Goal: Information Seeking & Learning: Learn about a topic

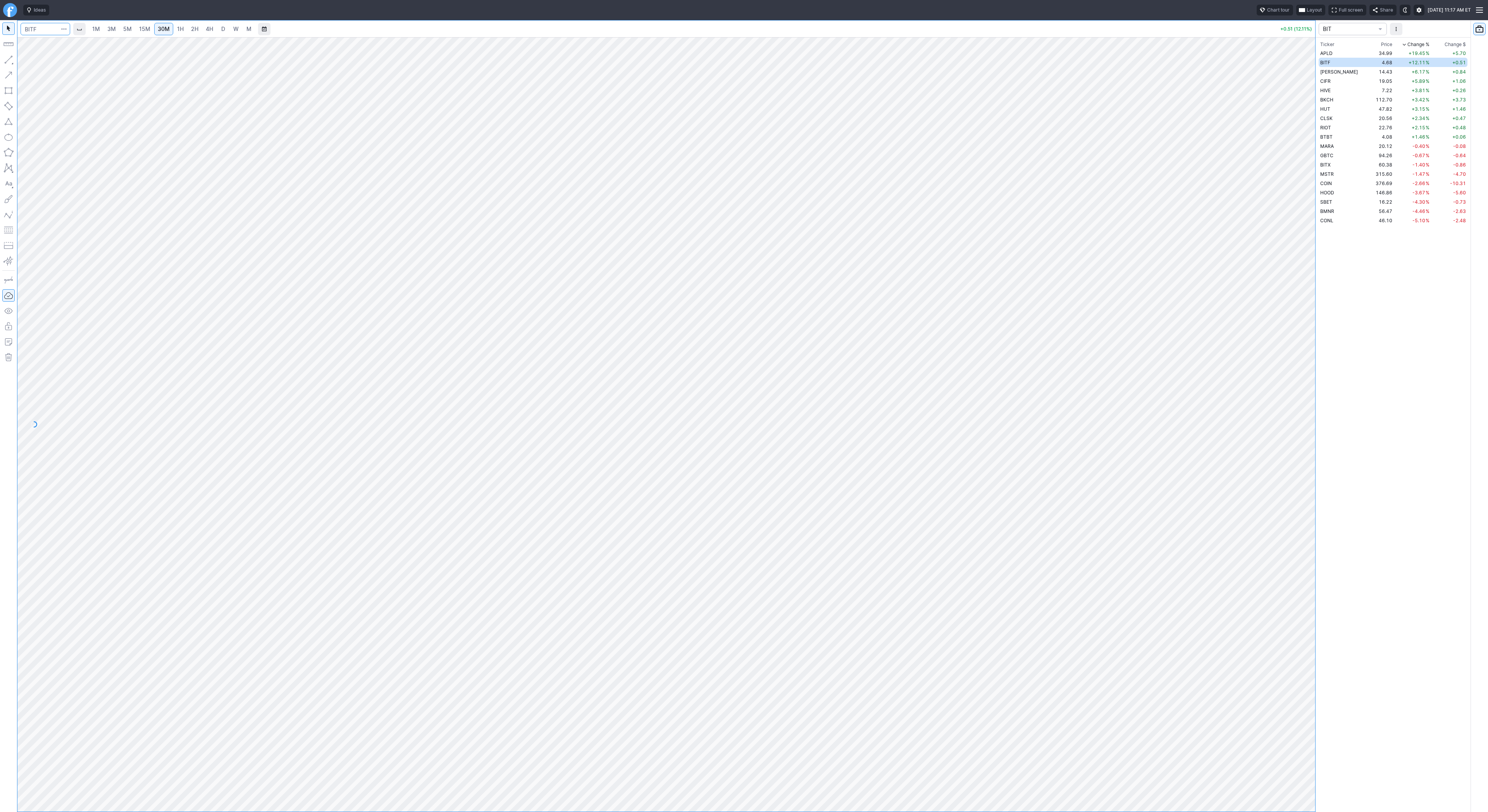
click at [51, 28] on input "Search" at bounding box center [45, 29] width 50 height 12
type input "v"
type input "bbai"
click at [45, 33] on input "Search" at bounding box center [45, 29] width 50 height 12
type input "e"
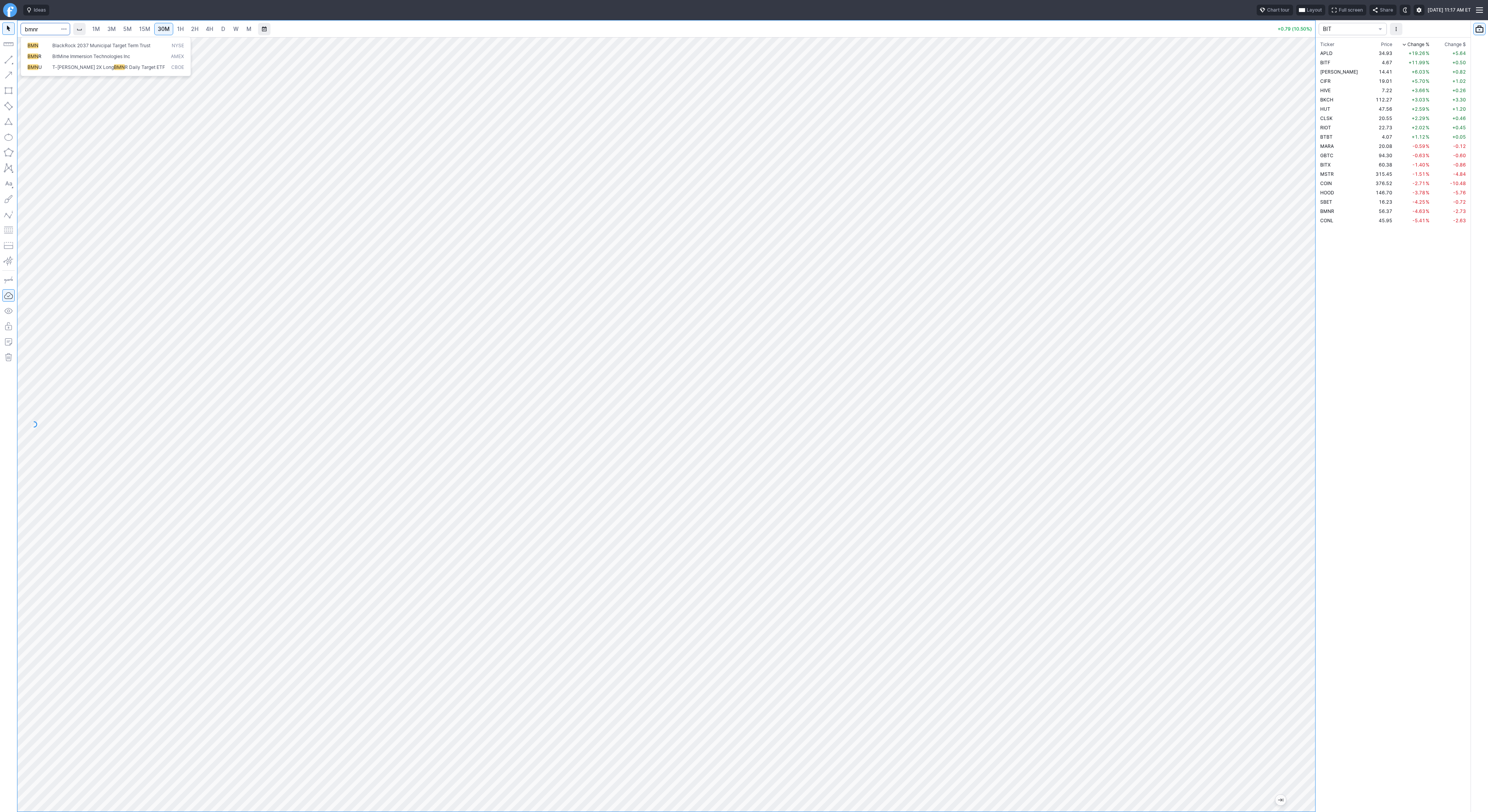
type input "bmnr"
click at [53, 32] on input "Search" at bounding box center [45, 29] width 50 height 12
type input "eth"
click at [82, 146] on span "ereum / USD" at bounding box center [73, 143] width 28 height 6
click at [26, 59] on span "button" at bounding box center [24, 62] width 5 height 11
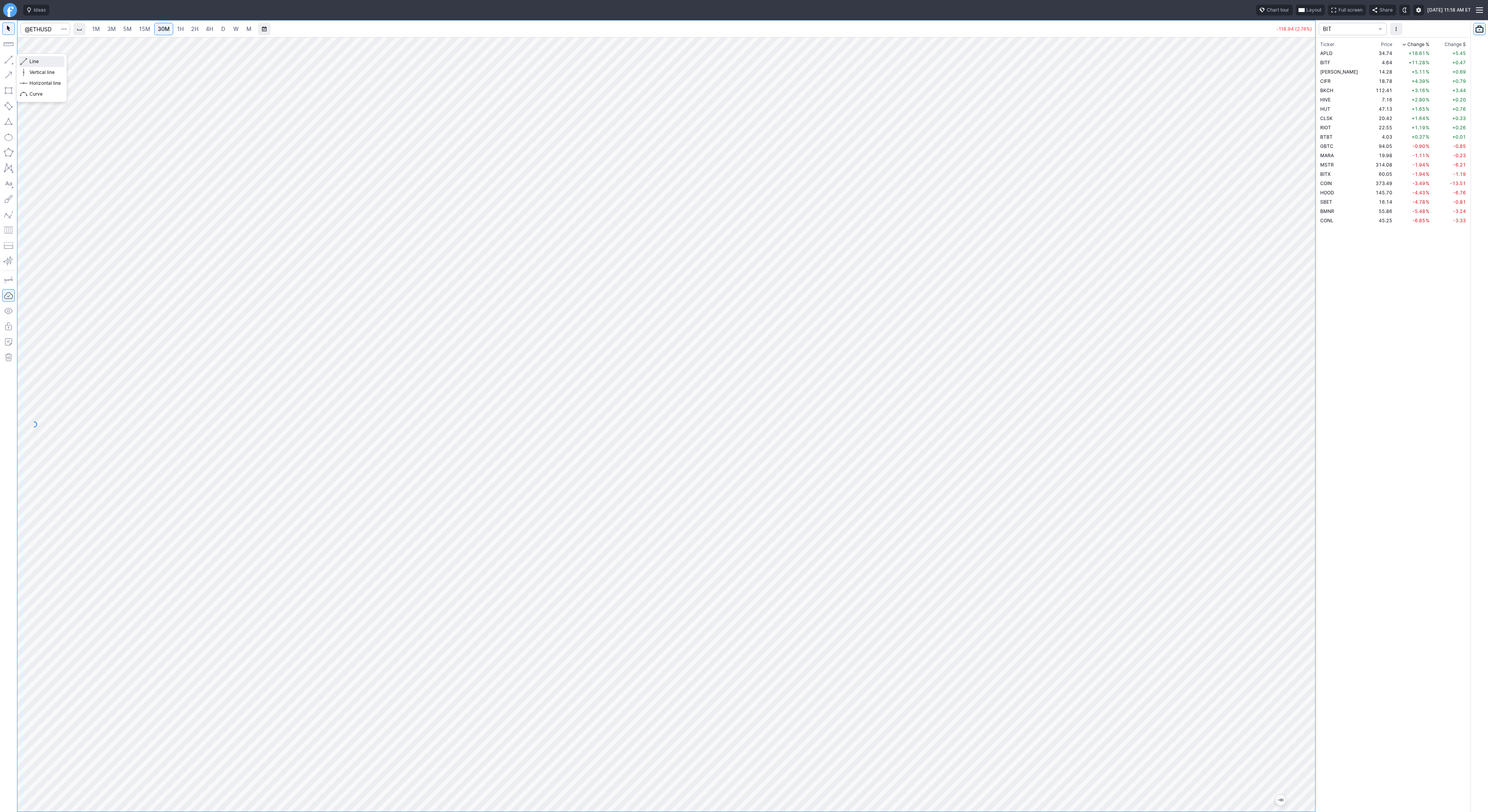
click at [33, 61] on span "Line" at bounding box center [45, 61] width 31 height 7
click at [180, 29] on span "1H" at bounding box center [180, 29] width 7 height 7
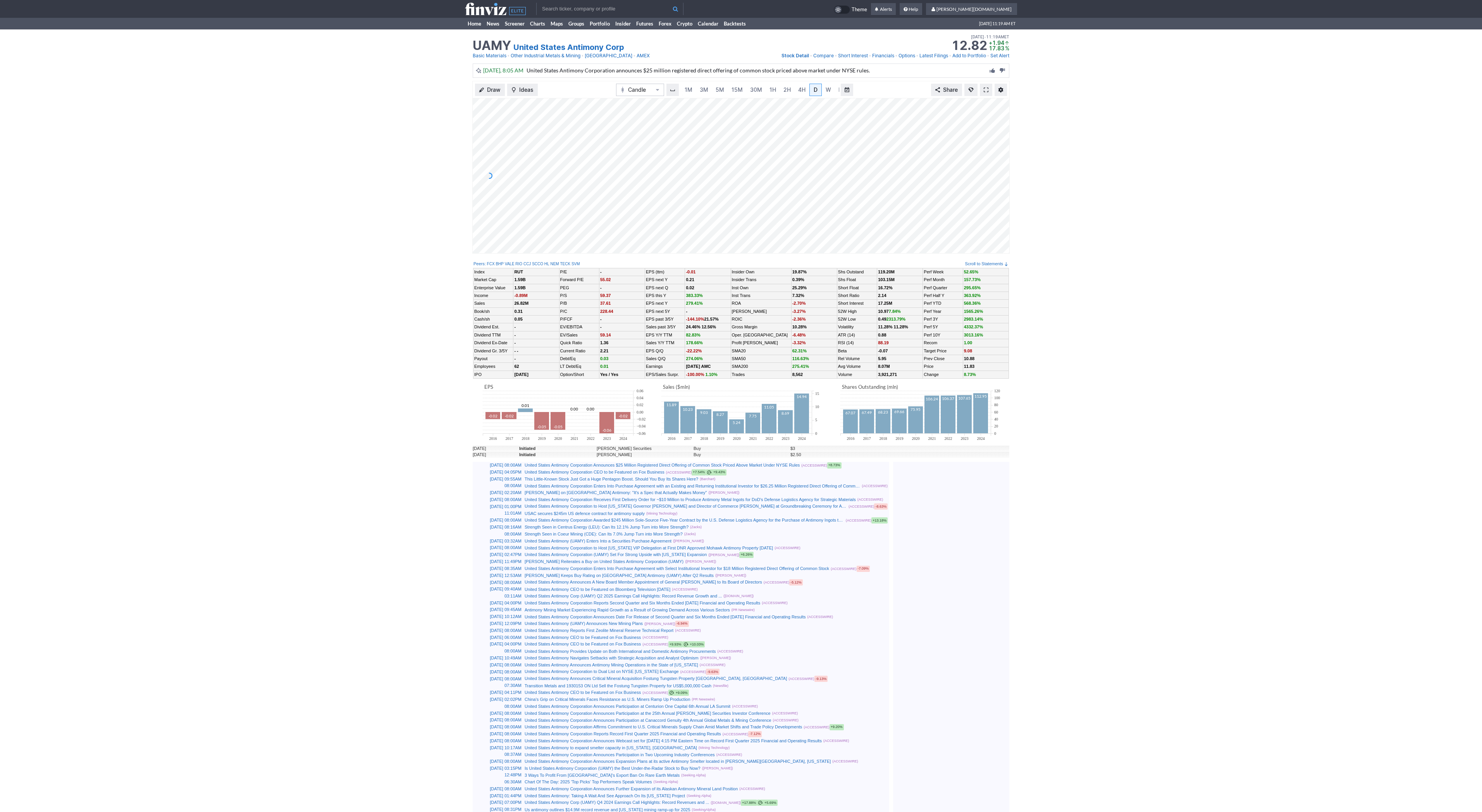
scroll to position [0, 7]
click at [720, 93] on link "15M" at bounding box center [729, 89] width 18 height 12
click at [706, 92] on span "3M" at bounding box center [704, 89] width 9 height 7
click at [470, 26] on link "Home" at bounding box center [475, 23] width 19 height 12
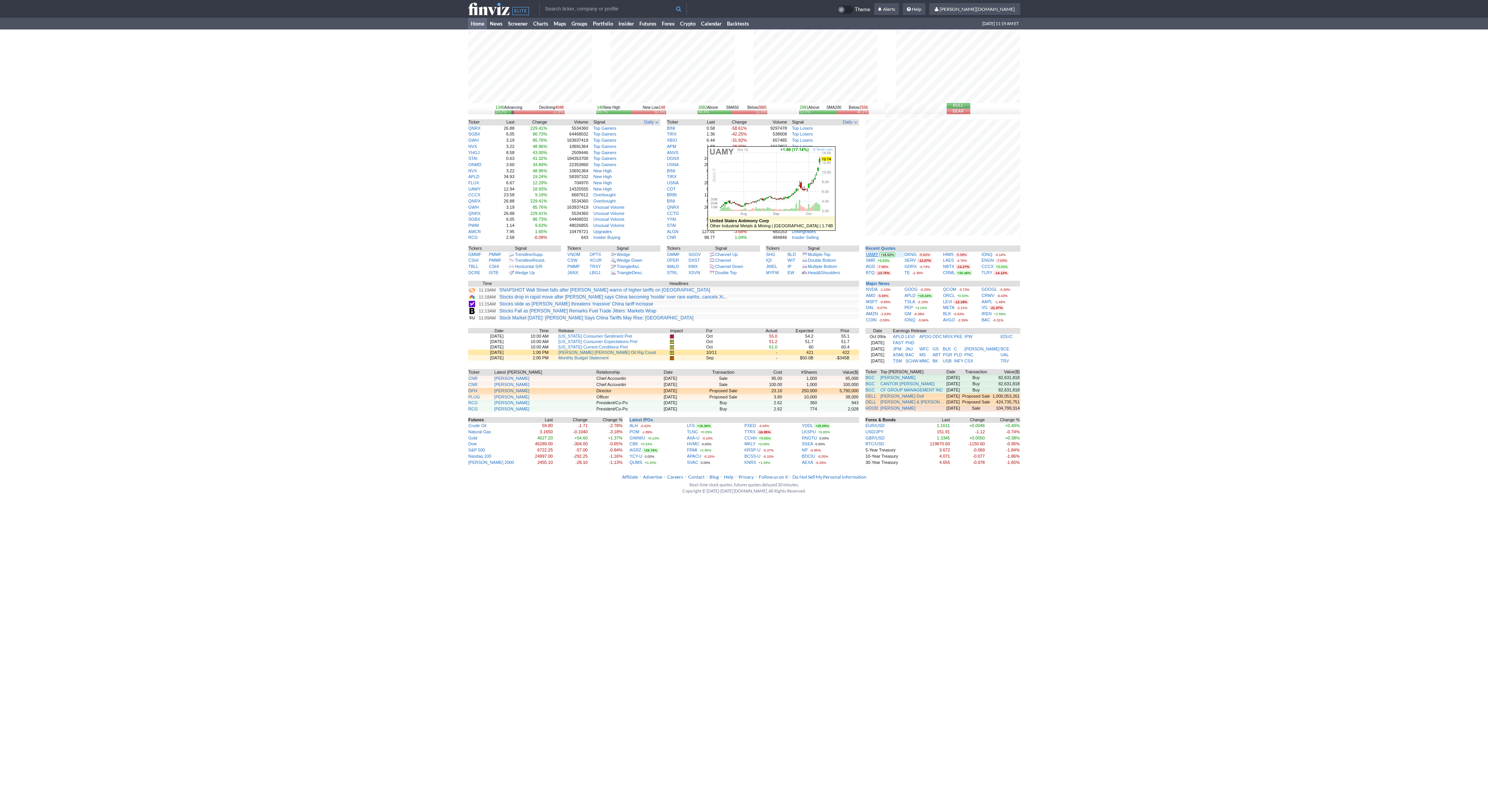
click at [874, 253] on link "UAMY" at bounding box center [872, 254] width 12 height 5
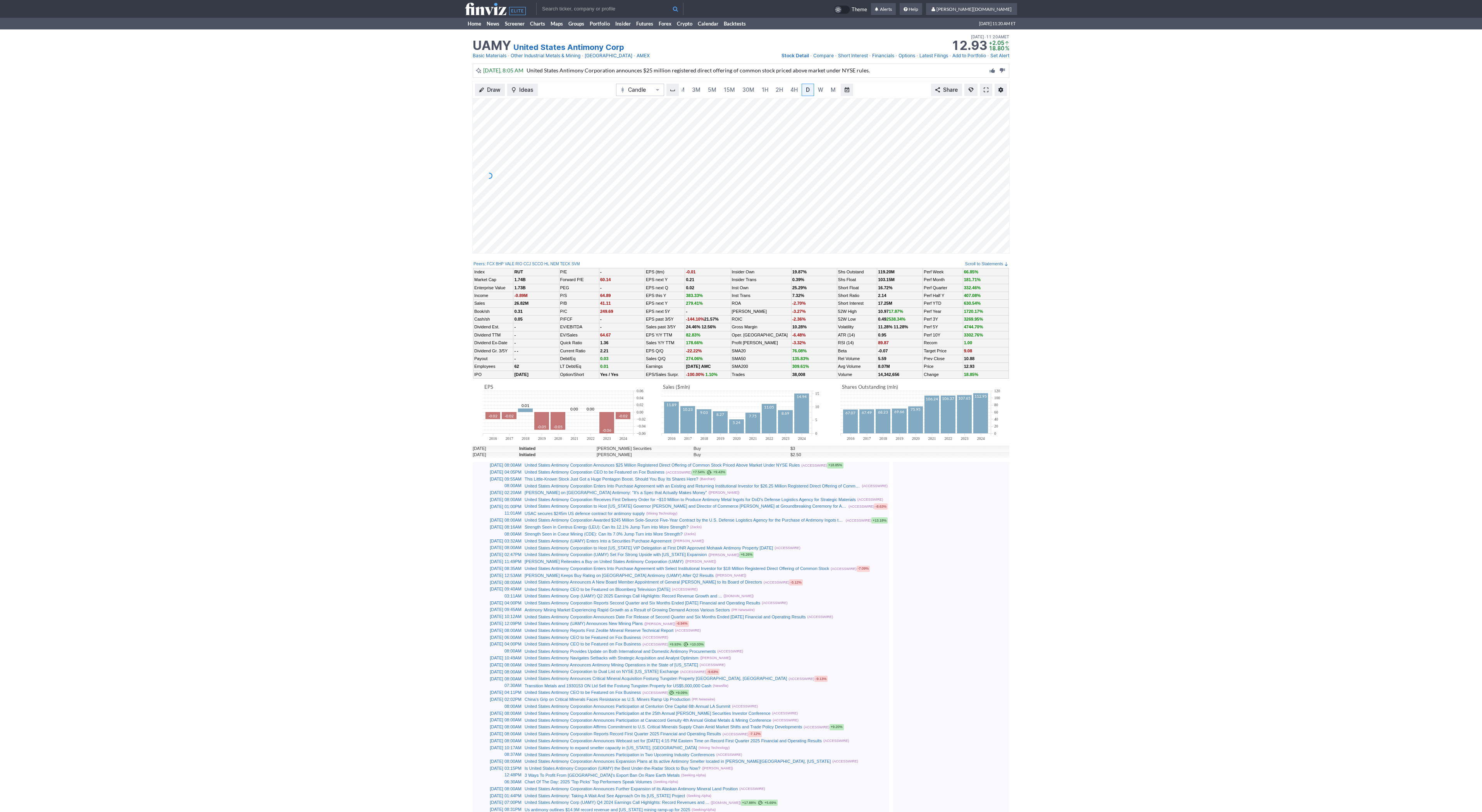
click at [986, 89] on span at bounding box center [986, 89] width 5 height 6
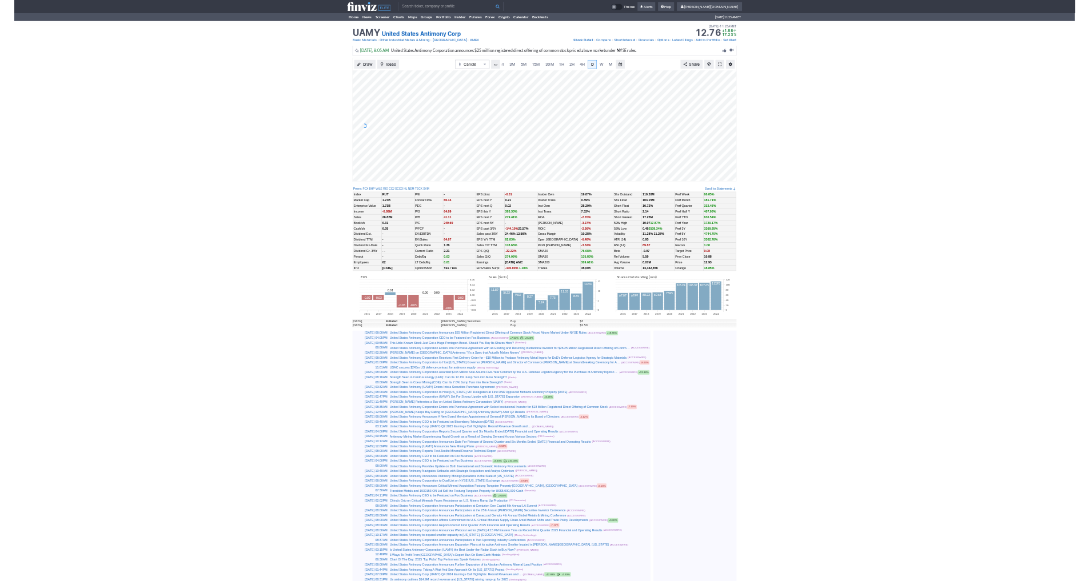
scroll to position [0, 11]
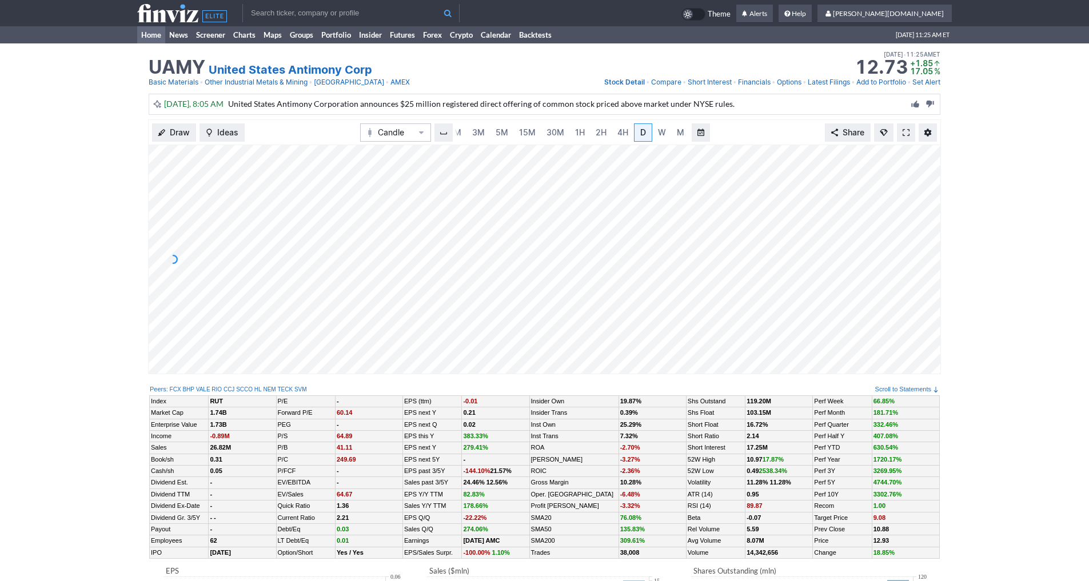
click at [150, 38] on link "Home" at bounding box center [151, 34] width 28 height 17
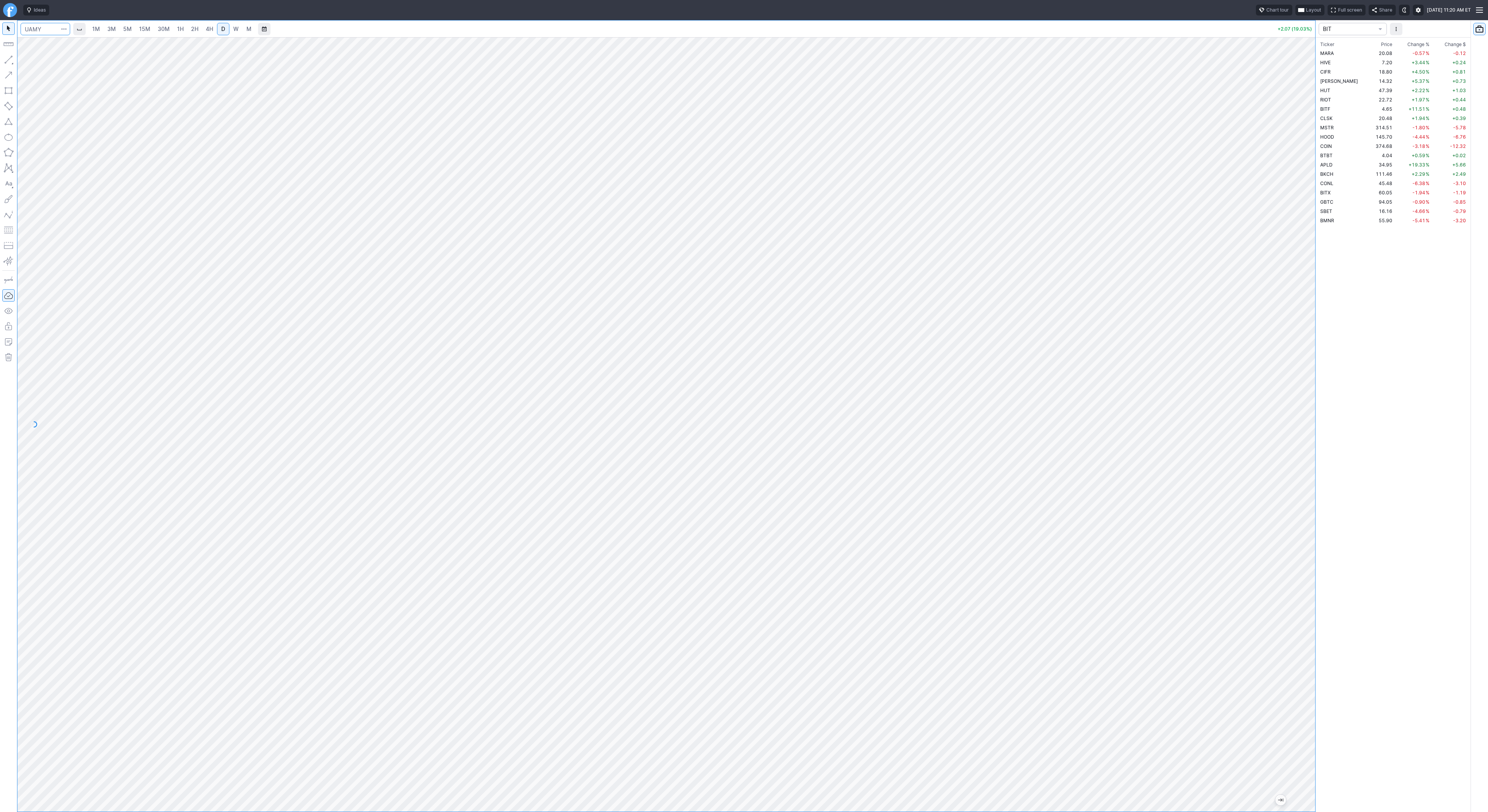
click at [31, 29] on input "Search" at bounding box center [45, 29] width 50 height 12
type input "bmnr"
click at [114, 29] on span "3M" at bounding box center [111, 29] width 9 height 7
click at [136, 33] on link "15M" at bounding box center [144, 29] width 18 height 12
click at [188, 26] on link "2H" at bounding box center [195, 29] width 14 height 12
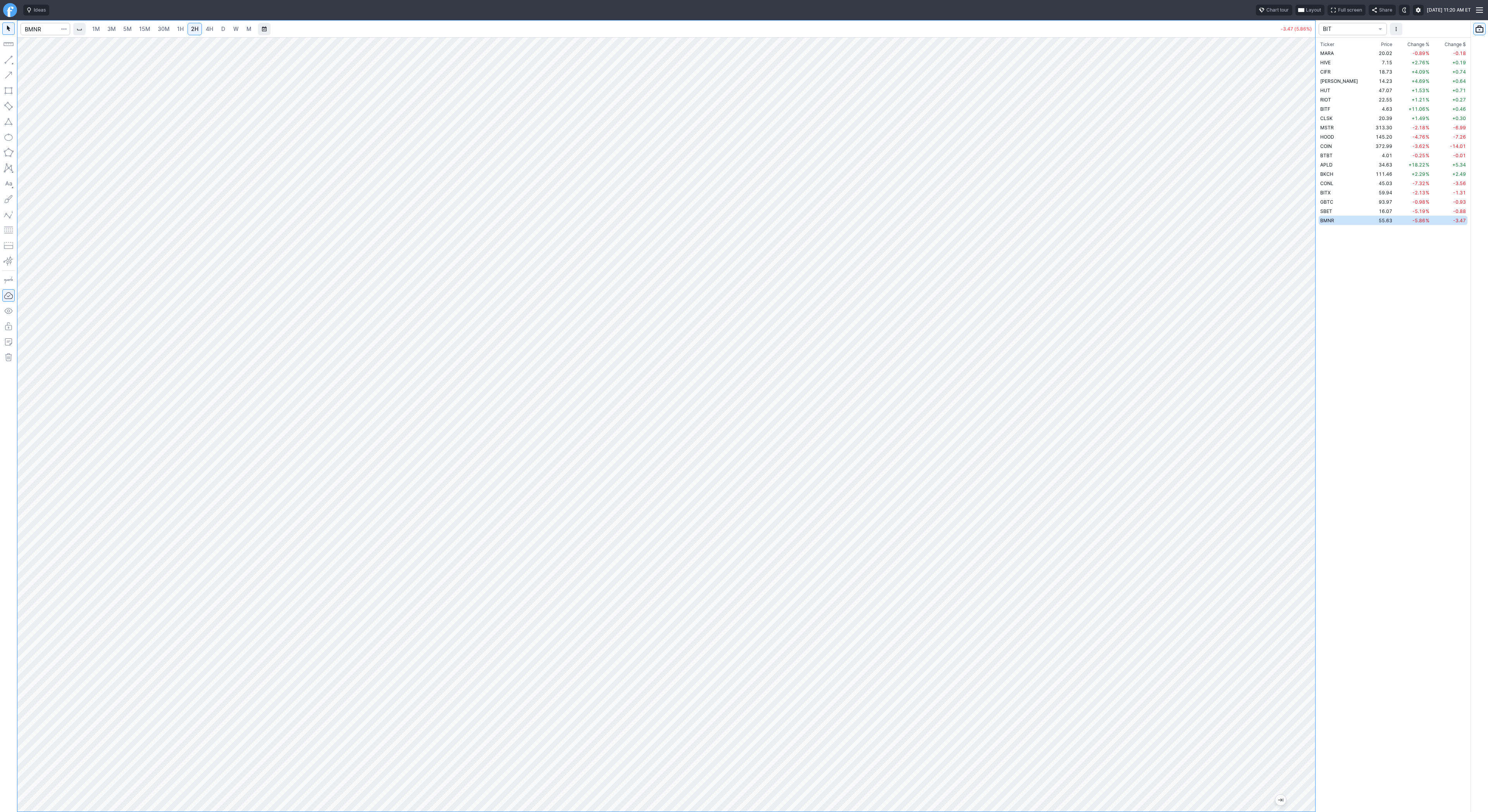
click at [111, 31] on span "3M" at bounding box center [111, 29] width 9 height 7
click at [155, 35] on link "30M" at bounding box center [163, 29] width 19 height 12
click at [37, 24] on input "Search" at bounding box center [45, 29] width 50 height 12
type input "vxx"
click at [45, 43] on span "VXX" at bounding box center [40, 48] width 25 height 13
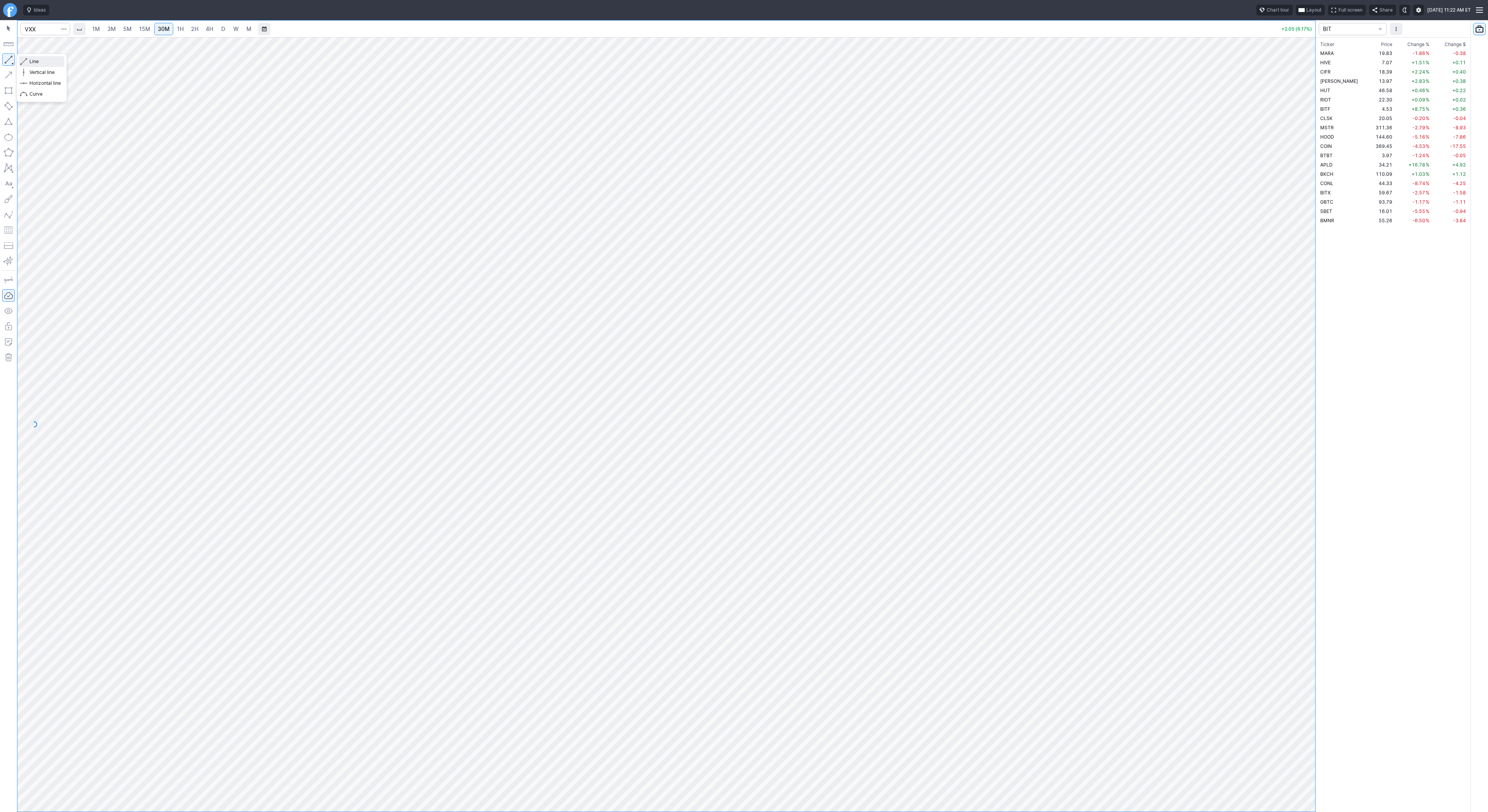
click at [28, 60] on button "Line" at bounding box center [41, 62] width 45 height 11
click at [208, 33] on span "4H" at bounding box center [209, 28] width 7 height 7
click at [143, 29] on span "15M" at bounding box center [144, 29] width 12 height 7
click at [45, 32] on input "Search" at bounding box center [45, 29] width 50 height 12
click at [205, 32] on span "4H" at bounding box center [209, 29] width 7 height 7
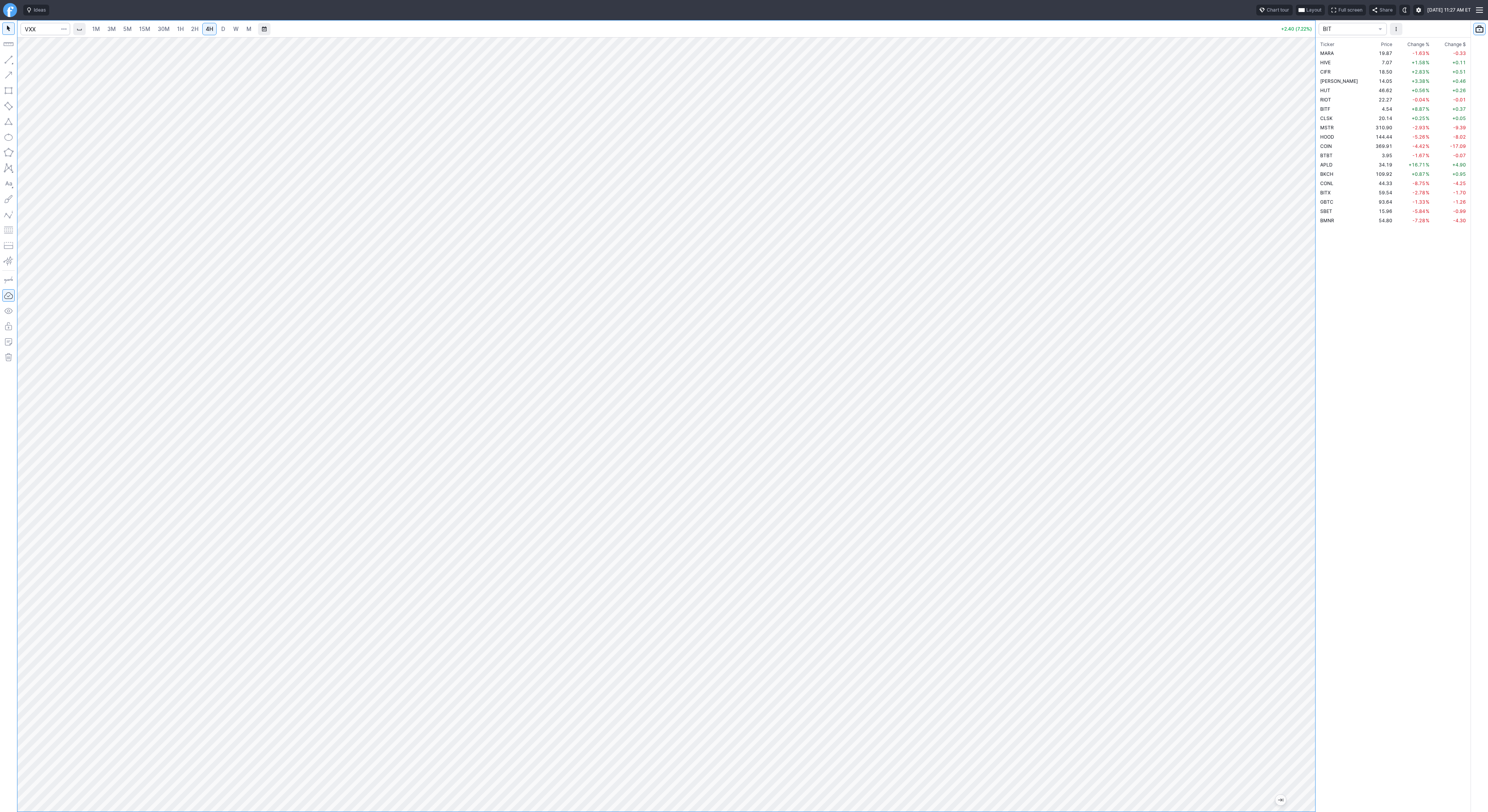
click at [165, 28] on span "30M" at bounding box center [164, 29] width 12 height 7
drag, startPoint x: 1309, startPoint y: 580, endPoint x: 1308, endPoint y: 608, distance: 28.0
click at [1308, 608] on div at bounding box center [1308, 422] width 16 height 755
click at [22, 59] on span "button" at bounding box center [24, 62] width 5 height 11
drag, startPoint x: 33, startPoint y: 62, endPoint x: 60, endPoint y: 83, distance: 34.2
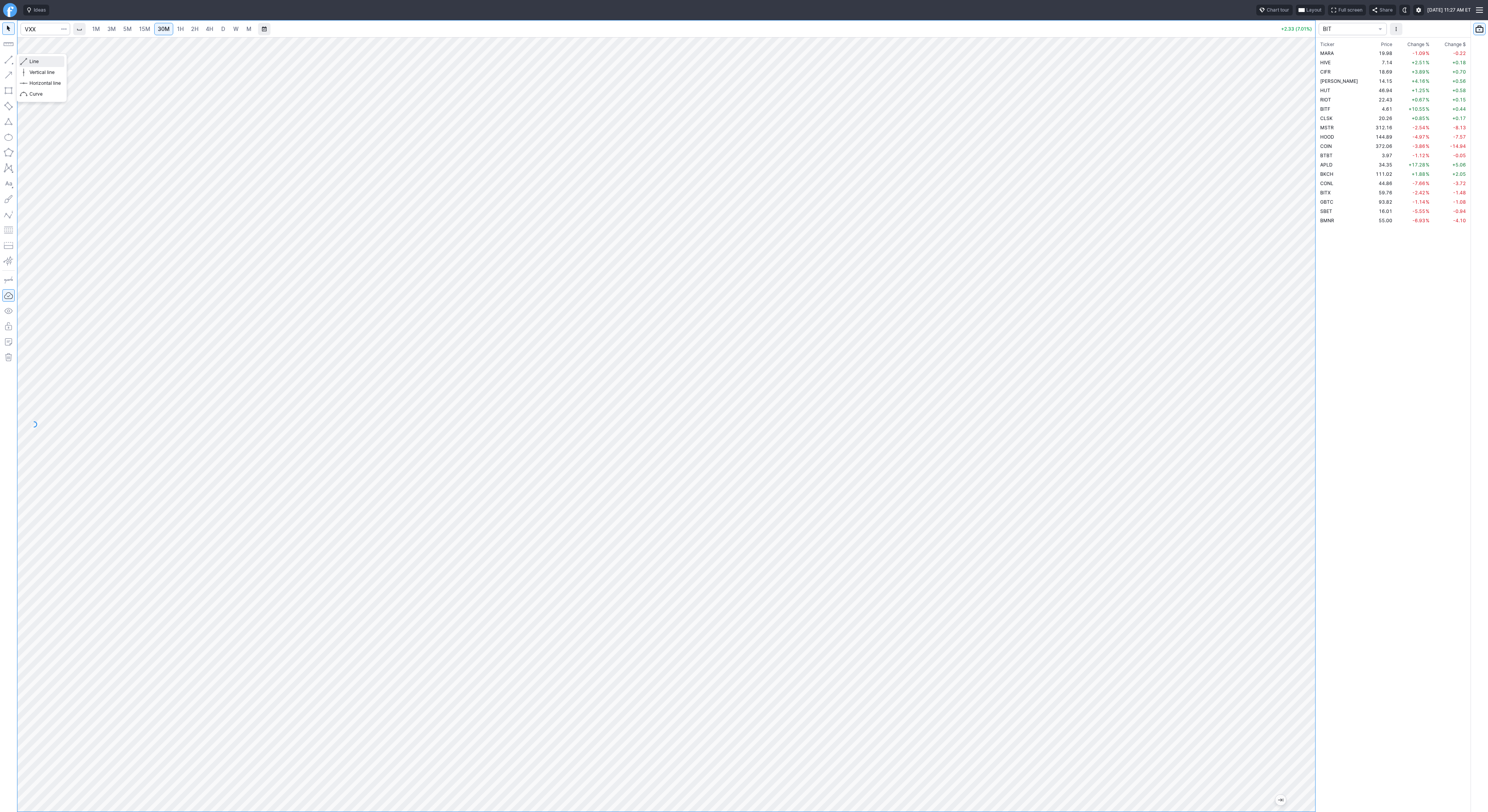
click at [33, 64] on span "Line" at bounding box center [45, 61] width 31 height 7
click at [42, 26] on input "Search" at bounding box center [45, 29] width 50 height 12
type input "eth"
click at [71, 146] on span "ereum / USD" at bounding box center [73, 143] width 28 height 6
click at [195, 31] on span "2H" at bounding box center [195, 29] width 7 height 7
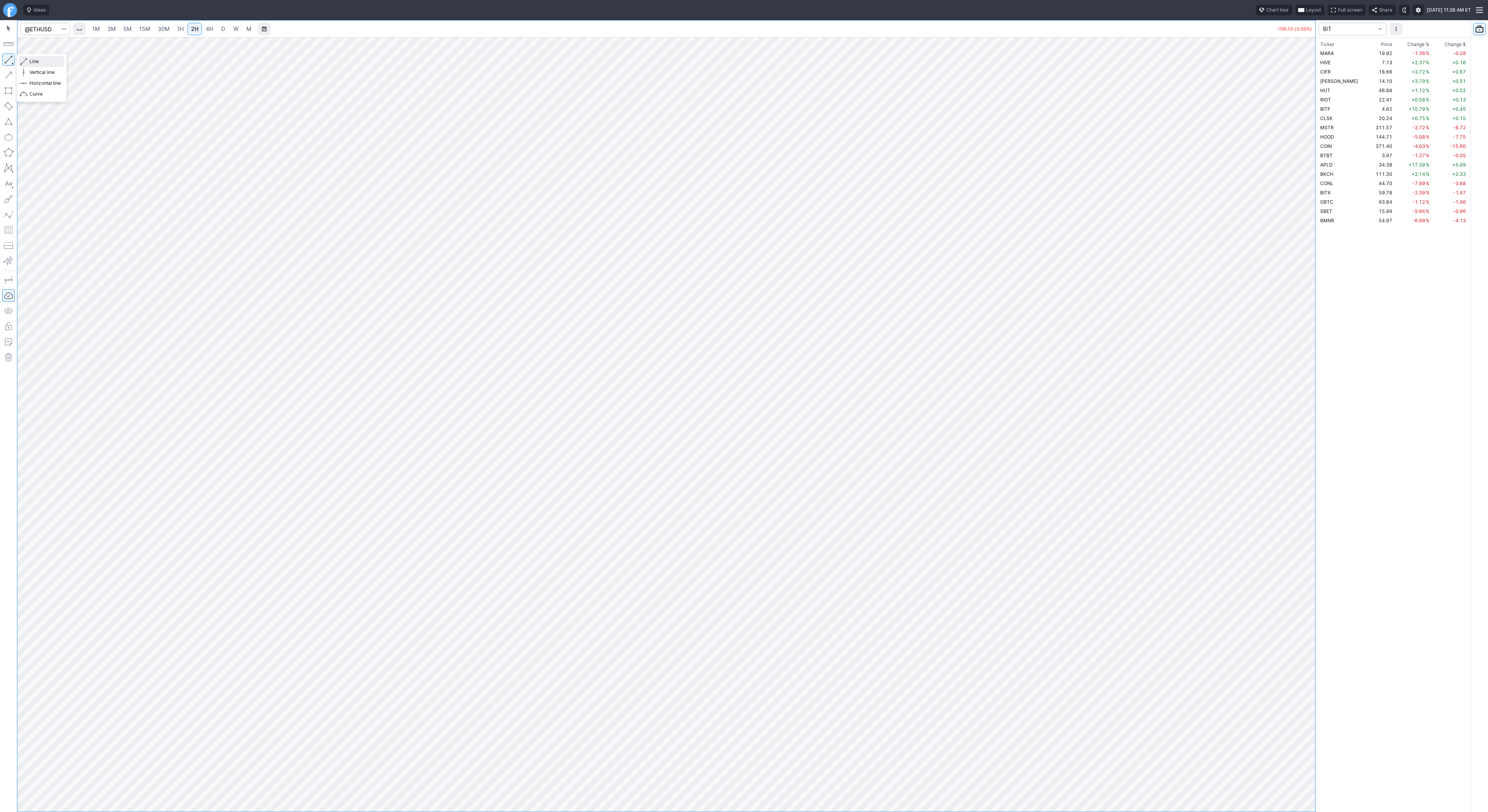
click at [30, 62] on span "Line" at bounding box center [45, 61] width 31 height 7
click at [24, 59] on span "button" at bounding box center [24, 62] width 5 height 11
click at [43, 32] on input "Search" at bounding box center [45, 29] width 50 height 12
type input "uvxy"
click at [160, 31] on span "30M" at bounding box center [164, 29] width 12 height 7
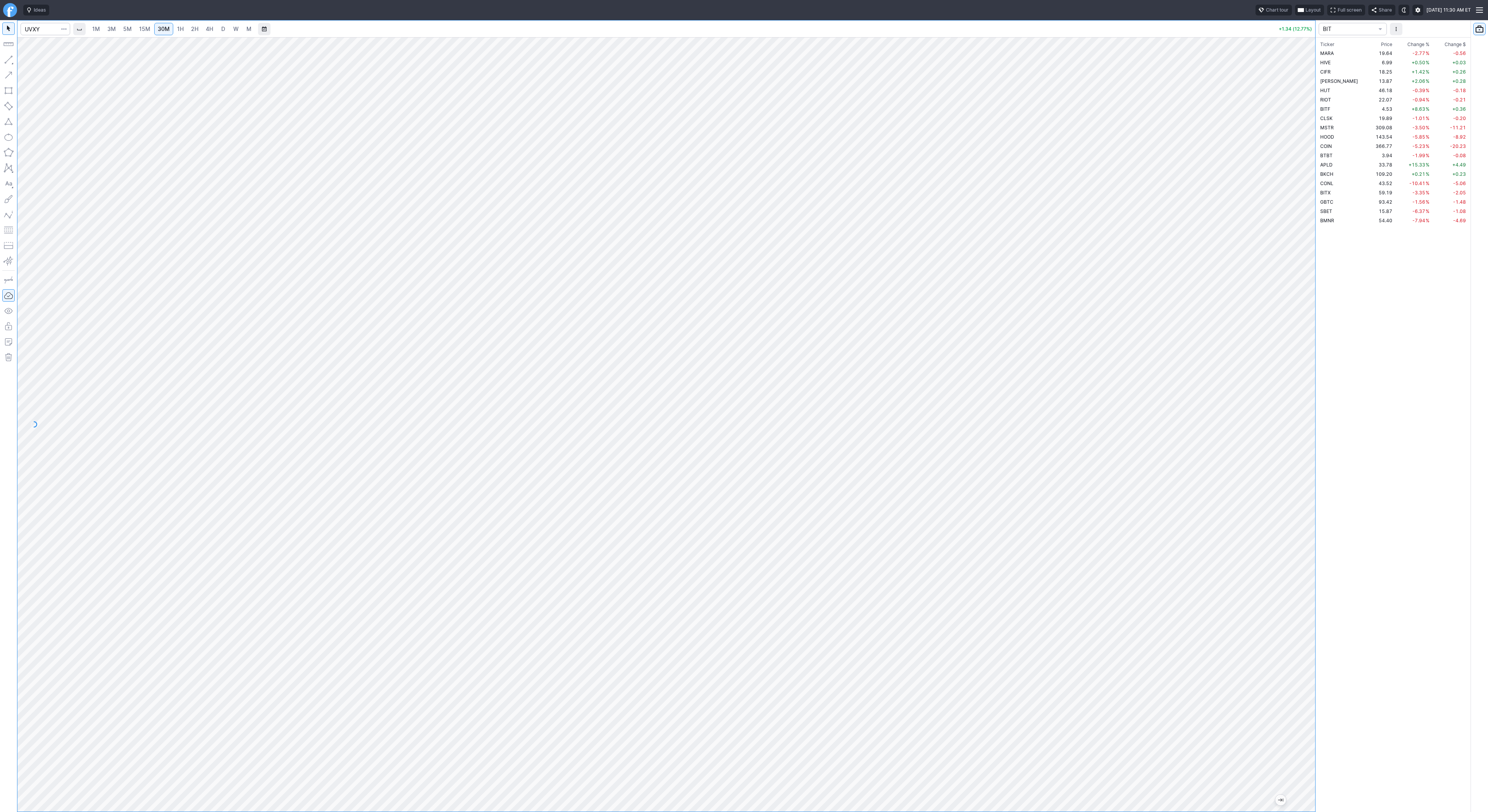
drag, startPoint x: 1302, startPoint y: 592, endPoint x: 1316, endPoint y: 503, distance: 90.1
click at [1316, 503] on div "1M 3M 5M 15M 30M 1H 2H 4H D W M +1.34 (12.77%) BIT Ticker Price Chg.% Change % …" at bounding box center [744, 416] width 1488 height 792
click at [26, 60] on span "button" at bounding box center [24, 62] width 5 height 11
drag, startPoint x: 7, startPoint y: 58, endPoint x: 33, endPoint y: 92, distance: 42.8
click at [7, 58] on button "button" at bounding box center [8, 60] width 12 height 12
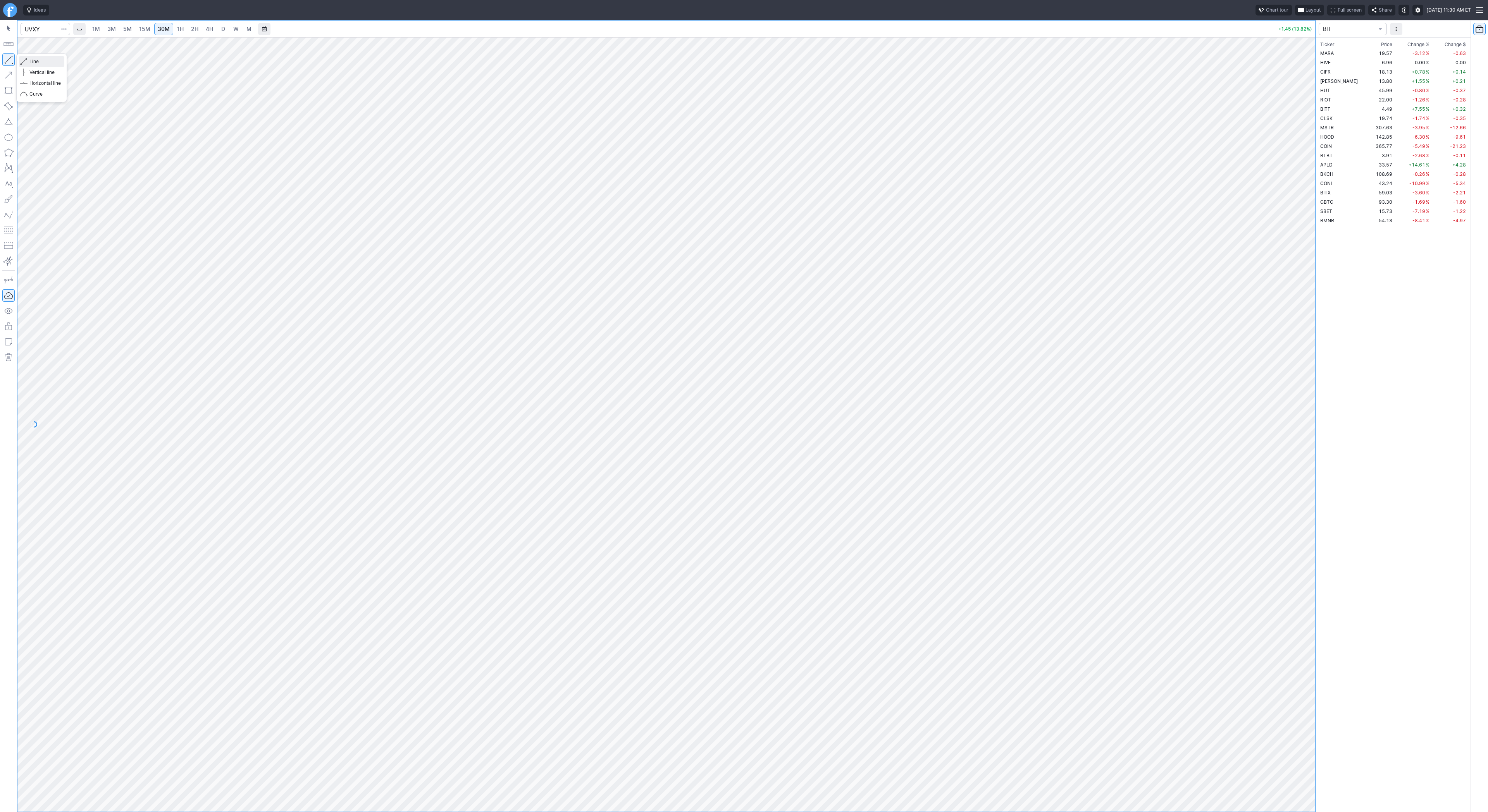
click at [24, 61] on span "button" at bounding box center [24, 62] width 5 height 11
drag, startPoint x: 9, startPoint y: 58, endPoint x: 14, endPoint y: 74, distance: 16.8
click at [9, 60] on button "button" at bounding box center [8, 60] width 12 height 12
drag, startPoint x: 1308, startPoint y: 343, endPoint x: 1310, endPoint y: 390, distance: 47.0
click at [1310, 390] on div at bounding box center [1308, 422] width 16 height 755
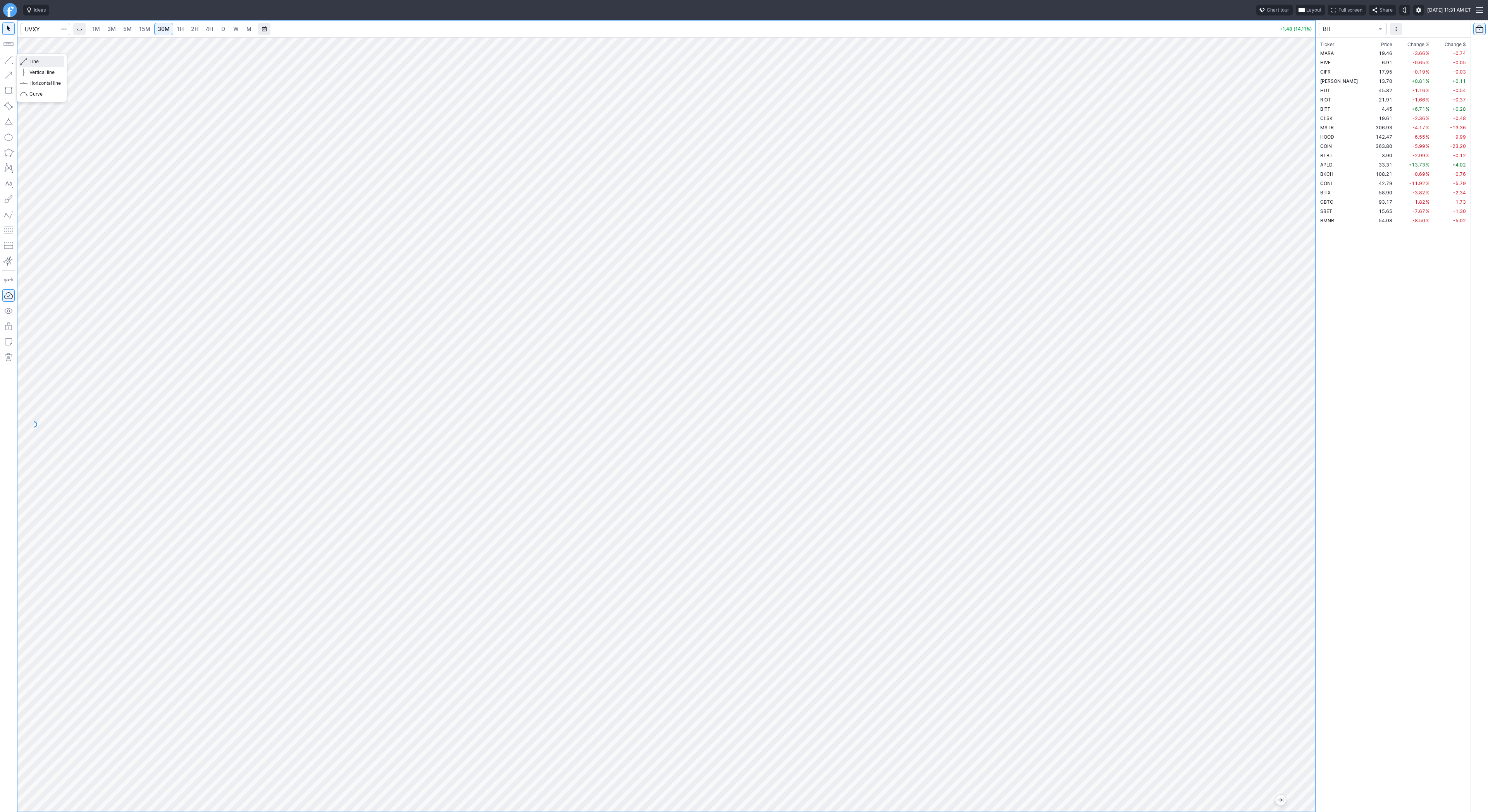
click at [26, 61] on span "button" at bounding box center [24, 62] width 5 height 11
click at [1291, 489] on div at bounding box center [667, 424] width 1298 height 775
click at [13, 61] on button "button" at bounding box center [8, 60] width 12 height 12
drag, startPoint x: 1312, startPoint y: 284, endPoint x: 1300, endPoint y: 364, distance: 80.9
click at [1304, 368] on div at bounding box center [1308, 422] width 16 height 755
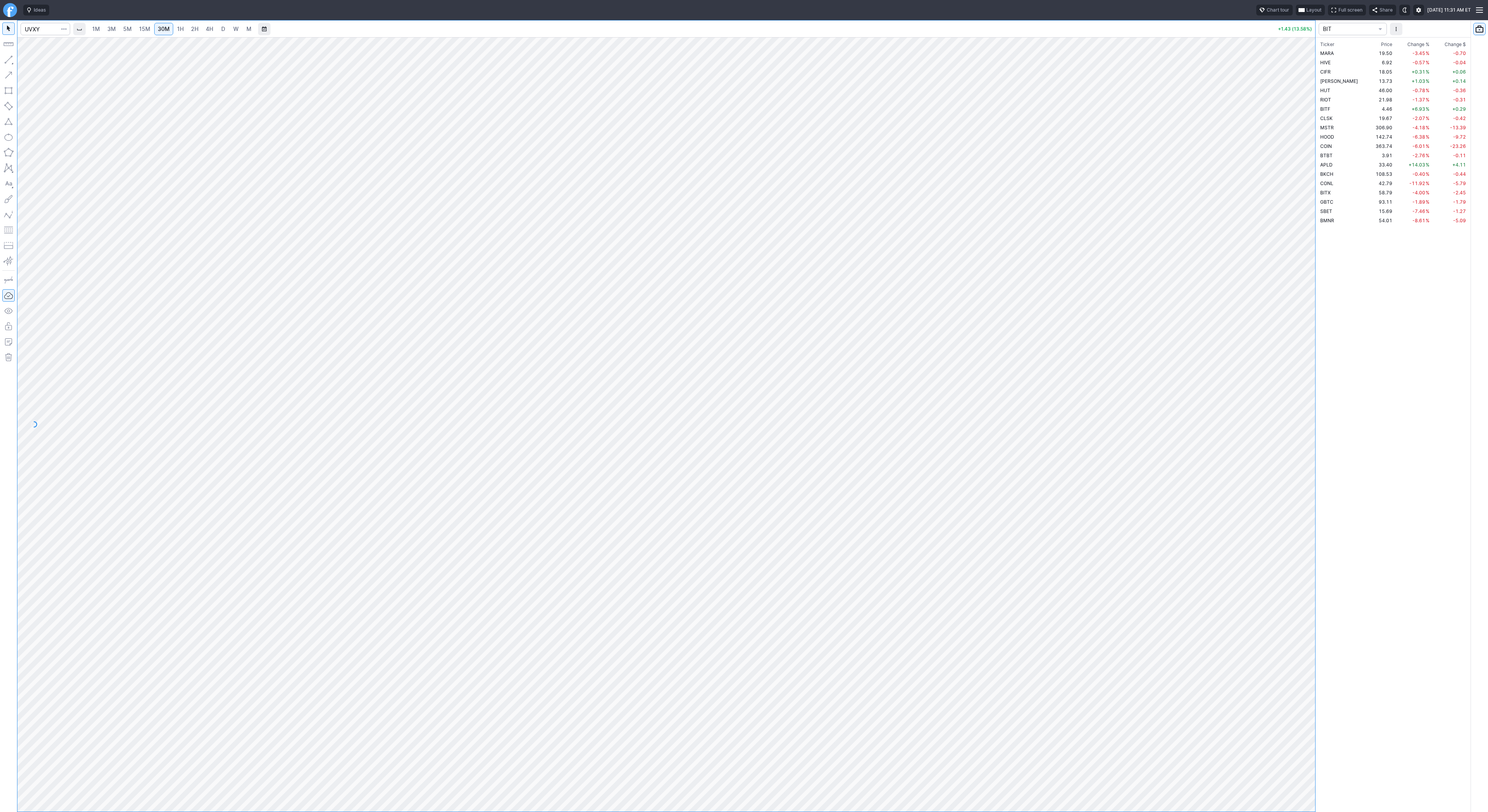
click at [1174, 14] on div "Ideas Chart tour Layout Full screen Share Fri OCT 10 2025 11:31 AM ET 1M 3M 5M …" at bounding box center [744, 406] width 1488 height 812
drag, startPoint x: 1307, startPoint y: 256, endPoint x: 1299, endPoint y: 310, distance: 54.6
click at [1303, 321] on div at bounding box center [1308, 422] width 16 height 755
click at [33, 60] on span "Line" at bounding box center [45, 61] width 31 height 7
click at [115, 25] on link "3M" at bounding box center [111, 29] width 16 height 12
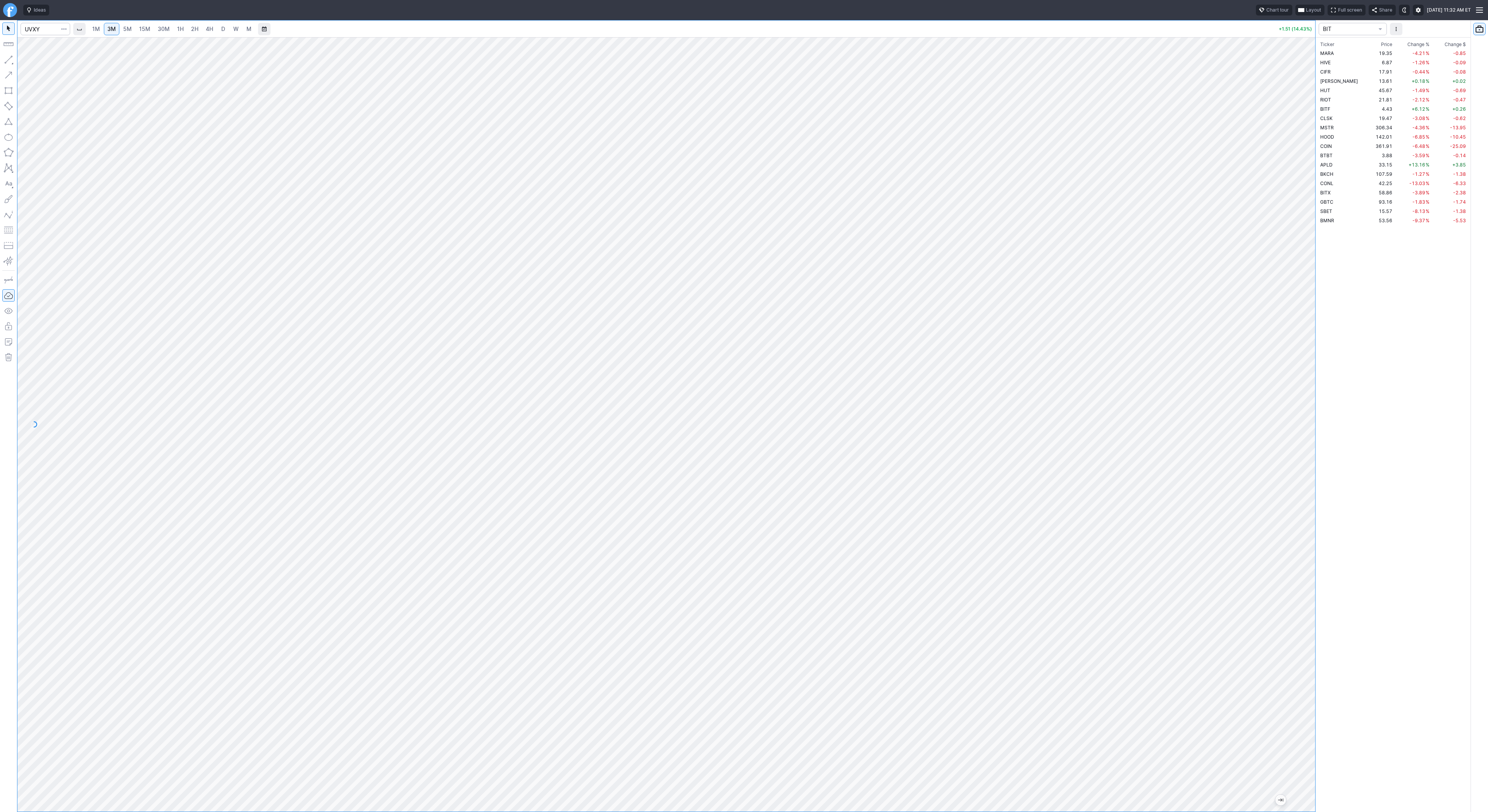
click at [163, 31] on span "30M" at bounding box center [164, 29] width 12 height 7
click at [20, 59] on button "Line" at bounding box center [41, 62] width 45 height 11
click at [53, 66] on button "Line" at bounding box center [41, 62] width 45 height 11
click at [28, 28] on input "Search" at bounding box center [45, 29] width 50 height 12
type input "bmnr"
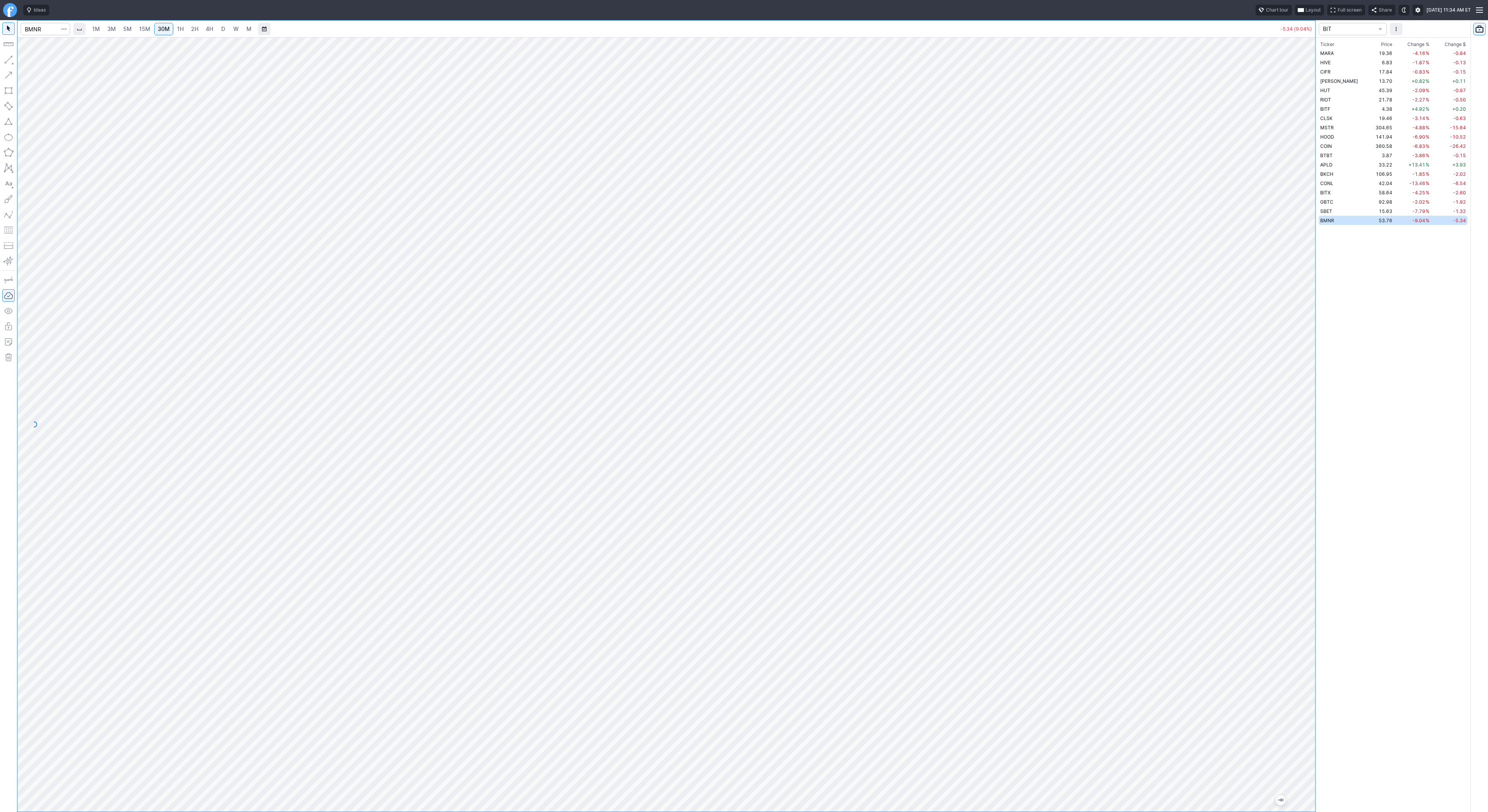
click at [177, 28] on span "1H" at bounding box center [180, 29] width 7 height 7
click at [7, 56] on button "button" at bounding box center [8, 60] width 12 height 12
click at [26, 60] on div "Line Vertical line Horizontal line Curve" at bounding box center [41, 78] width 51 height 49
click at [39, 63] on span "Line" at bounding box center [45, 61] width 31 height 7
click at [111, 28] on span "3M" at bounding box center [111, 29] width 9 height 7
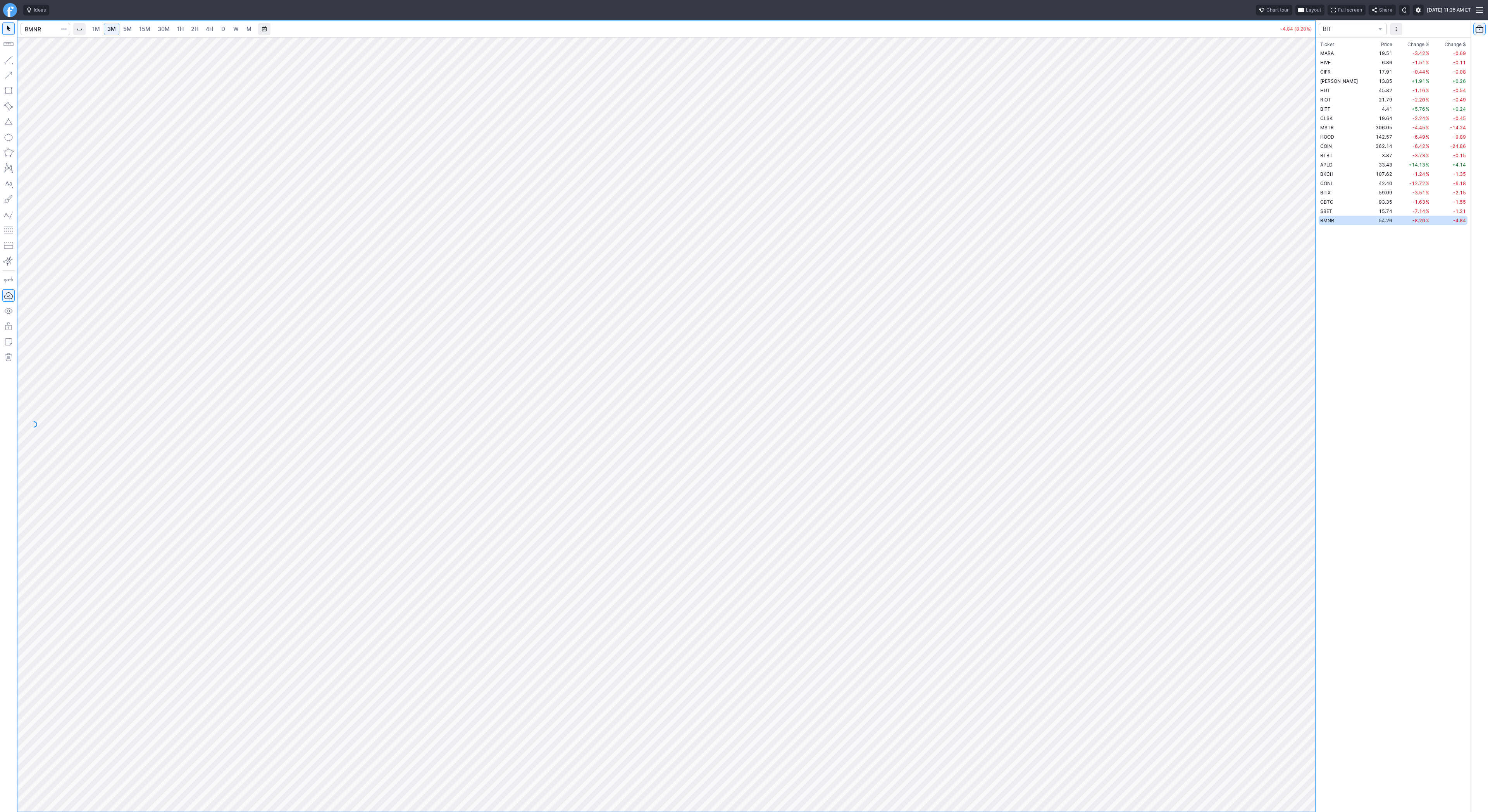
click at [136, 31] on link "15M" at bounding box center [144, 29] width 18 height 12
click at [184, 28] on link "1H" at bounding box center [180, 29] width 14 height 12
click at [12, 58] on button "button" at bounding box center [8, 60] width 12 height 12
click at [32, 62] on span "Line" at bounding box center [45, 61] width 31 height 7
click at [112, 28] on span "3M" at bounding box center [111, 29] width 9 height 7
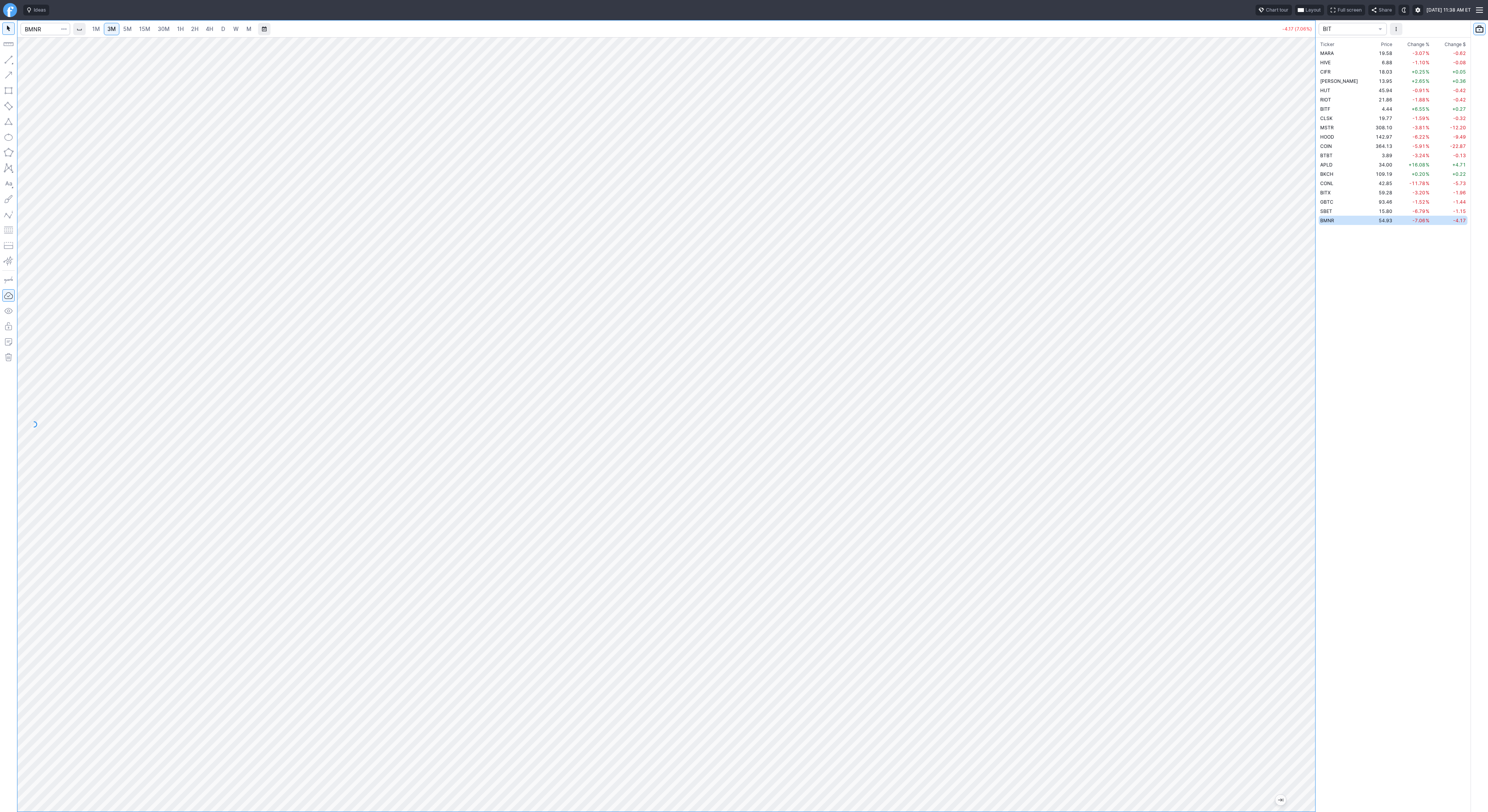
click at [178, 31] on span "1H" at bounding box center [180, 29] width 7 height 7
click at [111, 26] on span "3M" at bounding box center [111, 29] width 9 height 7
click at [180, 27] on span "1H" at bounding box center [180, 29] width 7 height 7
click at [110, 28] on span "3M" at bounding box center [111, 29] width 9 height 7
click at [47, 29] on input "Search" at bounding box center [45, 29] width 50 height 12
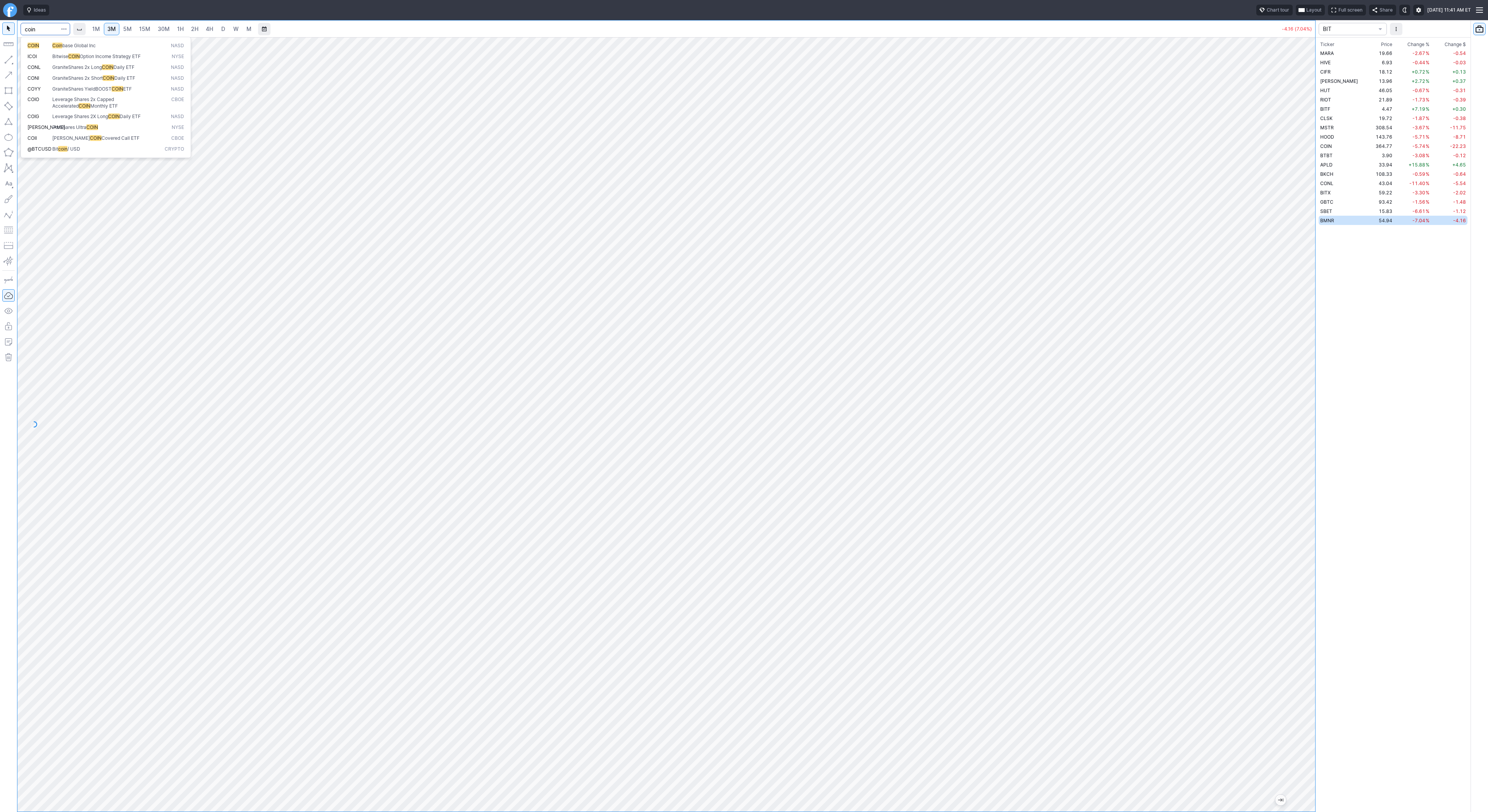
type input "coin"
click at [184, 29] on link "1H" at bounding box center [180, 29] width 14 height 12
click at [34, 61] on span "Line" at bounding box center [45, 61] width 31 height 7
click at [9, 62] on button "button" at bounding box center [8, 60] width 12 height 12
click at [109, 28] on span "3M" at bounding box center [111, 29] width 9 height 7
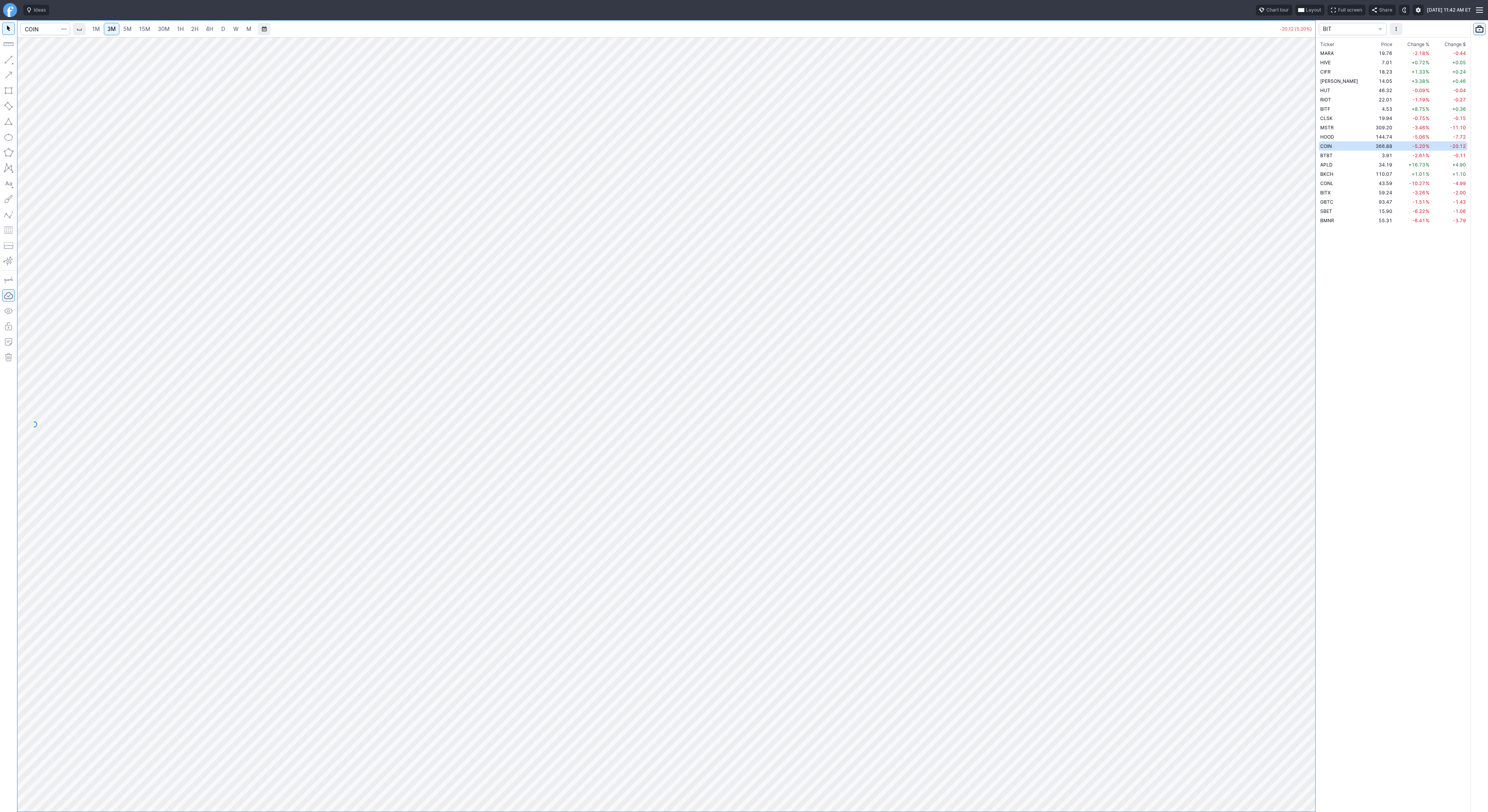
click at [145, 33] on span "15M" at bounding box center [144, 28] width 12 height 7
click at [113, 30] on span "3M" at bounding box center [111, 29] width 9 height 7
click at [146, 31] on span "15M" at bounding box center [144, 29] width 12 height 7
click at [167, 31] on span "30M" at bounding box center [164, 29] width 12 height 7
click at [111, 26] on span "3M" at bounding box center [111, 29] width 9 height 7
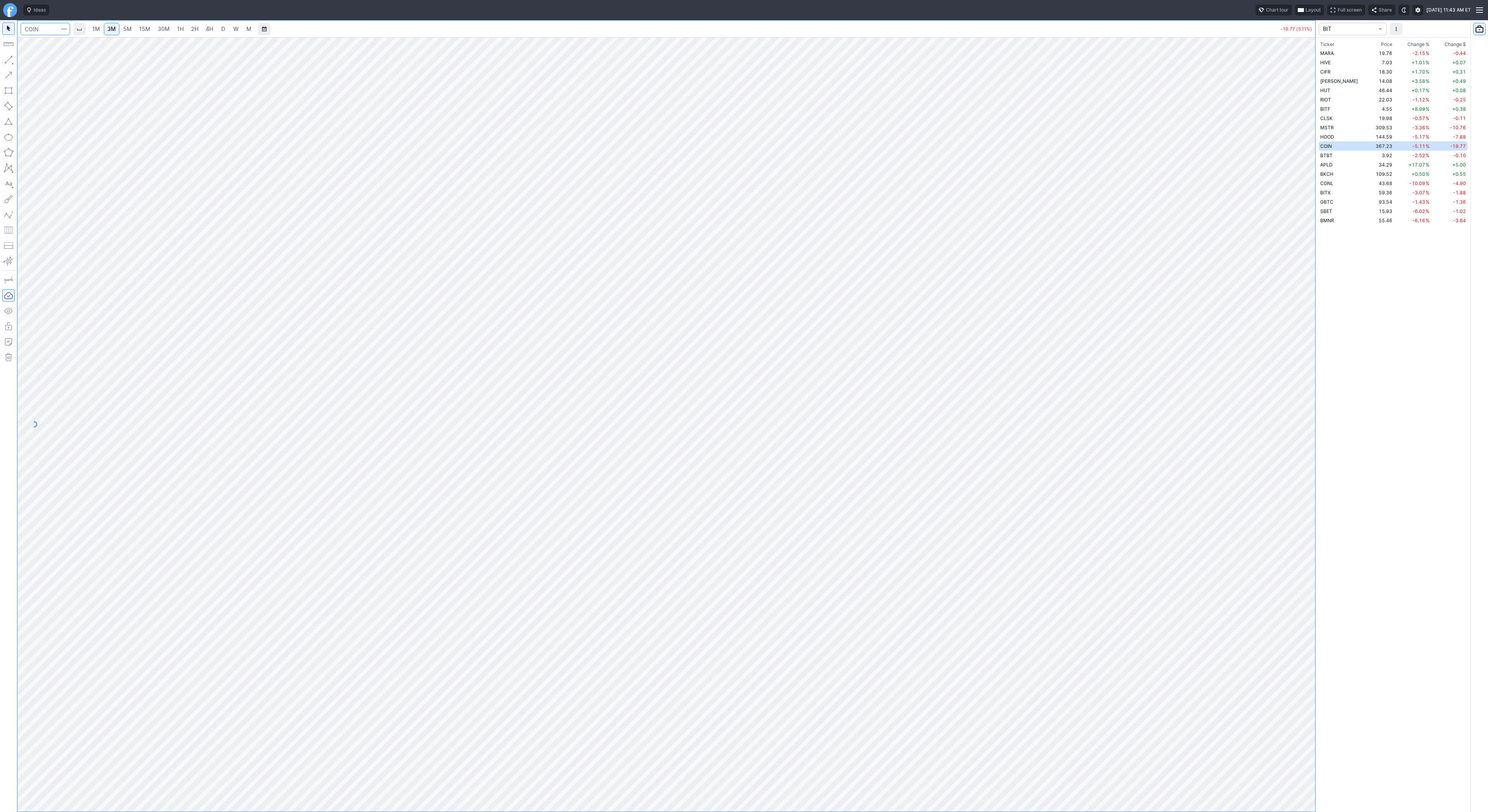
click at [28, 26] on input "Search" at bounding box center [45, 29] width 50 height 12
type input "uvxy"
click at [196, 29] on span "2H" at bounding box center [195, 29] width 7 height 7
drag, startPoint x: 1306, startPoint y: 539, endPoint x: 1308, endPoint y: 638, distance: 99.0
click at [1308, 638] on div at bounding box center [1308, 422] width 16 height 755
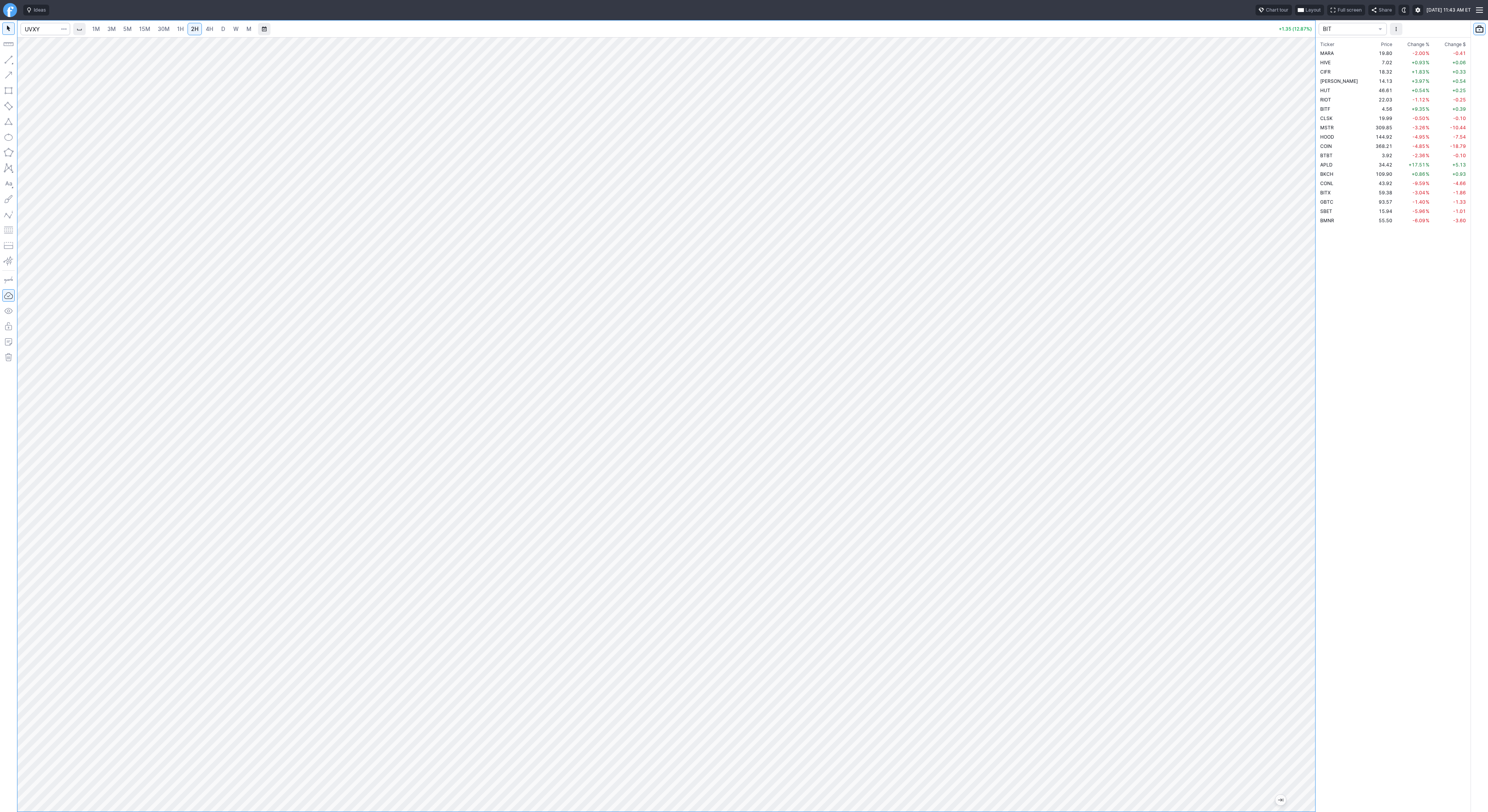
click at [163, 32] on span "30M" at bounding box center [164, 29] width 12 height 7
click at [52, 24] on input "Search" at bounding box center [45, 29] width 50 height 12
type input "bmnr"
click at [47, 28] on input "Search" at bounding box center [45, 29] width 50 height 12
type input "sbet"
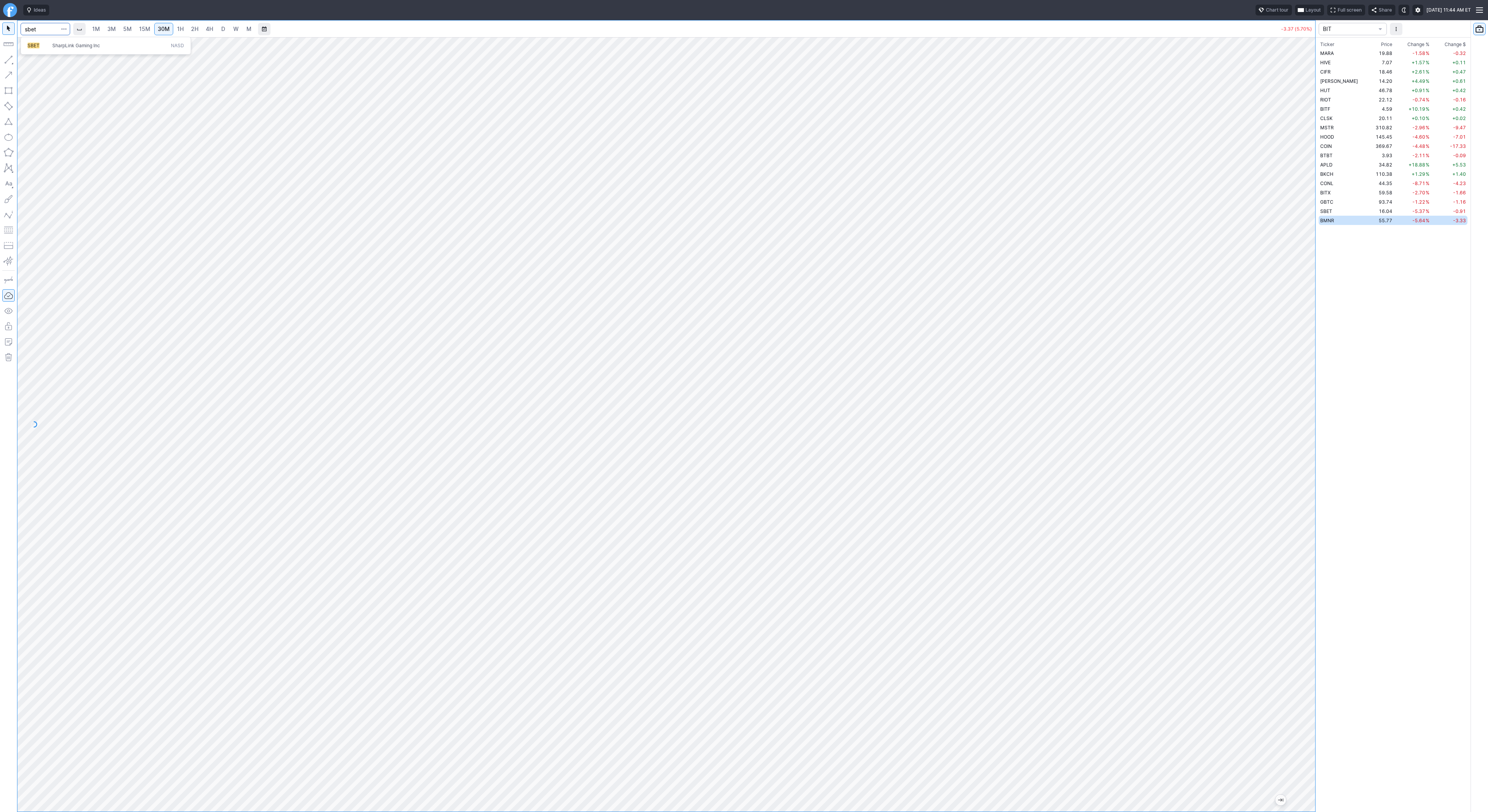
click at [54, 43] on span "SharpLink Gaming Inc" at bounding box center [76, 45] width 47 height 6
drag, startPoint x: 9, startPoint y: 61, endPoint x: 15, endPoint y: 77, distance: 17.1
click at [9, 62] on button "button" at bounding box center [8, 60] width 12 height 12
drag, startPoint x: 37, startPoint y: 61, endPoint x: 55, endPoint y: 66, distance: 18.7
click at [39, 61] on span "Line" at bounding box center [45, 61] width 31 height 7
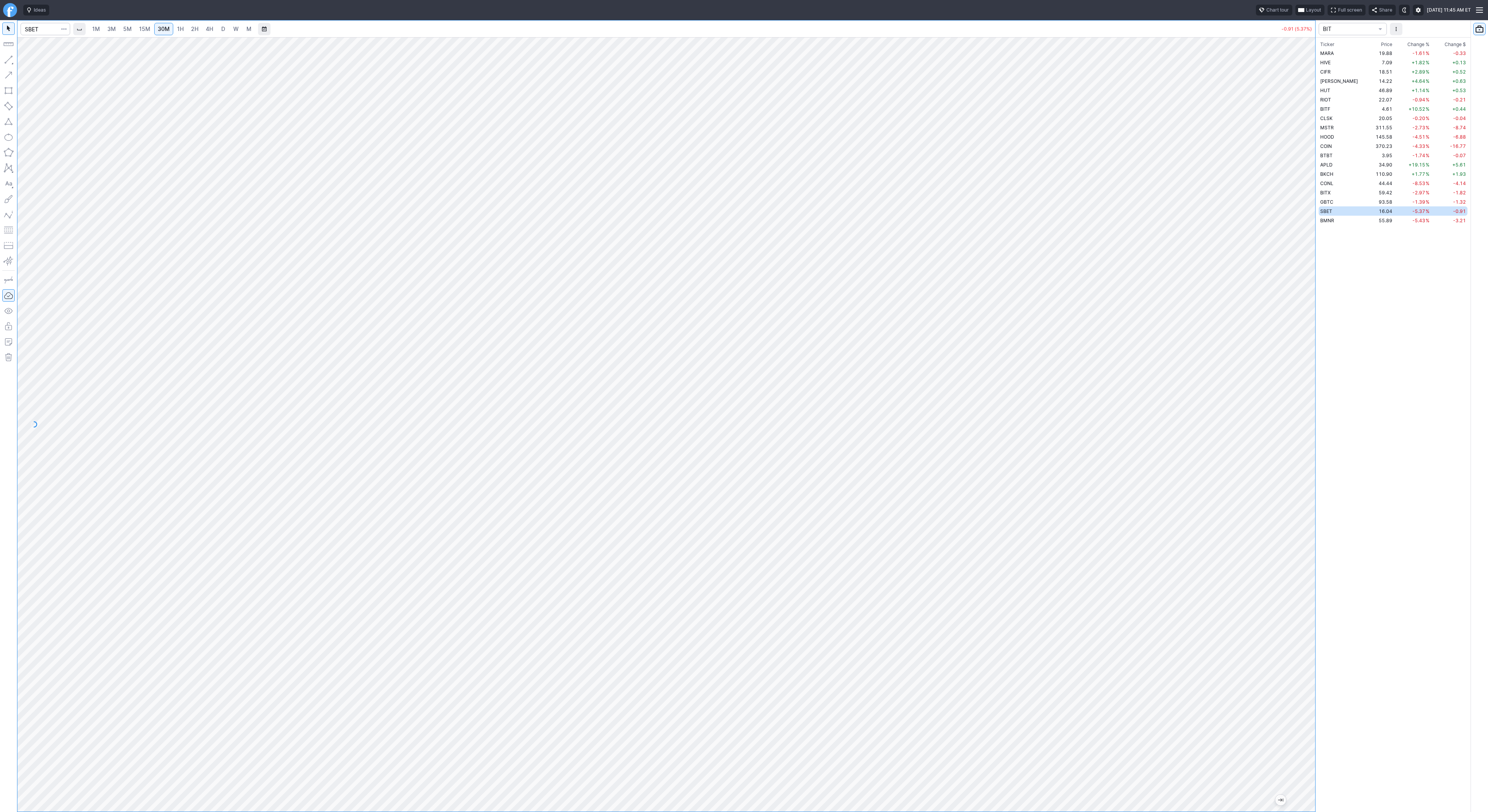
click at [1293, 523] on div at bounding box center [667, 424] width 1298 height 775
click at [181, 28] on span "1H" at bounding box center [180, 29] width 7 height 7
click at [113, 28] on span "3M" at bounding box center [111, 29] width 9 height 7
click at [167, 26] on span "30M" at bounding box center [164, 29] width 12 height 7
click at [1289, 326] on div at bounding box center [667, 424] width 1298 height 775
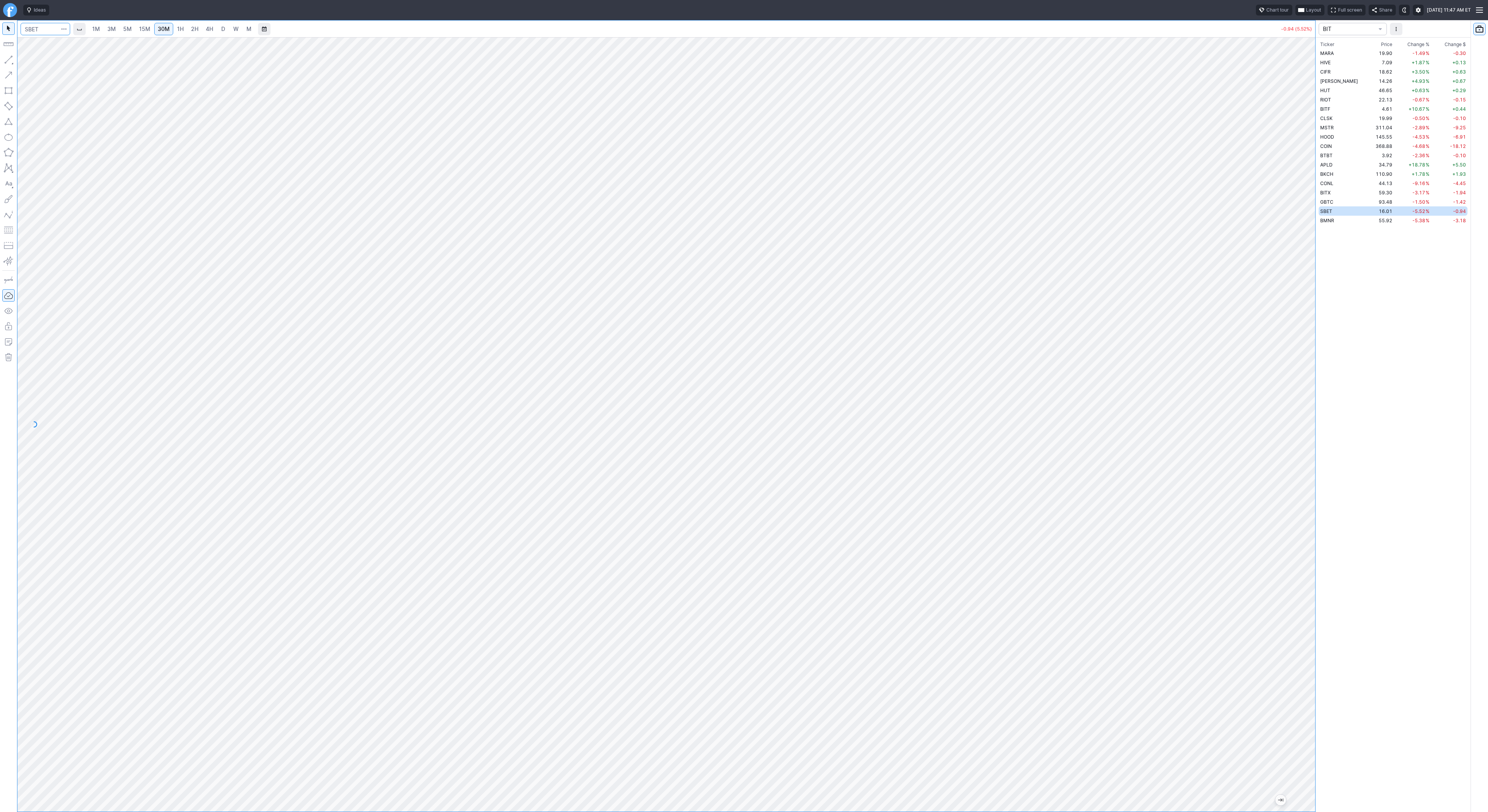
click at [46, 30] on input "Search" at bounding box center [45, 29] width 50 height 12
type input "spy"
drag, startPoint x: 1310, startPoint y: 186, endPoint x: 1318, endPoint y: 311, distance: 125.3
click at [1318, 314] on div "1M 3M 5M 15M 30M 1H 2H 4H D W M -8.69 (1.29%) BIT Ticker Price Chg.% Change % C…" at bounding box center [744, 416] width 1488 height 792
click at [118, 30] on link "3M" at bounding box center [111, 29] width 16 height 12
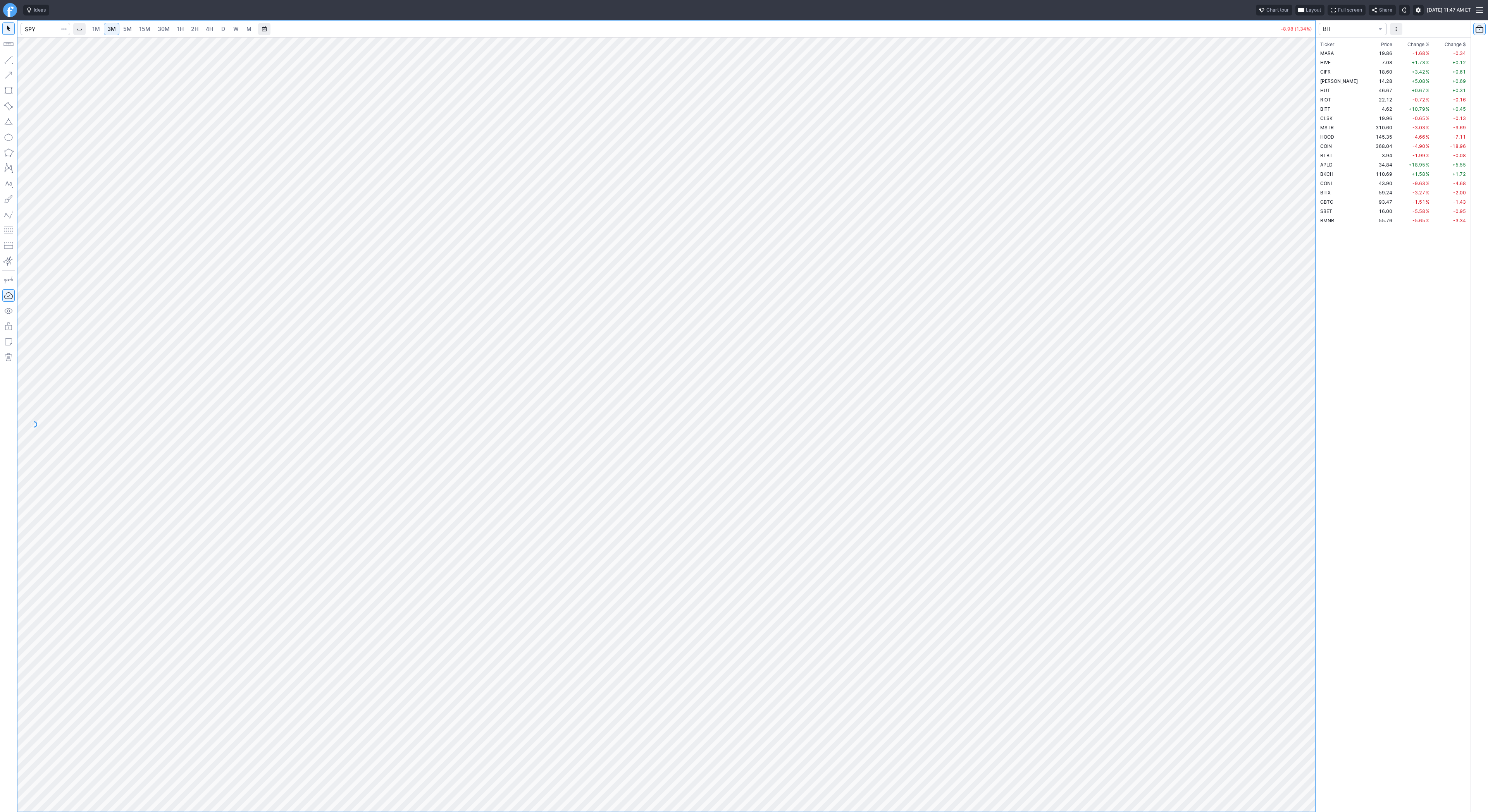
click at [139, 32] on span "15M" at bounding box center [144, 29] width 12 height 7
drag, startPoint x: 1306, startPoint y: 251, endPoint x: 1303, endPoint y: 327, distance: 76.1
click at [1306, 327] on div at bounding box center [1308, 422] width 16 height 755
click at [1255, 441] on div at bounding box center [667, 424] width 1298 height 775
click at [26, 31] on input "Search" at bounding box center [45, 29] width 50 height 12
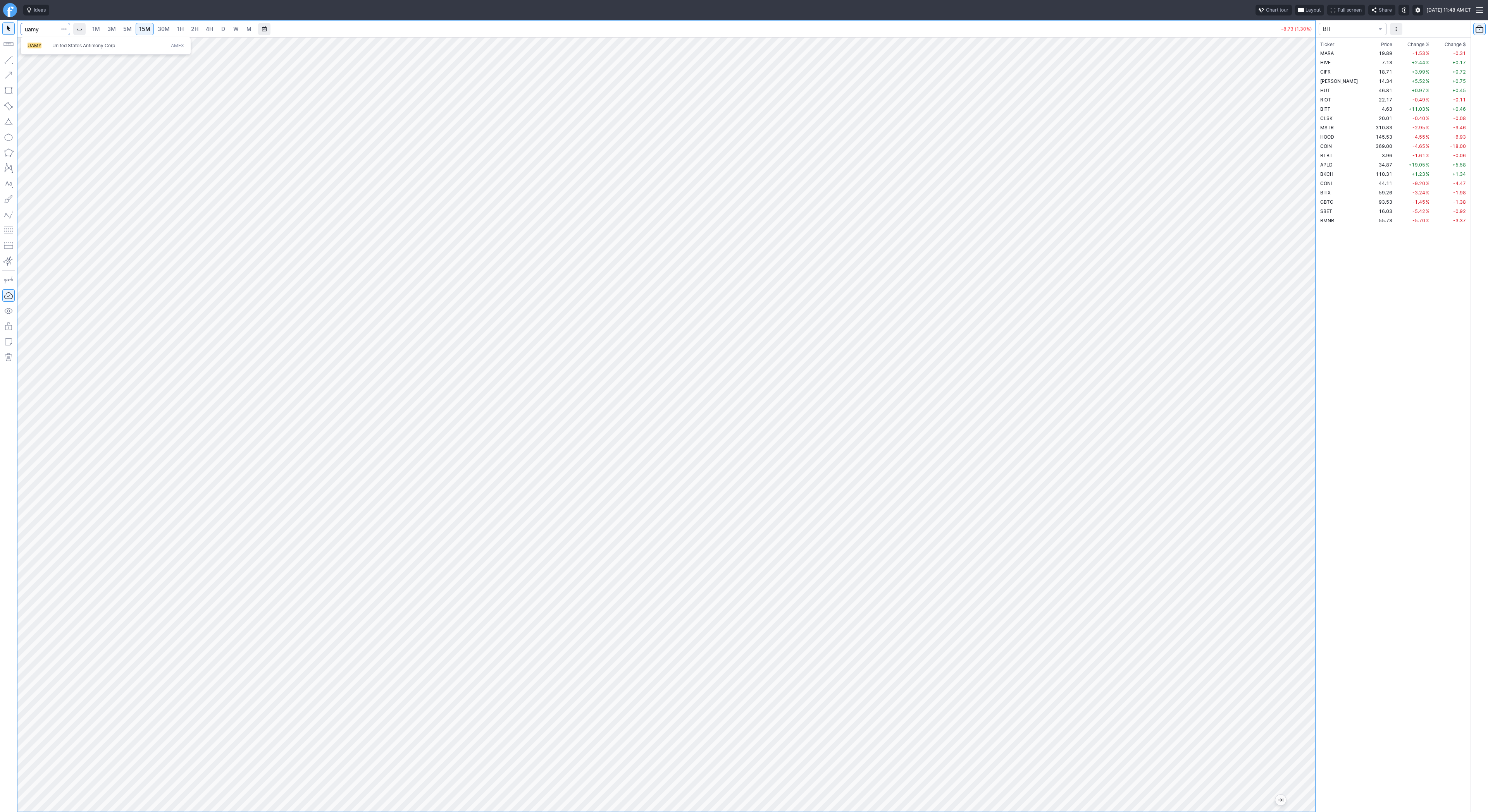
type input "uamy"
click at [212, 29] on link "4H" at bounding box center [209, 29] width 14 height 12
click at [221, 28] on span "D" at bounding box center [223, 29] width 4 height 7
click at [239, 30] on link "W" at bounding box center [236, 29] width 12 height 12
click at [1342, 221] on td "BMNR" at bounding box center [1344, 220] width 51 height 9
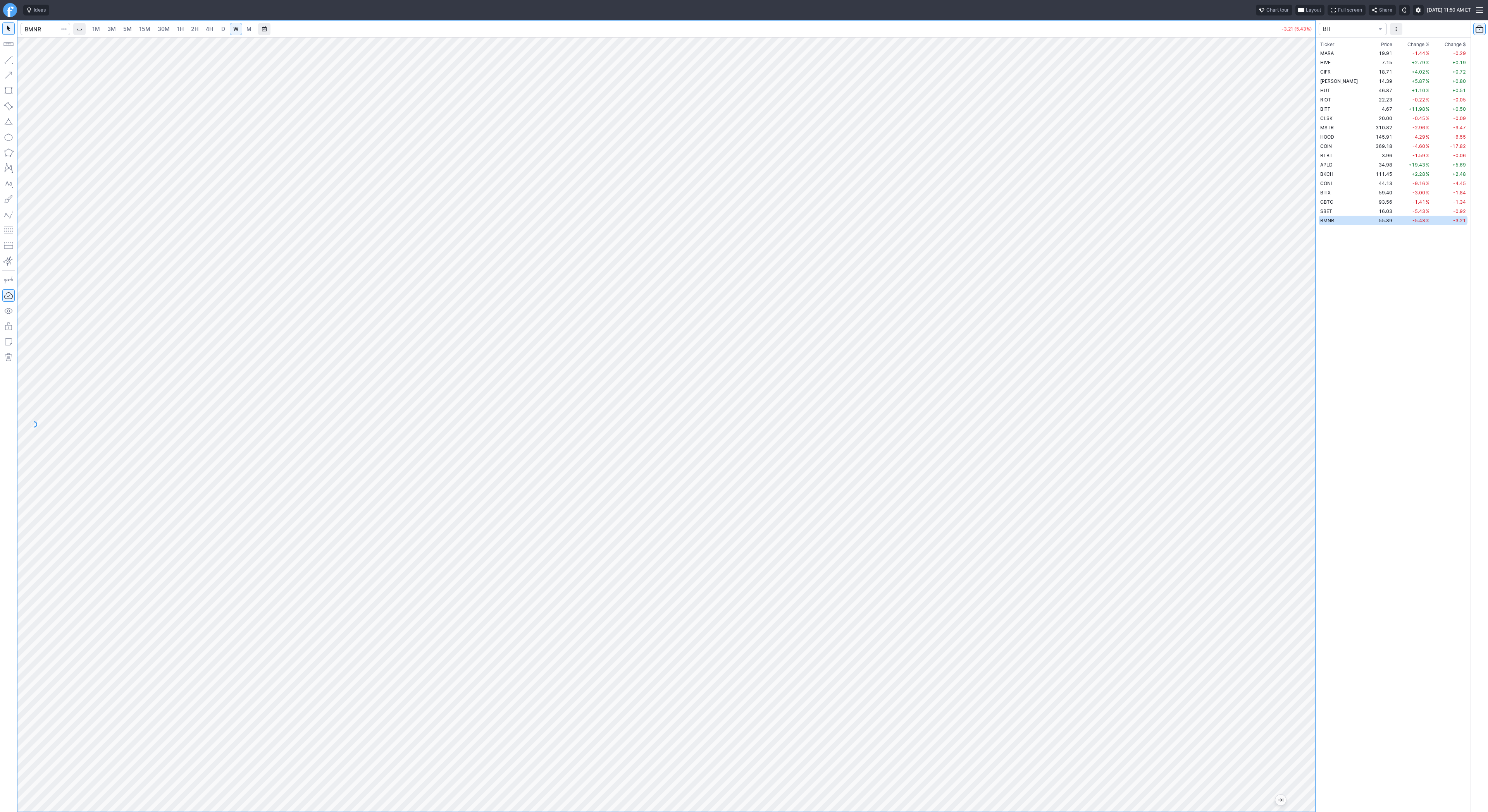
click at [125, 29] on span "5M" at bounding box center [128, 29] width 9 height 7
click at [154, 29] on link "30M" at bounding box center [163, 29] width 19 height 12
click at [185, 29] on link "1H" at bounding box center [180, 29] width 14 height 12
click at [45, 29] on input "Search" at bounding box center [45, 29] width 50 height 12
type input "uamy"
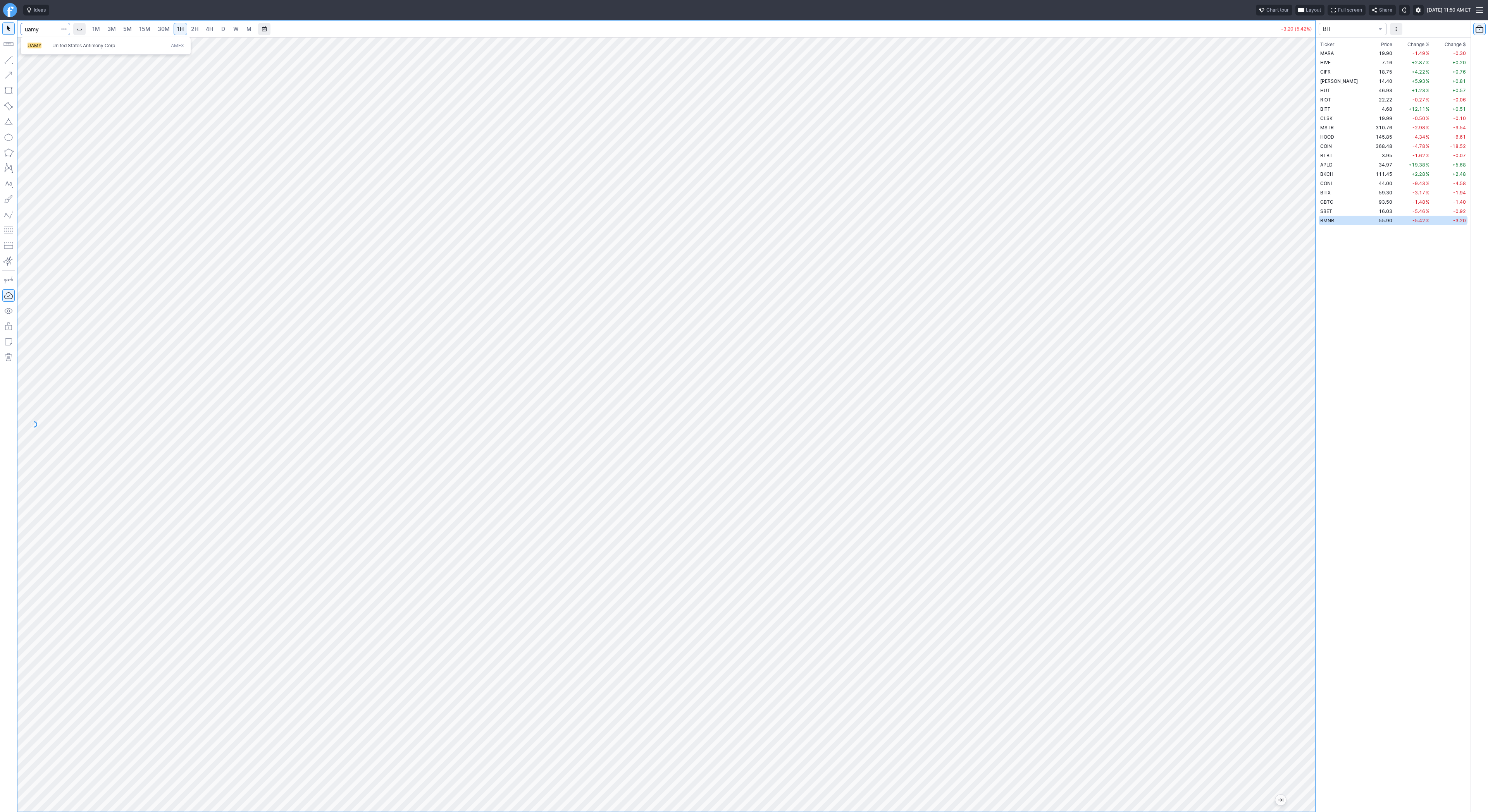
click at [52, 43] on span "United States Antimony Corp" at bounding box center [83, 45] width 63 height 6
click at [210, 32] on span "4H" at bounding box center [209, 28] width 7 height 7
click at [223, 31] on span "D" at bounding box center [223, 29] width 4 height 7
click at [211, 31] on span "4H" at bounding box center [209, 29] width 7 height 7
click at [4, 58] on button "button" at bounding box center [8, 60] width 12 height 12
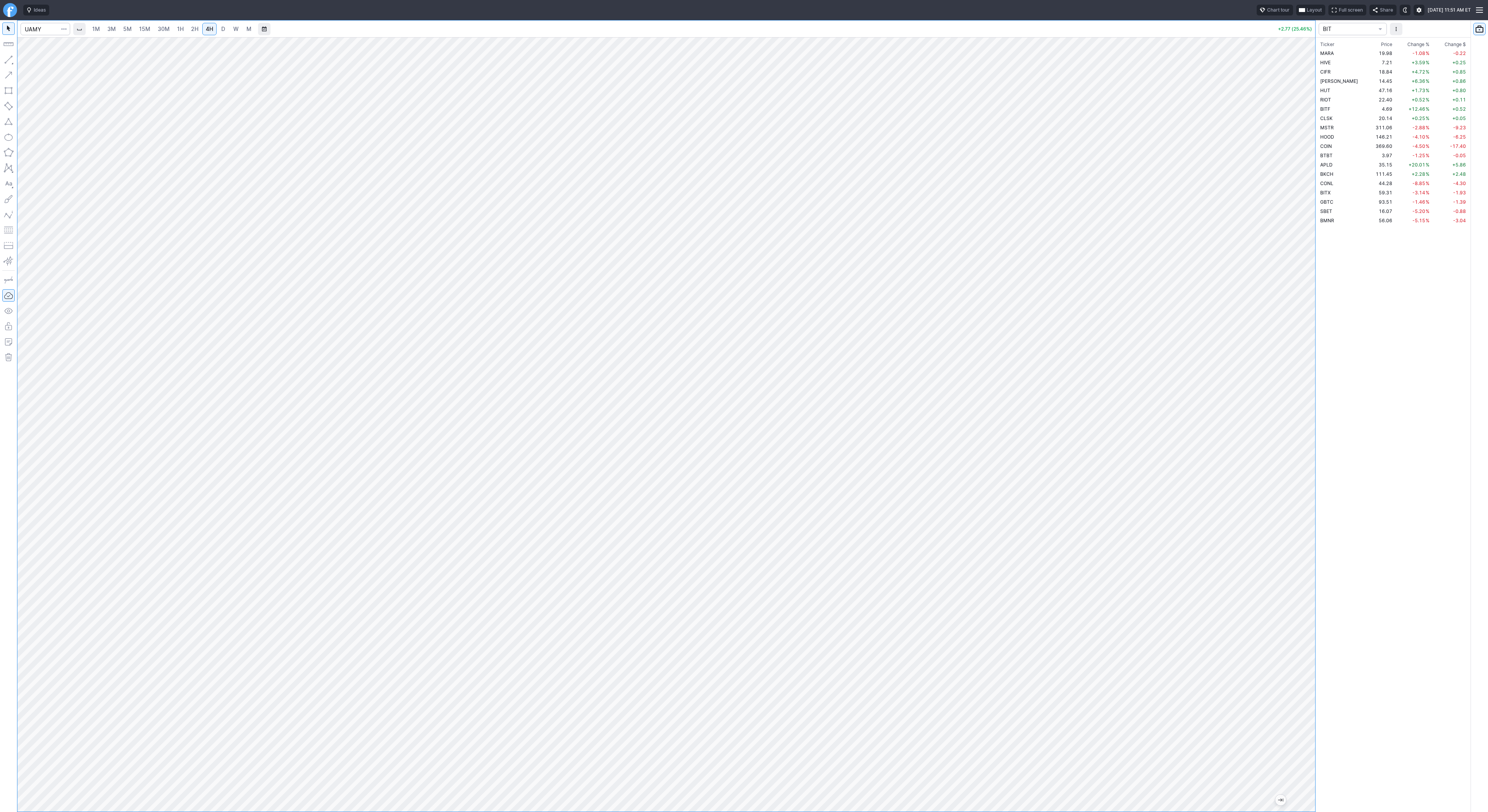
click at [224, 31] on span "D" at bounding box center [223, 28] width 5 height 7
click at [235, 31] on span "W" at bounding box center [236, 29] width 5 height 7
click at [1370, 219] on td "56.14" at bounding box center [1382, 220] width 25 height 9
click at [146, 31] on span "15M" at bounding box center [144, 29] width 12 height 7
click at [170, 31] on link "30M" at bounding box center [163, 29] width 19 height 12
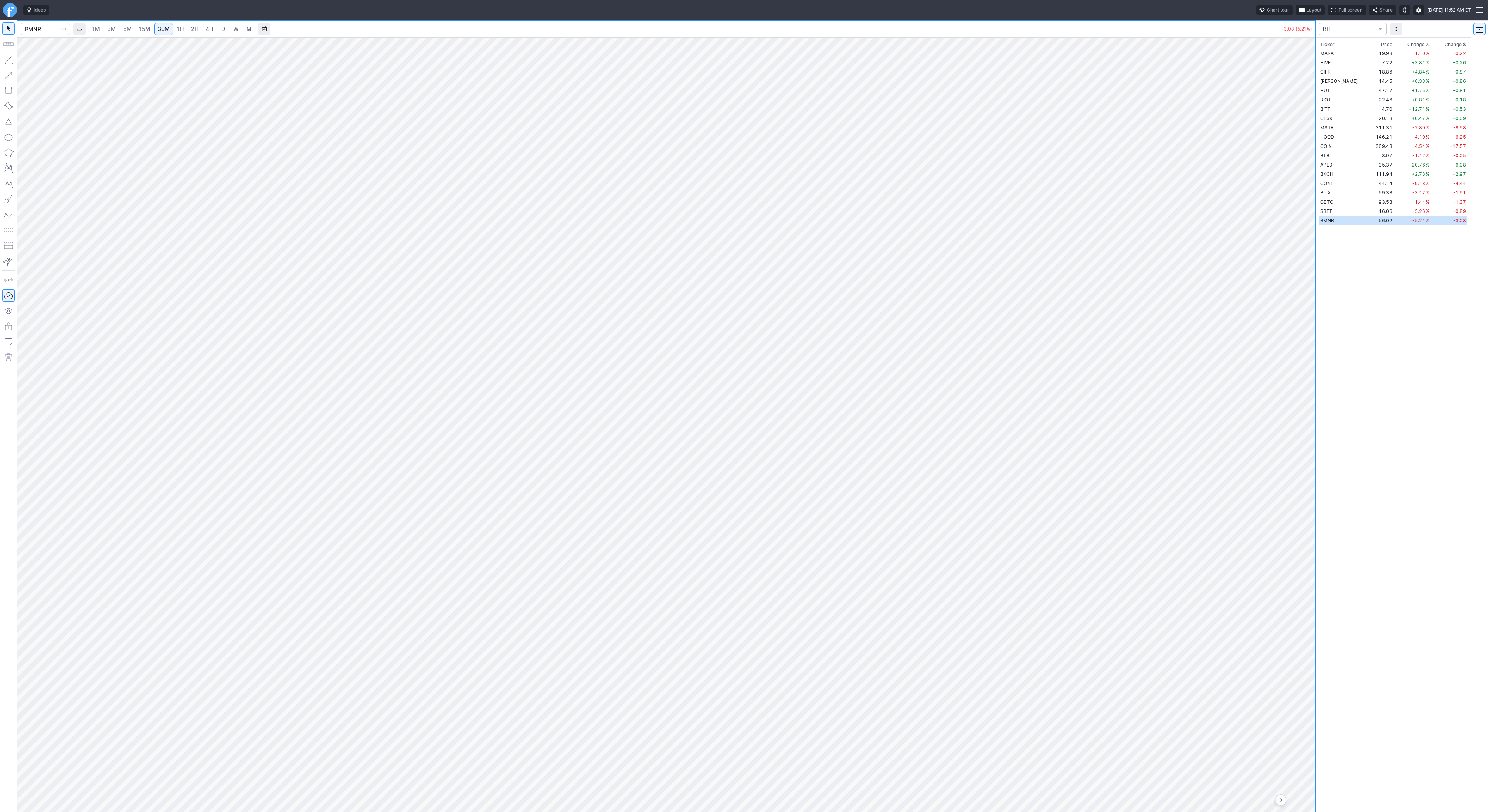
click at [238, 32] on link "W" at bounding box center [236, 29] width 12 height 12
click at [116, 28] on link "3M" at bounding box center [111, 29] width 16 height 12
click at [145, 28] on span "15M" at bounding box center [144, 29] width 12 height 7
click at [1319, 228] on div "1M 3M 5M 15M 30M 1H 2H 4H D W M -3.16 (5.34%) BIT Ticker Price Chg.% Change % C…" at bounding box center [744, 416] width 1488 height 792
click at [207, 26] on span "4H" at bounding box center [209, 29] width 7 height 7
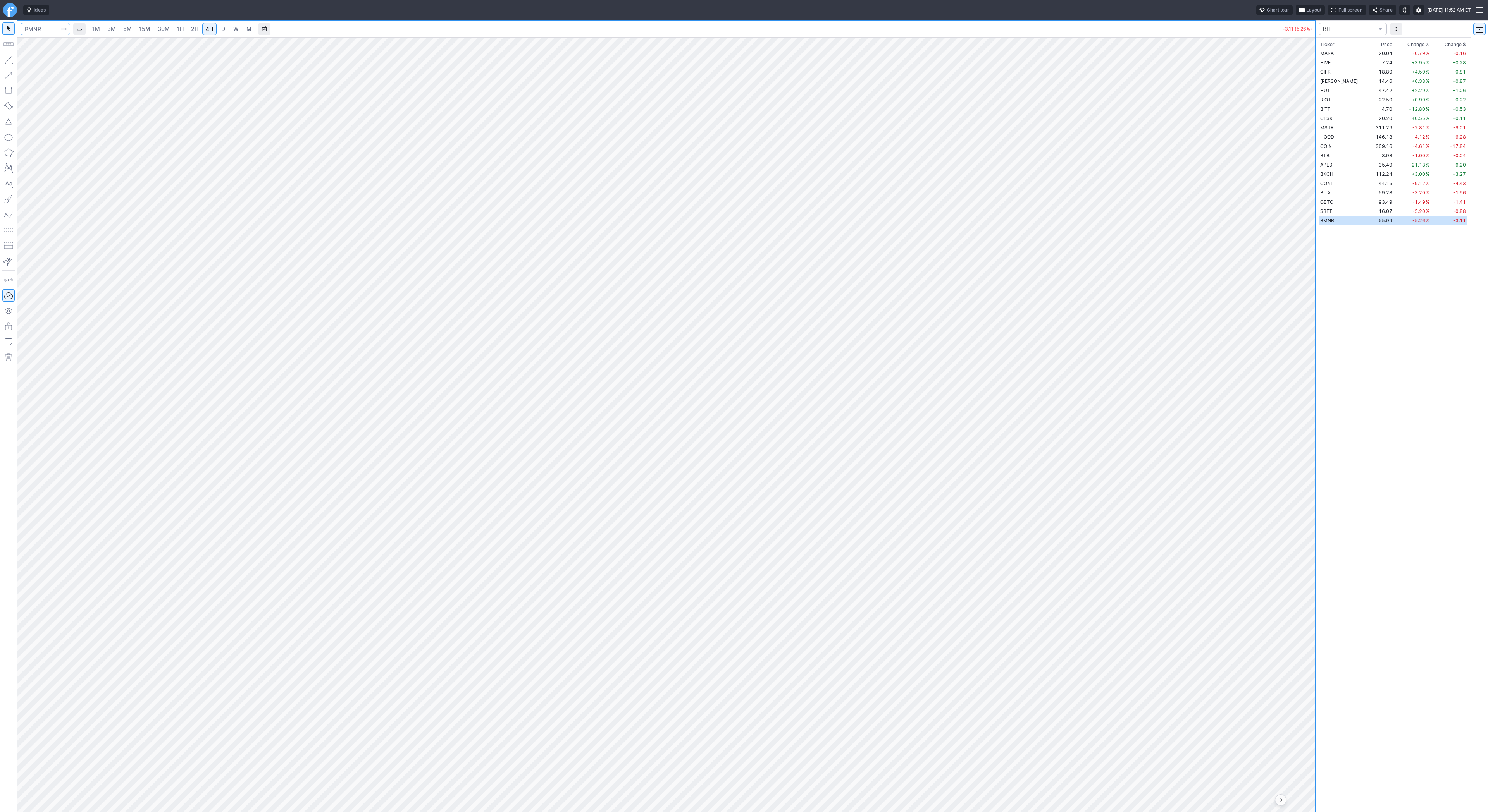
click at [49, 29] on input "Search" at bounding box center [45, 29] width 50 height 12
type input "path"
click at [217, 26] on link "D" at bounding box center [223, 29] width 12 height 12
click at [233, 28] on span "W" at bounding box center [236, 29] width 5 height 7
click at [221, 28] on span "D" at bounding box center [223, 29] width 4 height 7
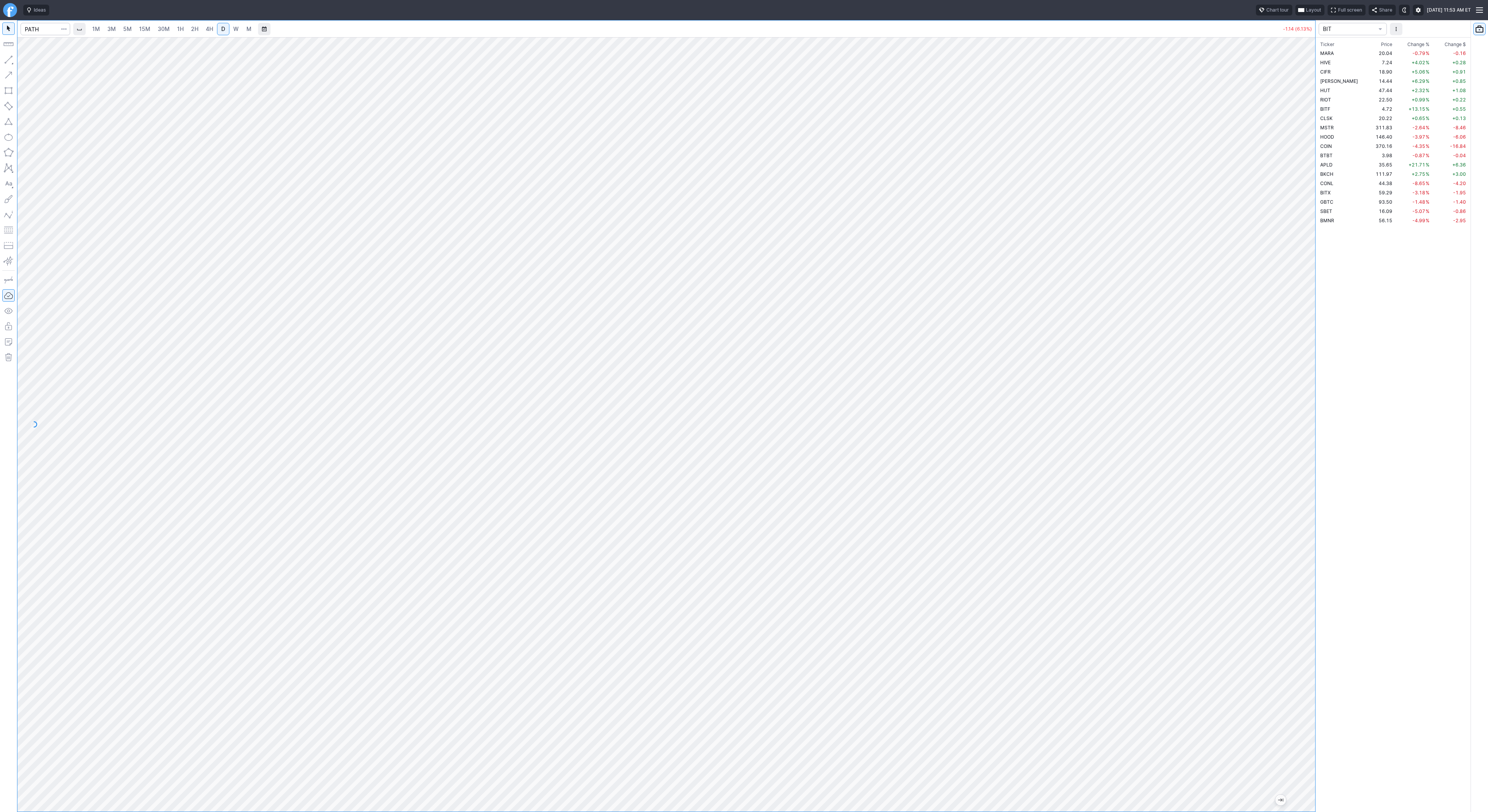
drag, startPoint x: 1314, startPoint y: 354, endPoint x: 1301, endPoint y: 401, distance: 48.8
click at [1316, 405] on div "1M 3M 5M 15M 30M 1H 2H 4H D W M -1.14 (6.13%) BIT Ticker Price Chg.% Change % C…" at bounding box center [744, 416] width 1488 height 792
click at [47, 62] on span "Line" at bounding box center [45, 61] width 31 height 7
click at [39, 60] on span "Line" at bounding box center [45, 61] width 31 height 7
click at [204, 26] on link "4H" at bounding box center [209, 29] width 14 height 12
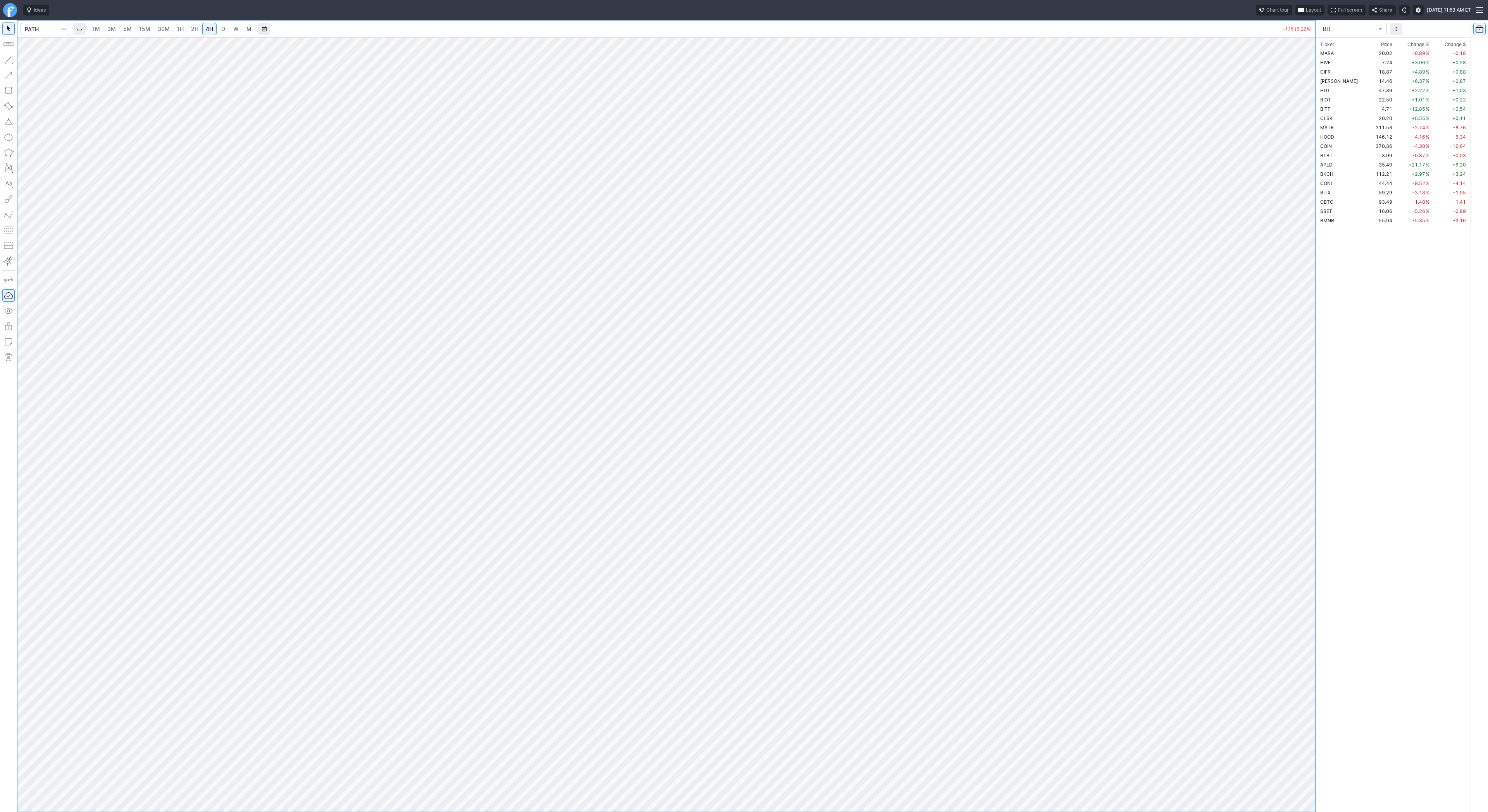
click at [1297, 371] on div at bounding box center [667, 424] width 1298 height 775
click at [1289, 428] on div at bounding box center [667, 424] width 1298 height 775
click at [1292, 512] on div at bounding box center [667, 424] width 1298 height 775
drag, startPoint x: 9, startPoint y: 56, endPoint x: 15, endPoint y: 88, distance: 32.6
click at [9, 58] on button "button" at bounding box center [8, 60] width 12 height 12
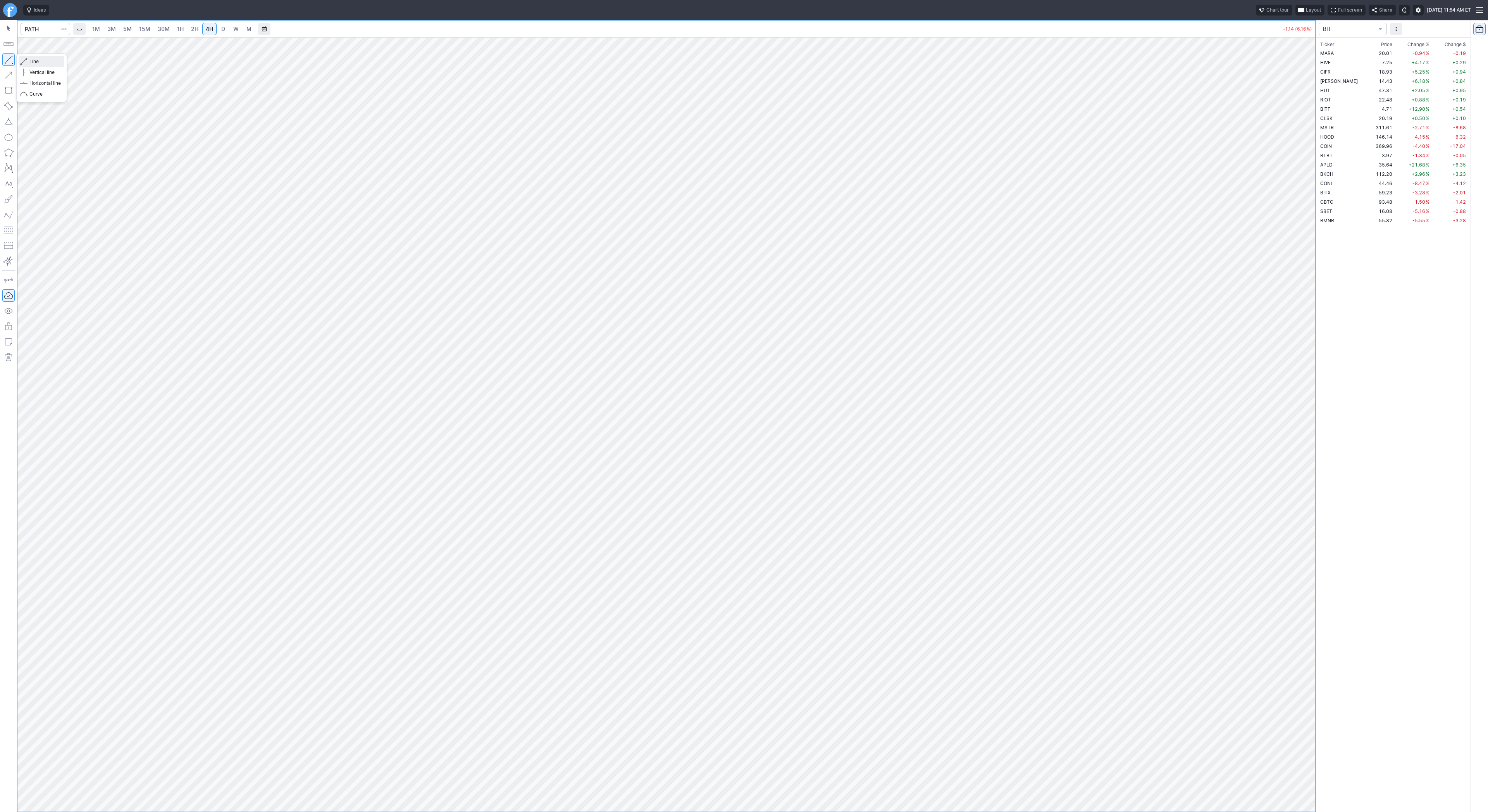
click at [52, 62] on span "Line" at bounding box center [45, 61] width 31 height 7
click at [26, 63] on span "button" at bounding box center [24, 62] width 5 height 11
drag, startPoint x: 34, startPoint y: 60, endPoint x: 64, endPoint y: 85, distance: 39.1
click at [34, 60] on span "Line" at bounding box center [45, 61] width 31 height 7
click at [36, 34] on input "Search" at bounding box center [45, 29] width 50 height 12
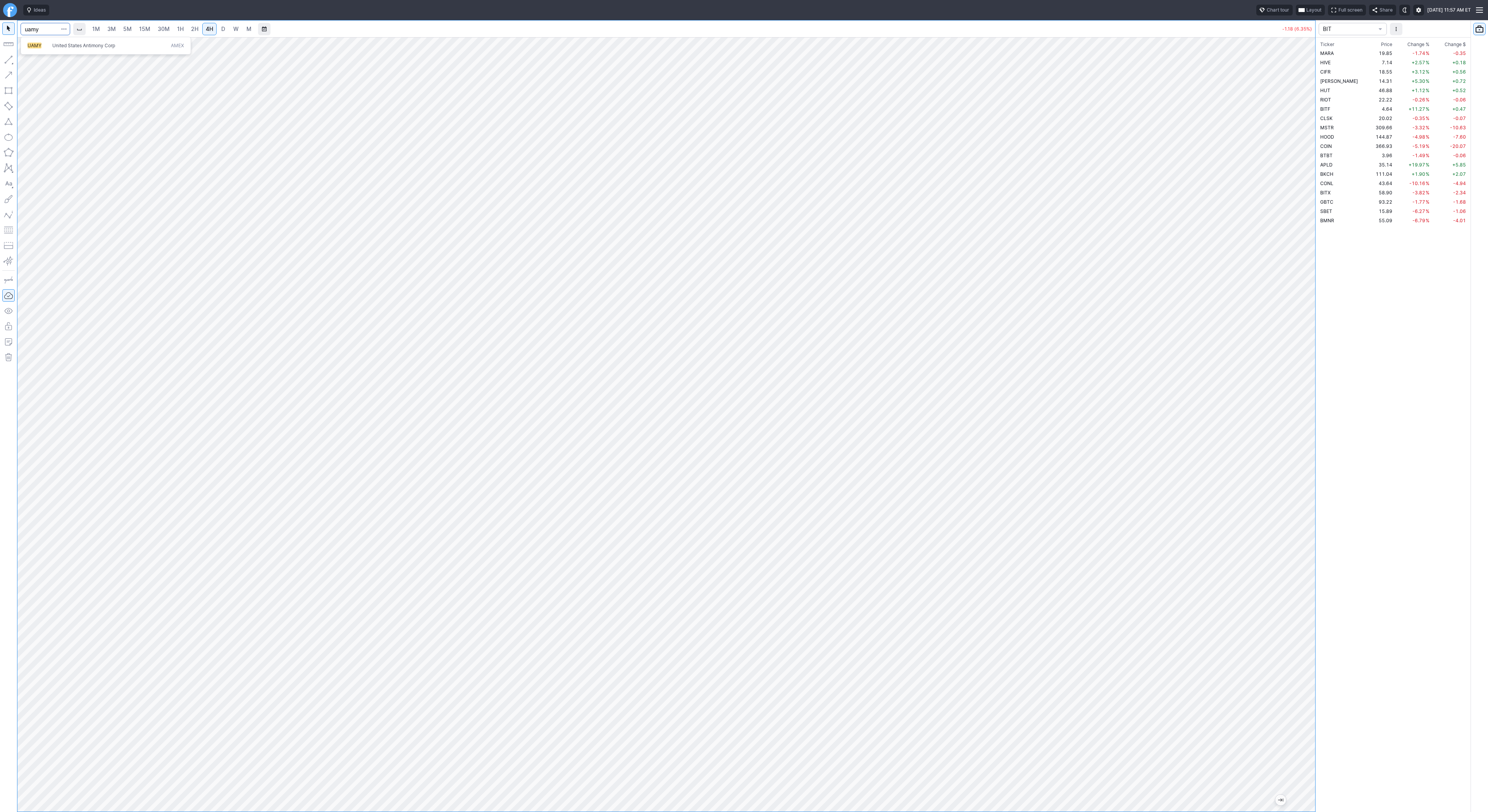
type input "uamy"
click at [414, 324] on div "1M 3M 5M 15M 30M 1H 2H 4H D W M +2.78 (25.55%)" at bounding box center [658, 416] width 1316 height 792
click at [31, 62] on span "Line" at bounding box center [45, 61] width 31 height 7
click at [37, 60] on span "Line" at bounding box center [45, 61] width 31 height 7
click at [24, 61] on span "button" at bounding box center [24, 62] width 5 height 11
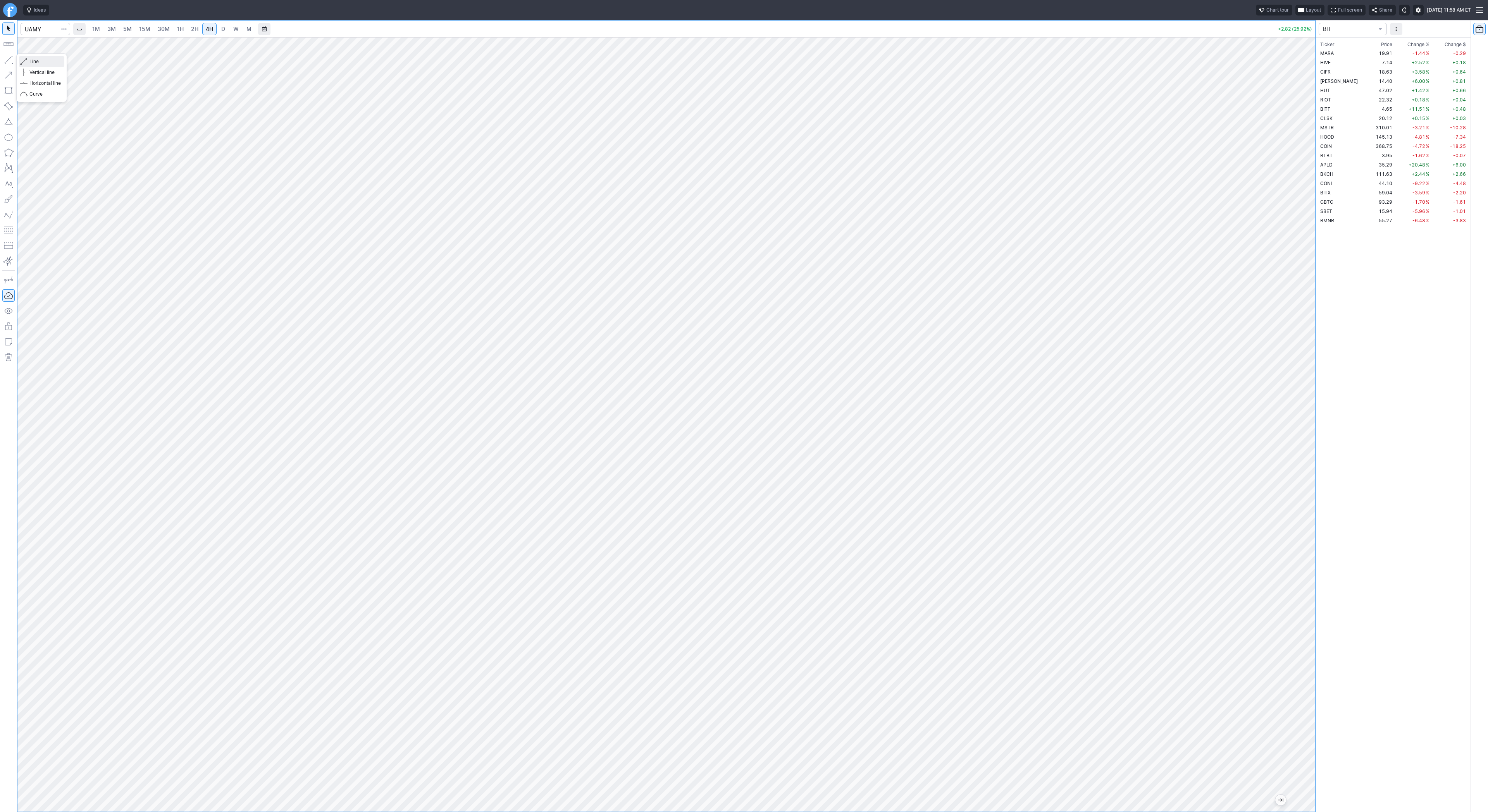
click at [50, 64] on span "Line" at bounding box center [45, 61] width 31 height 7
click at [39, 60] on span "Line" at bounding box center [45, 61] width 31 height 7
click at [10, 56] on button "button" at bounding box center [8, 60] width 12 height 12
click at [36, 29] on input "Search" at bounding box center [45, 29] width 50 height 12
type input "path"
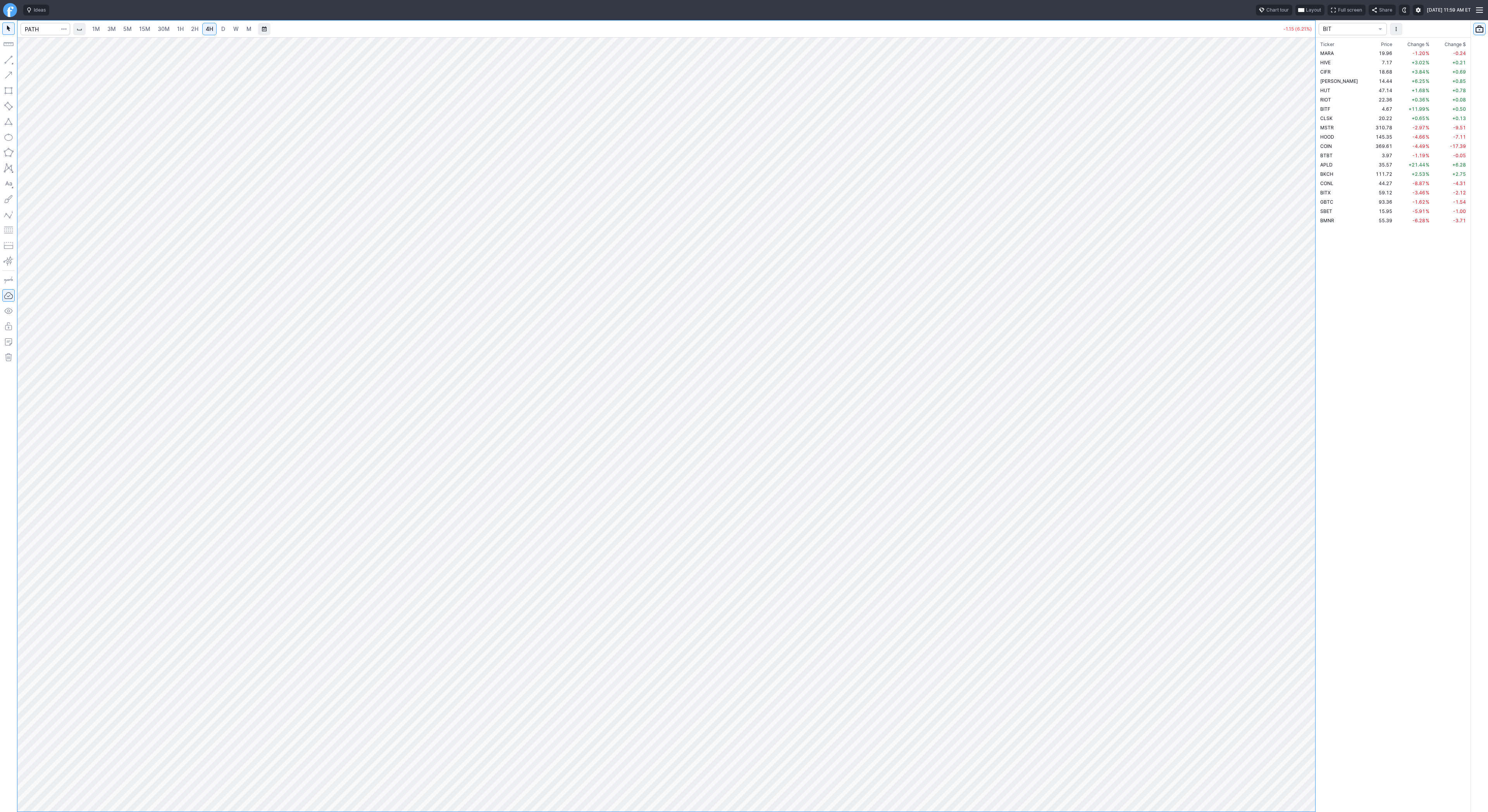
click at [1296, 540] on div at bounding box center [667, 424] width 1298 height 775
click at [1332, 223] on span "BMNR" at bounding box center [1327, 220] width 14 height 6
click at [6, 60] on button "button" at bounding box center [8, 60] width 12 height 12
click at [39, 61] on span "Line" at bounding box center [45, 61] width 31 height 7
drag, startPoint x: 1306, startPoint y: 580, endPoint x: 1301, endPoint y: 506, distance: 74.2
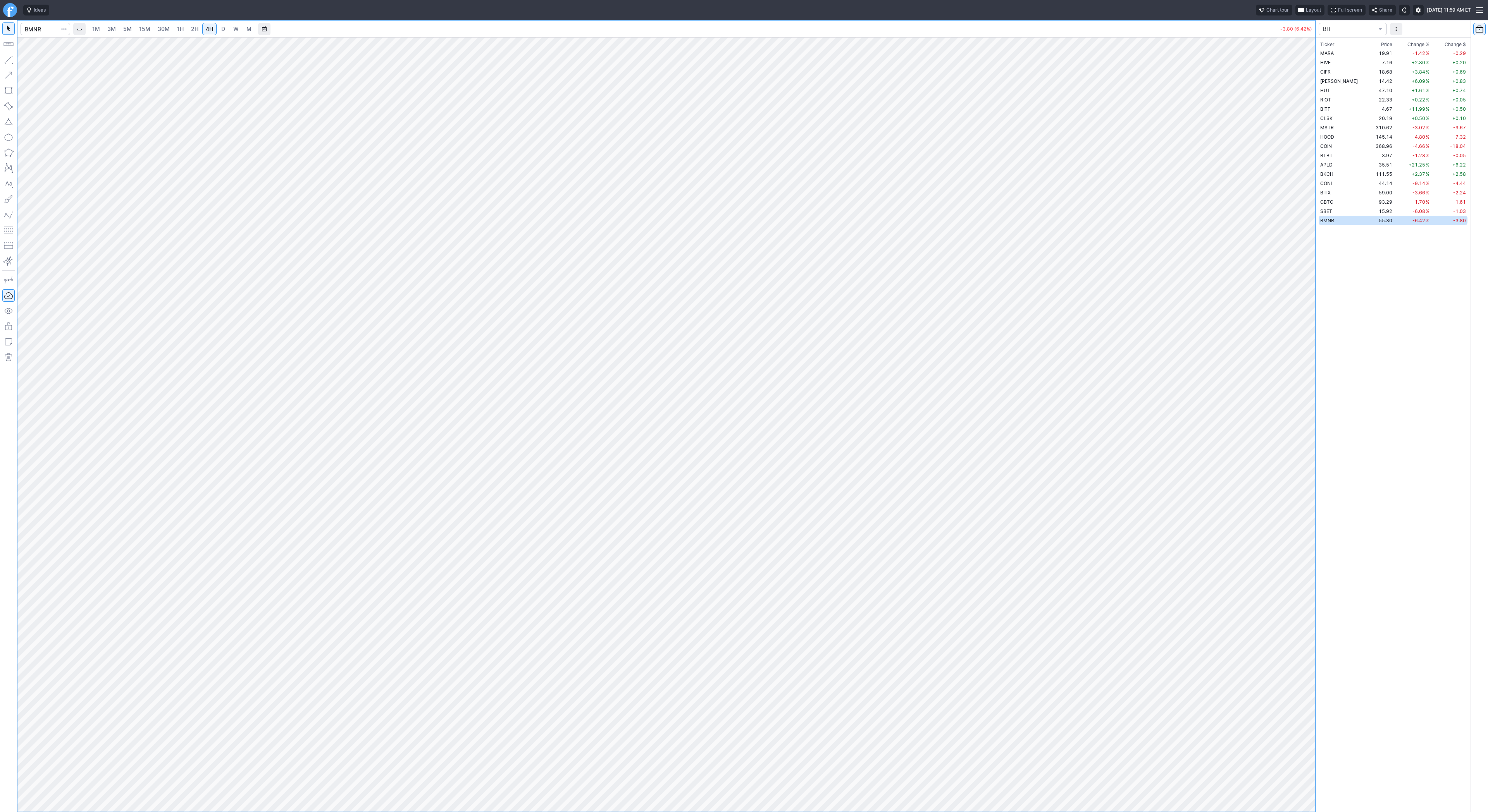
click at [1324, 479] on div "1M 3M 5M 15M 30M 1H 2H 4H D W M -3.80 (6.42%) BIT Ticker Price Chg.% Change % C…" at bounding box center [744, 416] width 1488 height 792
click at [35, 62] on span "Line" at bounding box center [45, 61] width 31 height 7
click at [9, 58] on button "button" at bounding box center [8, 60] width 12 height 12
click at [7, 59] on button "button" at bounding box center [8, 60] width 12 height 12
click at [12, 61] on button "button" at bounding box center [8, 60] width 12 height 12
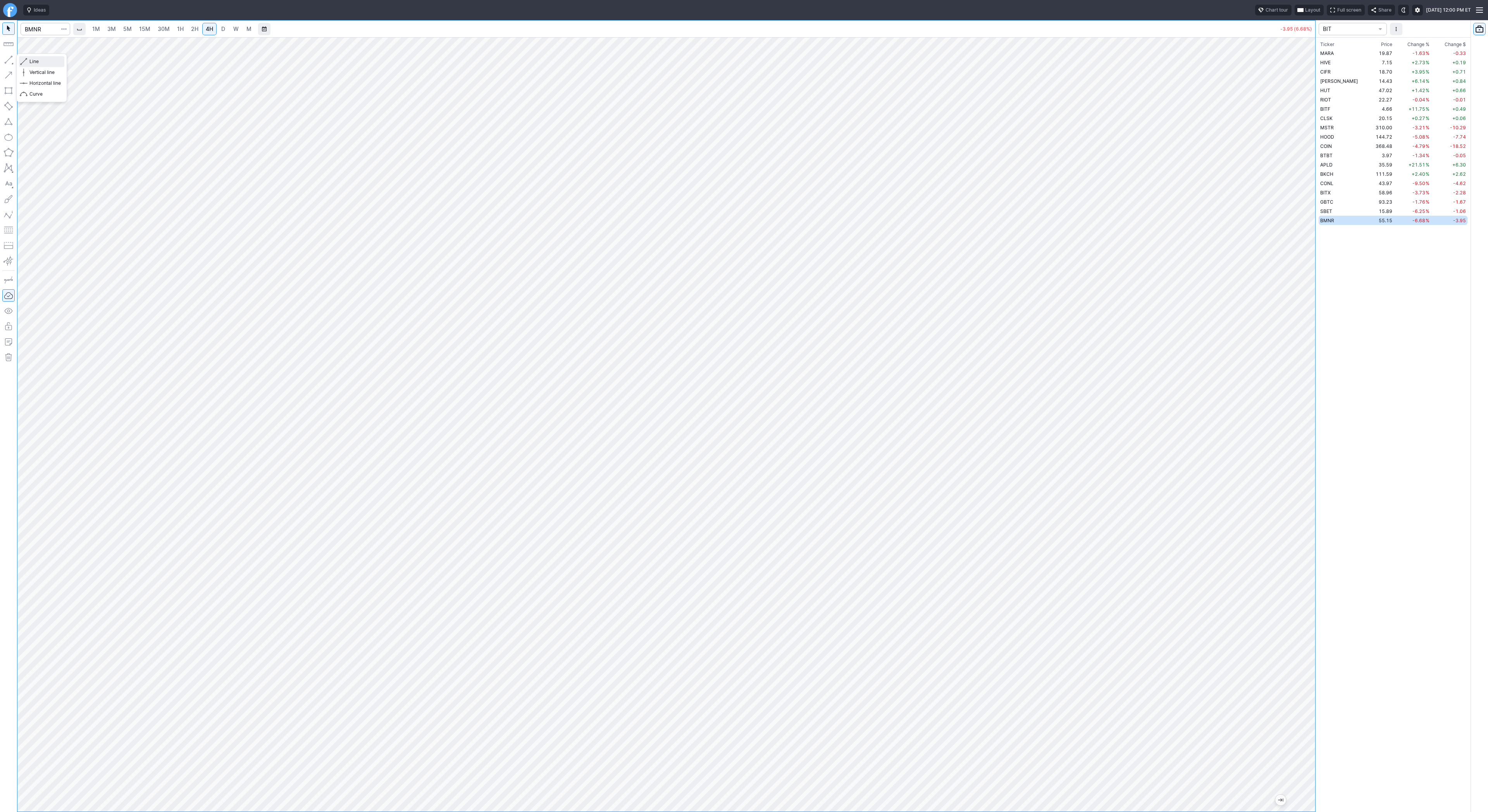
click at [32, 60] on span "Line" at bounding box center [45, 61] width 31 height 7
click at [131, 31] on link "5M" at bounding box center [128, 29] width 16 height 12
click at [158, 30] on span "30M" at bounding box center [164, 29] width 12 height 7
click at [44, 31] on input "Search" at bounding box center [45, 29] width 50 height 12
type input "bbai"
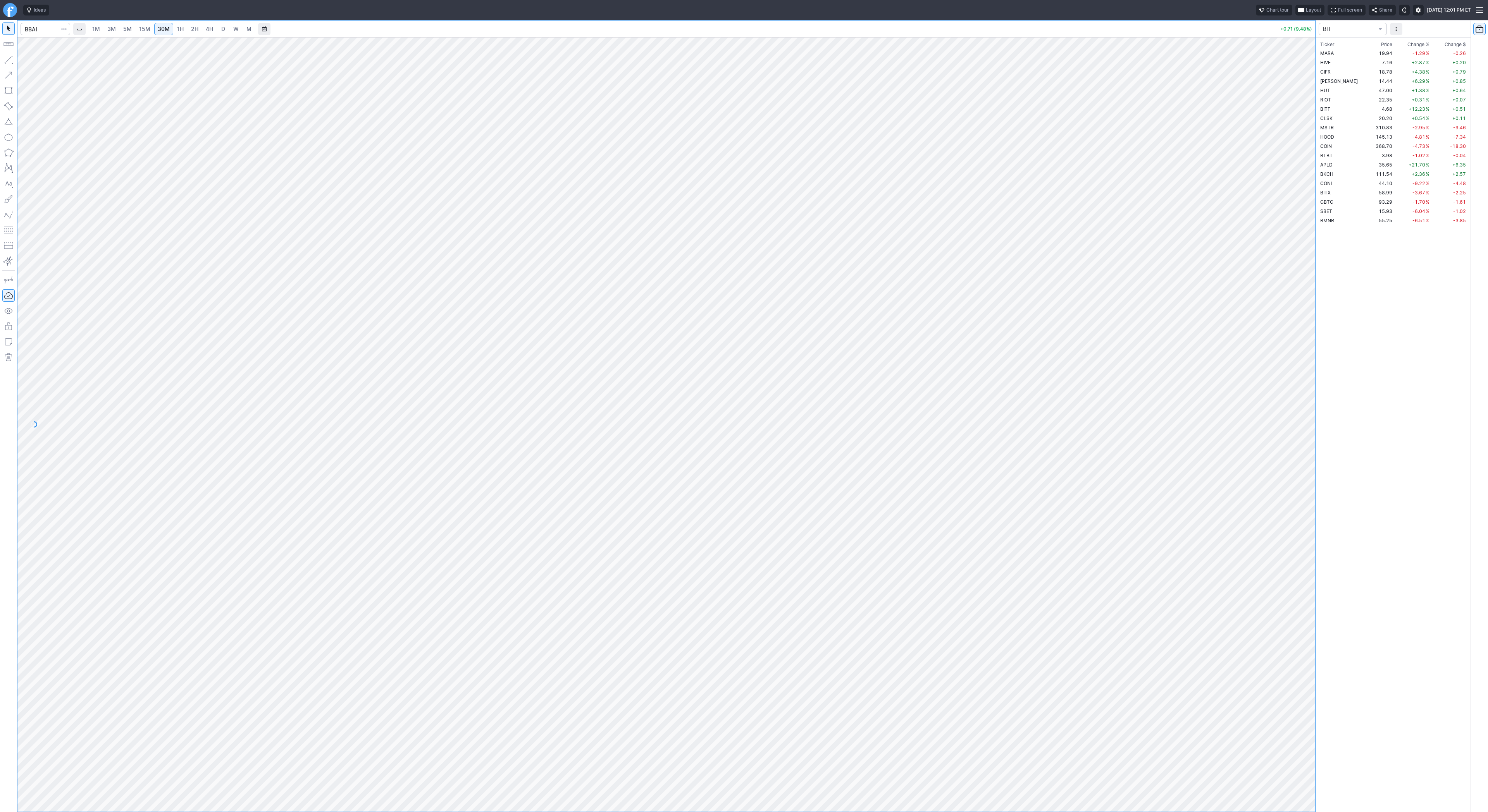
click at [208, 30] on span "4H" at bounding box center [209, 29] width 7 height 7
click at [6, 59] on button "button" at bounding box center [8, 60] width 12 height 12
drag, startPoint x: 37, startPoint y: 63, endPoint x: 55, endPoint y: 86, distance: 29.2
click at [37, 63] on span "Line" at bounding box center [45, 61] width 31 height 7
drag, startPoint x: 31, startPoint y: 58, endPoint x: 48, endPoint y: 85, distance: 31.9
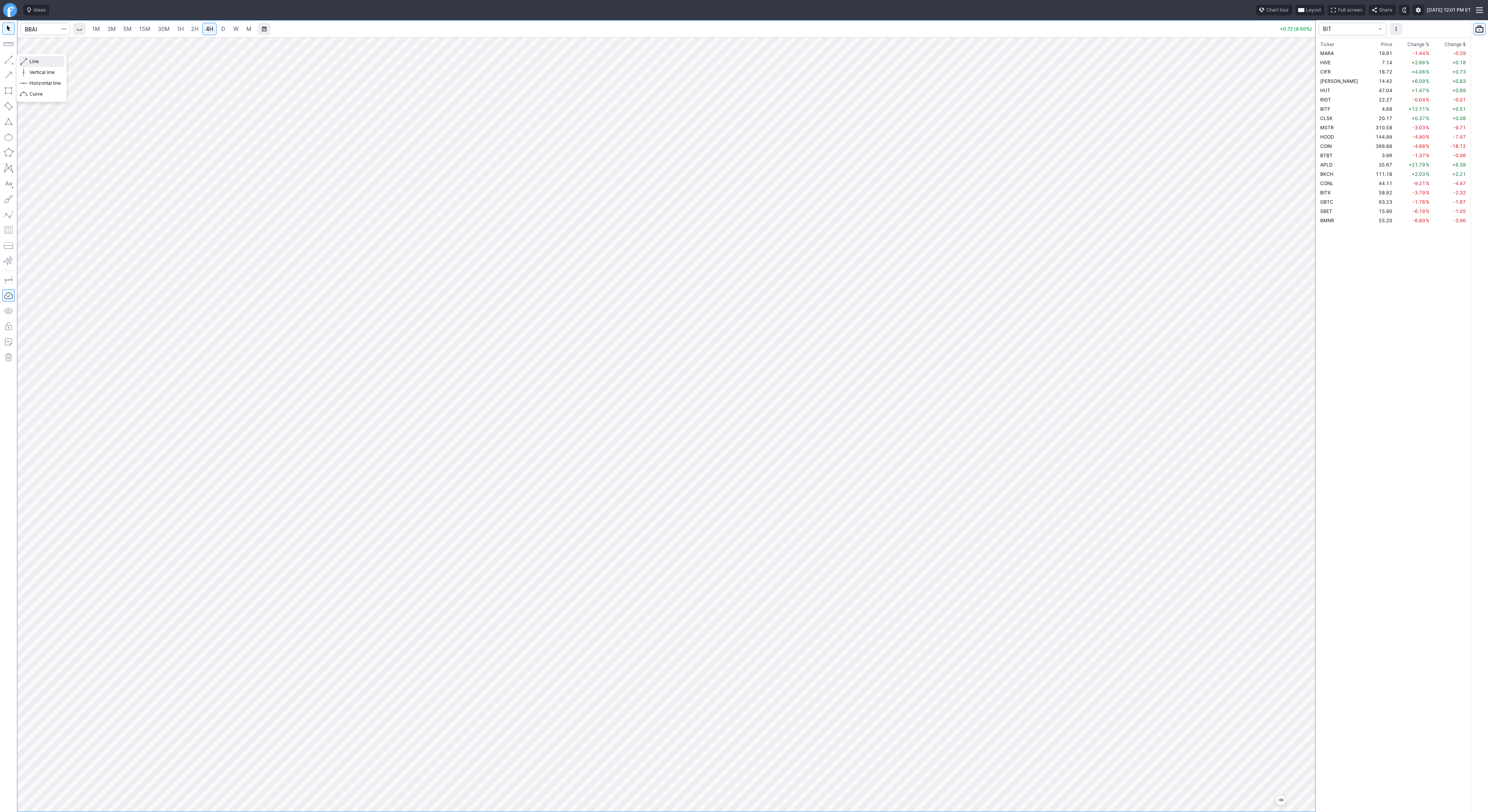
click at [31, 59] on span "Line" at bounding box center [45, 61] width 31 height 7
drag, startPoint x: 6, startPoint y: 56, endPoint x: 29, endPoint y: 97, distance: 47.0
click at [6, 58] on button "button" at bounding box center [8, 60] width 12 height 12
click at [10, 60] on button "button" at bounding box center [8, 60] width 12 height 12
click at [32, 62] on span "Line" at bounding box center [45, 61] width 31 height 7
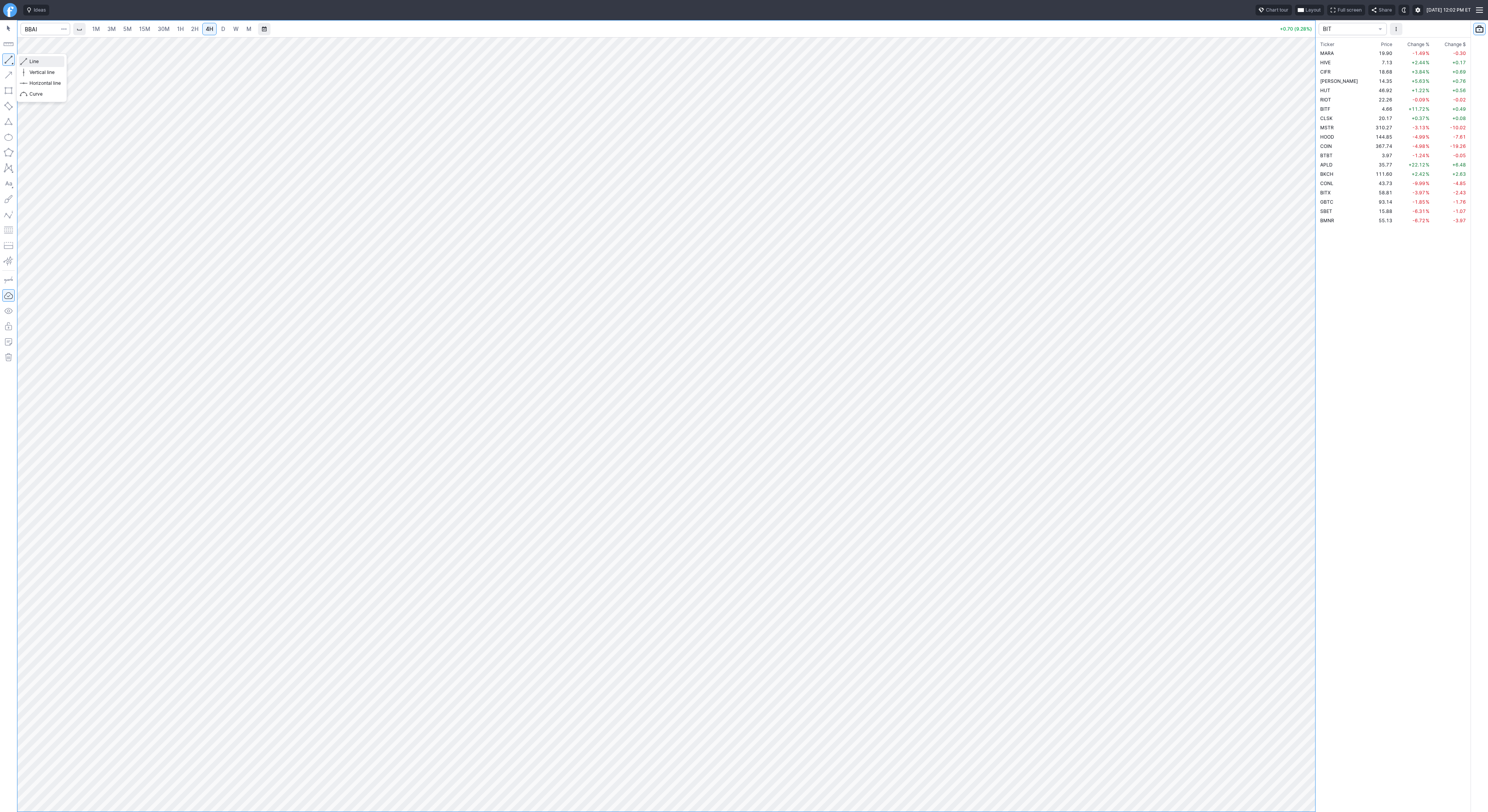
click at [48, 62] on span "Line" at bounding box center [45, 61] width 31 height 7
click at [112, 28] on span "3M" at bounding box center [111, 29] width 9 height 7
click at [146, 31] on span "15M" at bounding box center [144, 29] width 12 height 7
click at [170, 33] on link "30M" at bounding box center [163, 29] width 19 height 12
click at [221, 28] on span "D" at bounding box center [223, 29] width 4 height 7
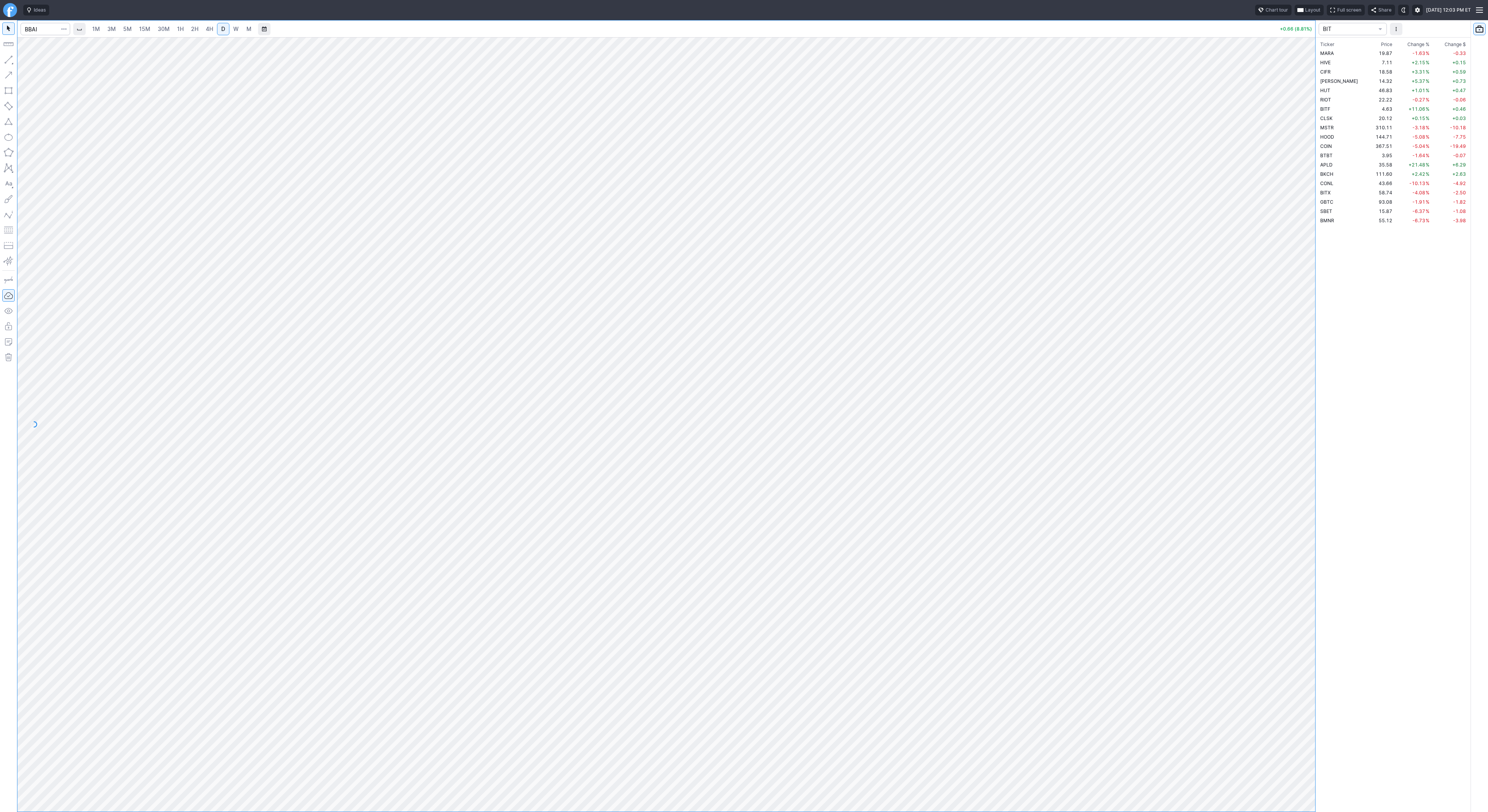
click at [207, 31] on span "4H" at bounding box center [209, 29] width 7 height 7
click at [1417, 43] on span "Change %" at bounding box center [1419, 44] width 22 height 7
click at [1327, 53] on span "APLD" at bounding box center [1327, 53] width 12 height 6
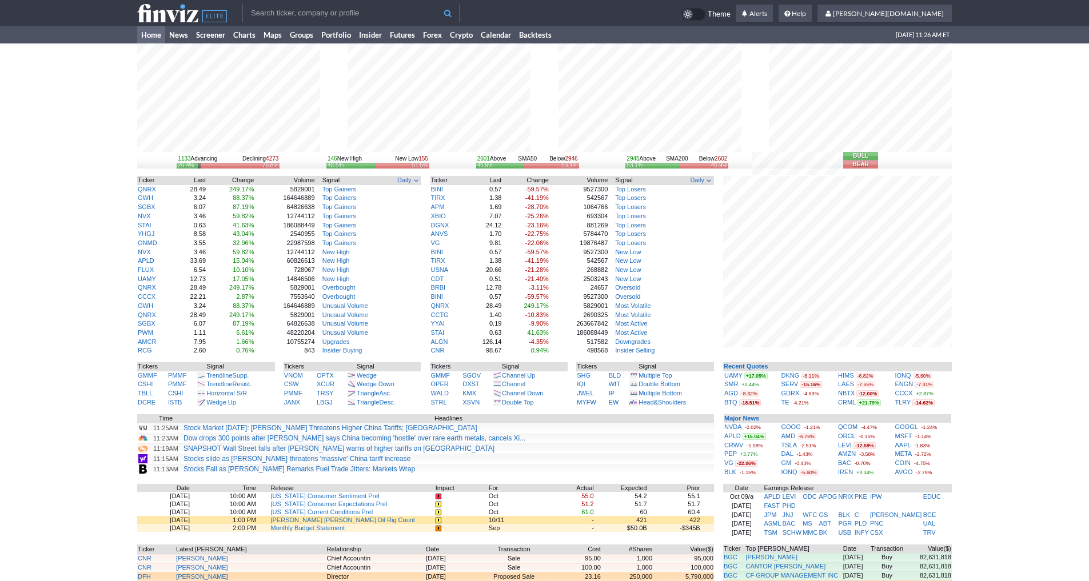
click at [94, 150] on div "1133 Advancing Declining 4273 20.4% 76.8% 146 New High New Low 155 48.5% 51.5% …" at bounding box center [544, 364] width 1089 height 643
click at [289, 16] on input "text" at bounding box center [350, 13] width 217 height 18
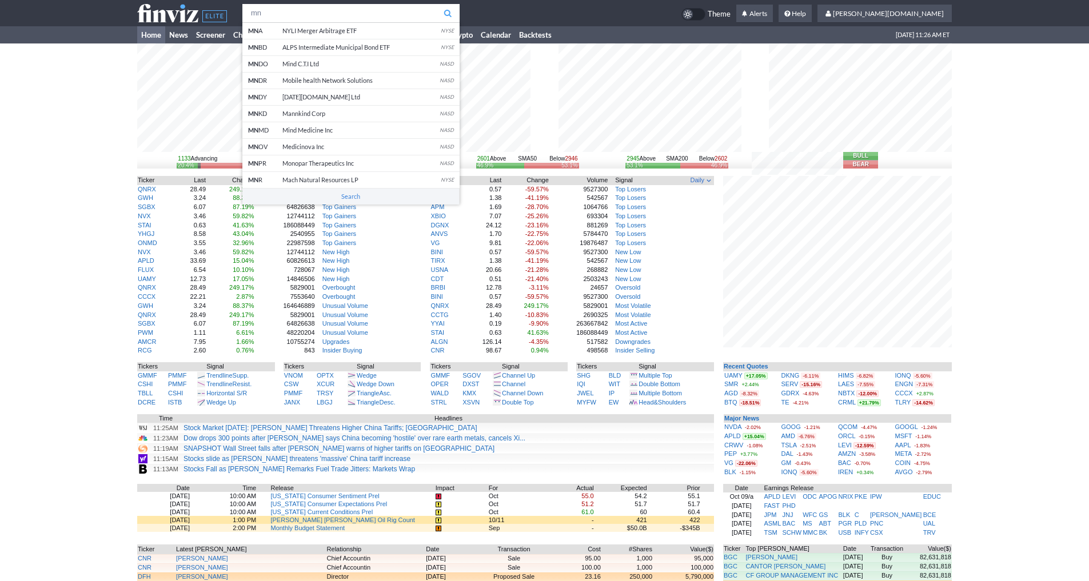
type input "m"
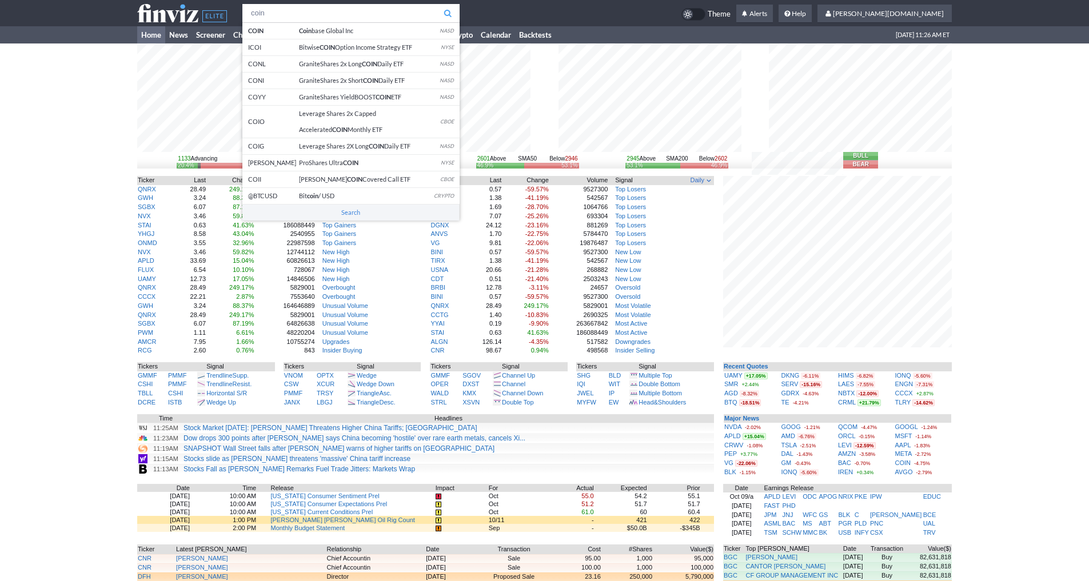
type input "coin"
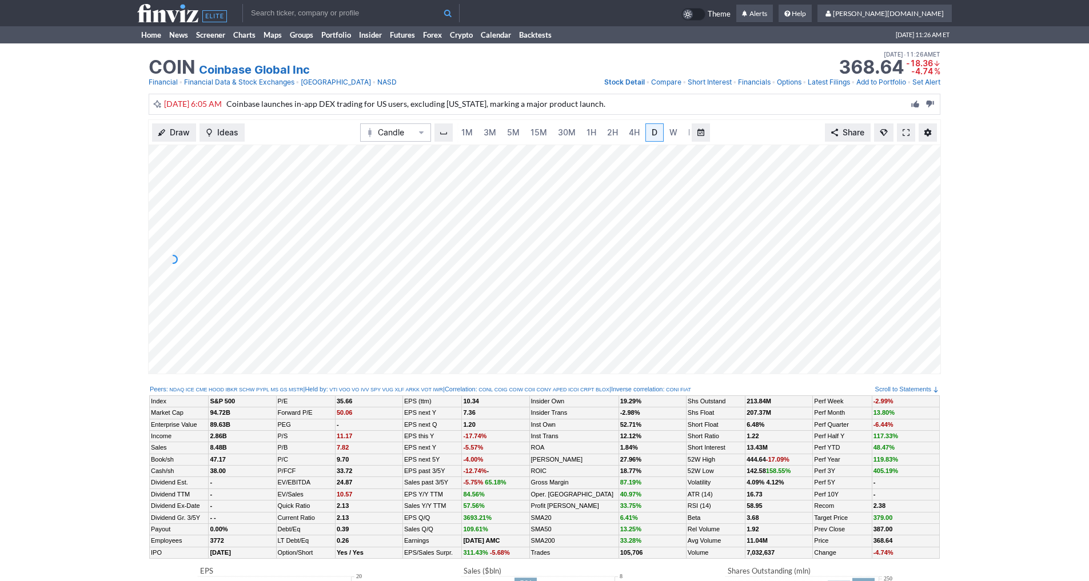
scroll to position [0, 11]
click at [483, 132] on link "3M" at bounding box center [478, 132] width 23 height 18
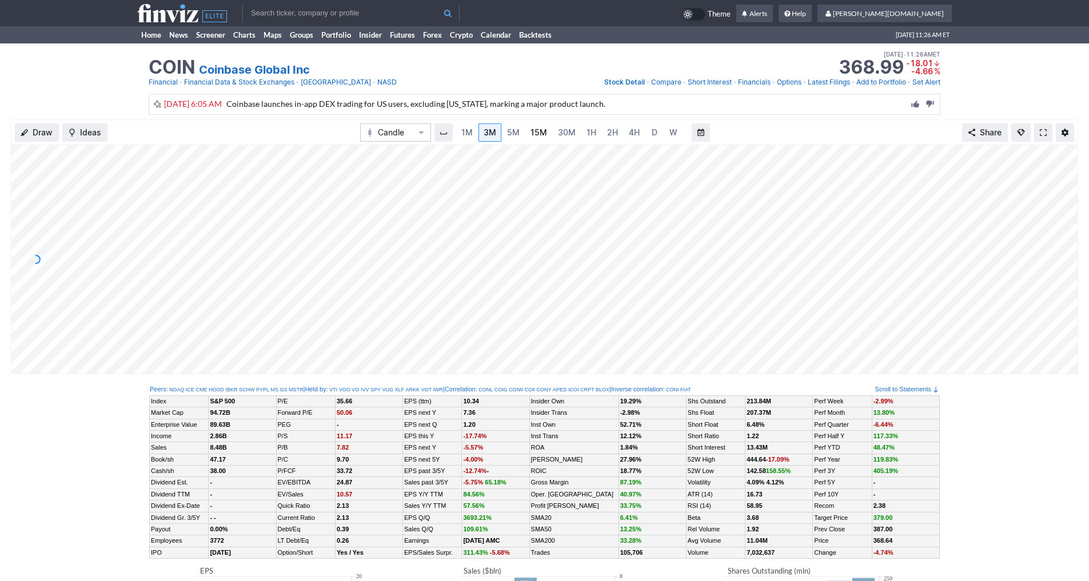
click at [530, 133] on span "15M" at bounding box center [538, 132] width 17 height 10
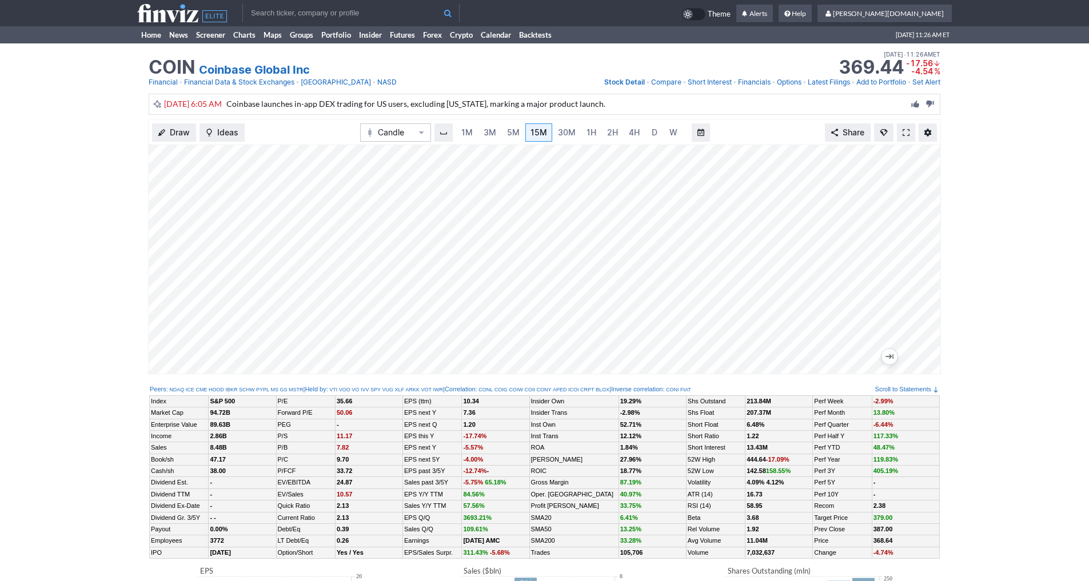
click at [269, 15] on input "text" at bounding box center [350, 13] width 217 height 18
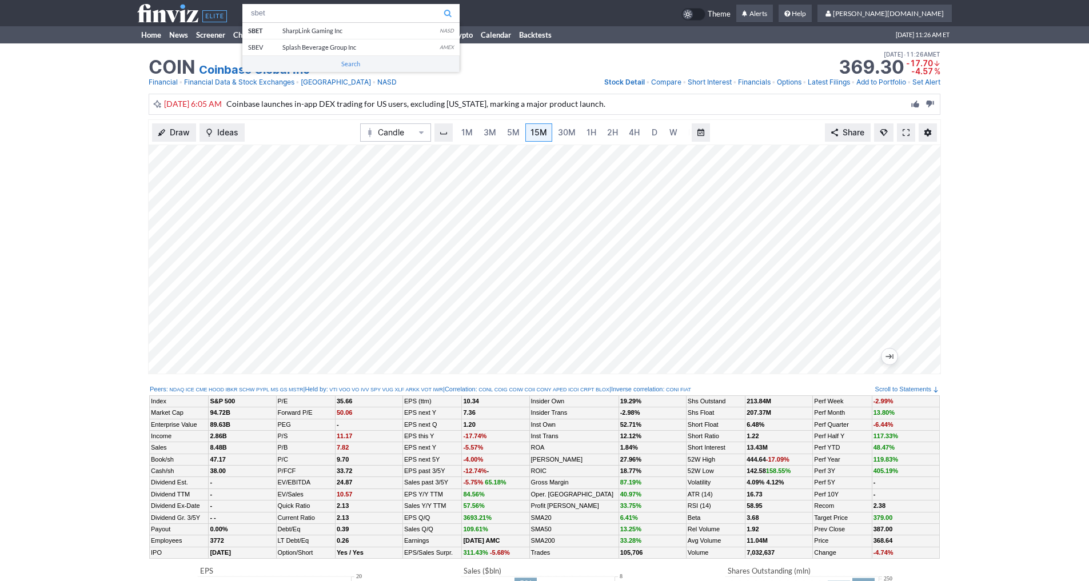
type input "sbet"
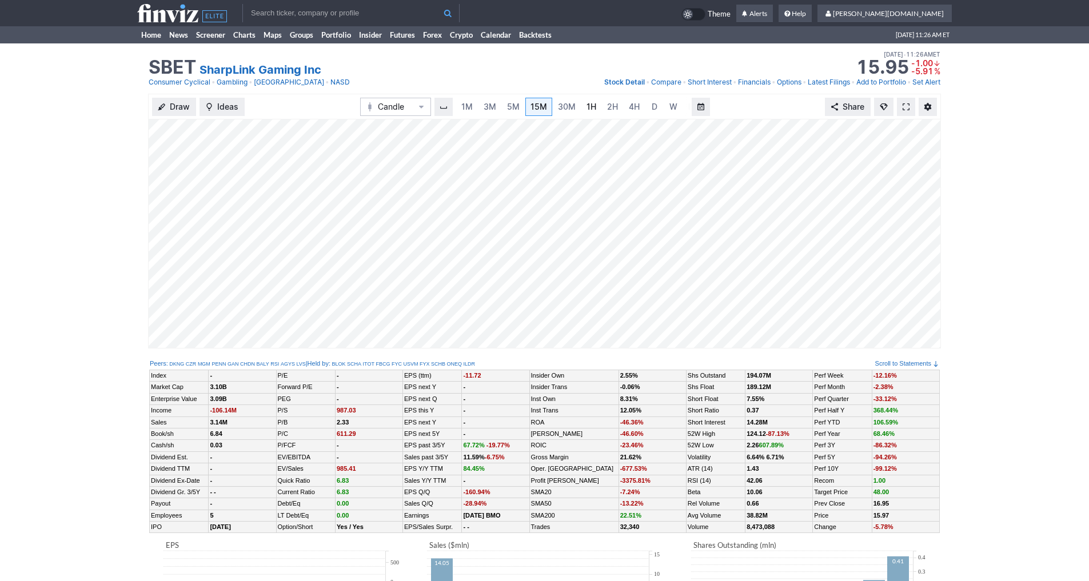
click at [587, 104] on span "1H" at bounding box center [591, 107] width 10 height 10
click at [482, 104] on span "3M" at bounding box center [478, 107] width 13 height 10
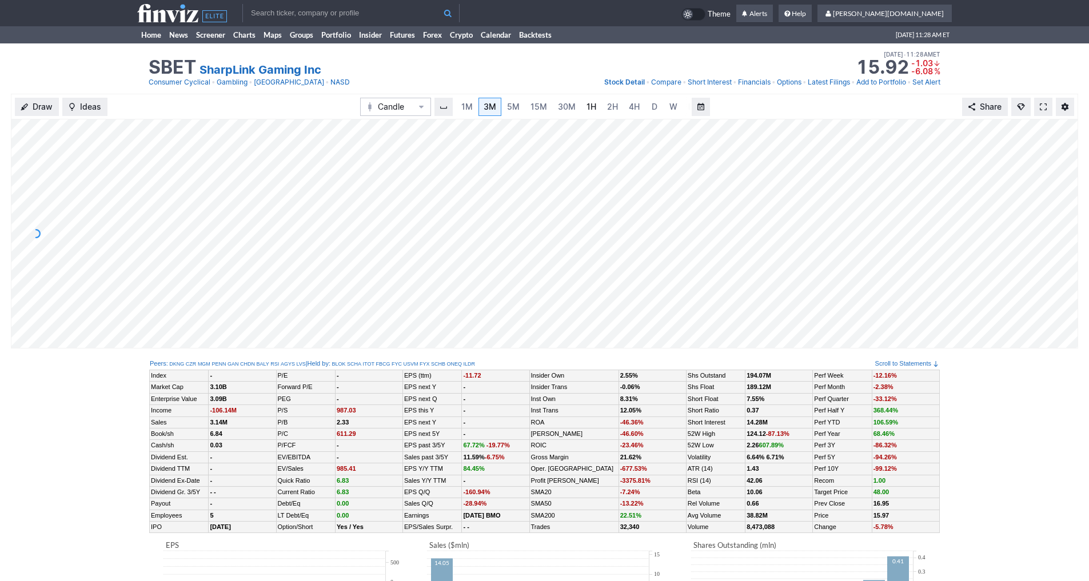
click at [587, 105] on span "1H" at bounding box center [591, 107] width 10 height 10
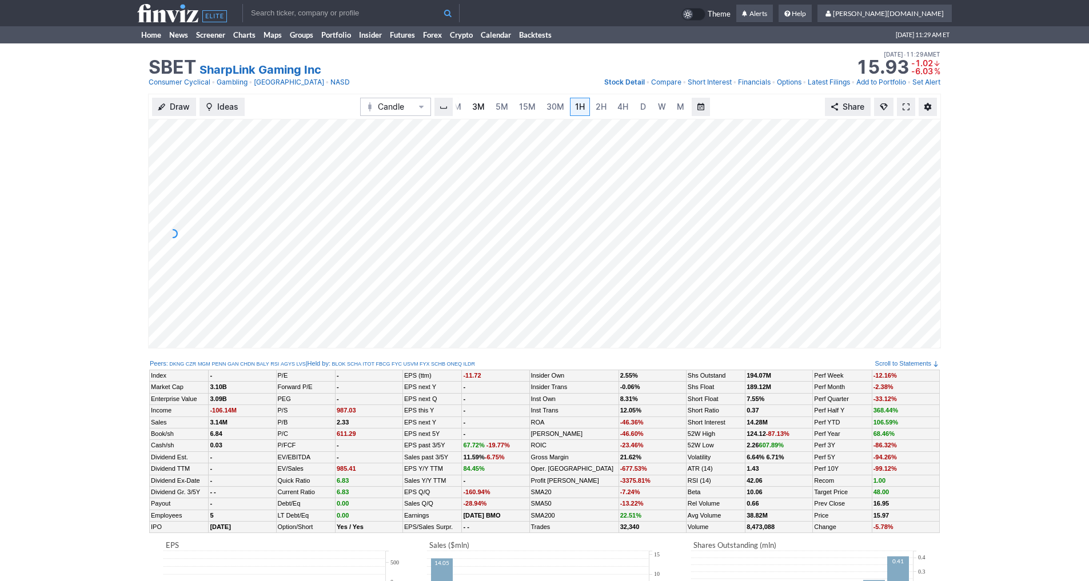
click at [475, 110] on span "3M" at bounding box center [478, 107] width 13 height 10
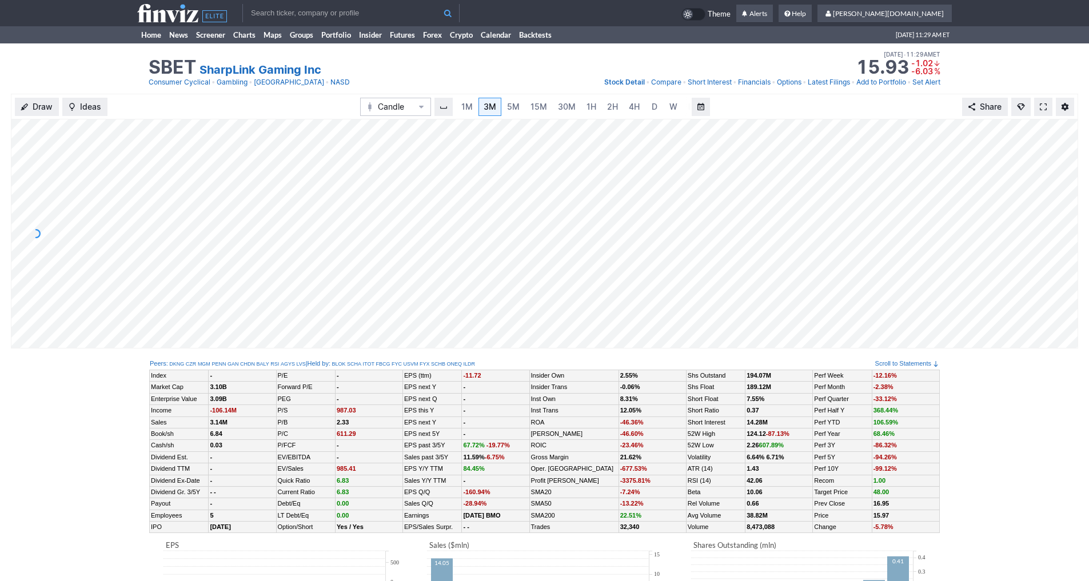
click at [314, 17] on input "text" at bounding box center [350, 13] width 217 height 18
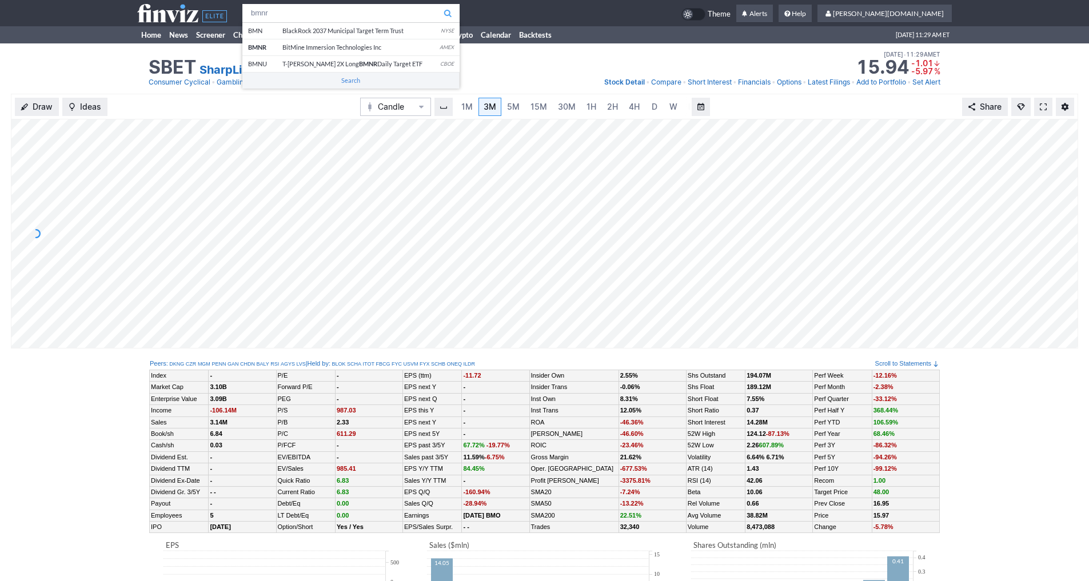
type input "bmnr"
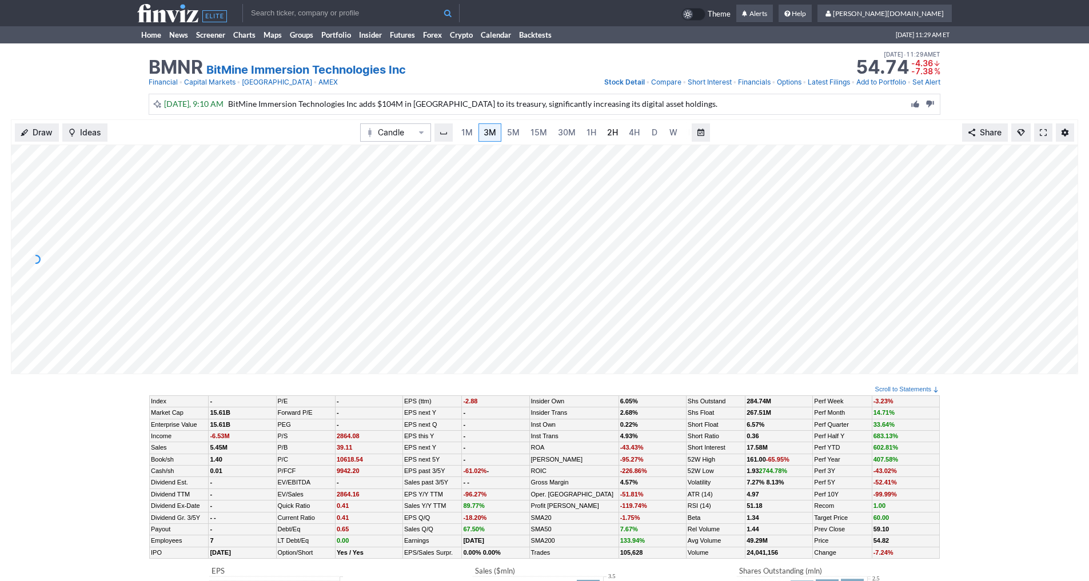
click at [618, 131] on link "2H" at bounding box center [612, 132] width 21 height 18
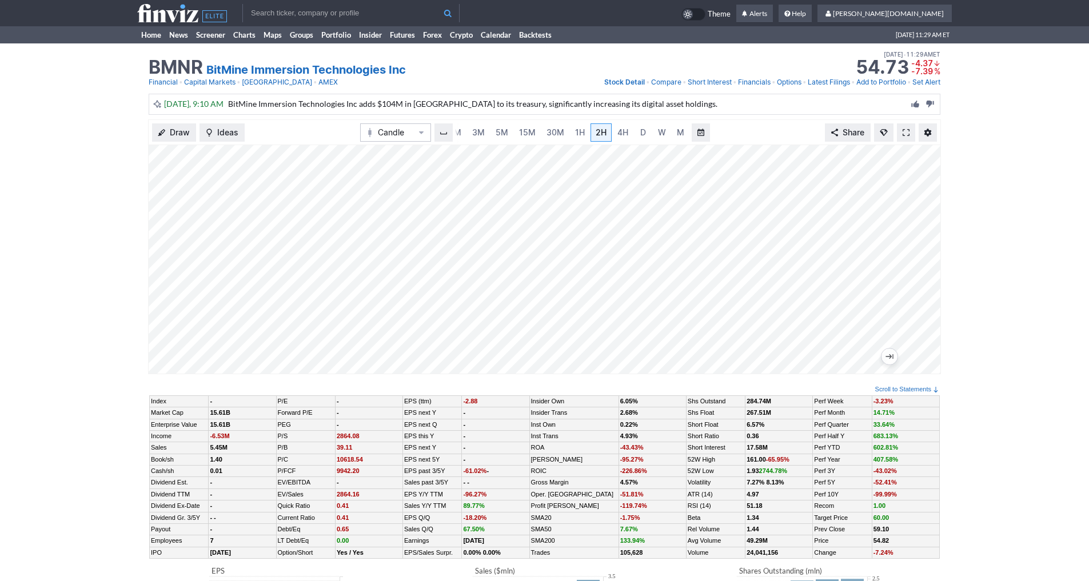
click at [319, 17] on input "text" at bounding box center [350, 13] width 217 height 18
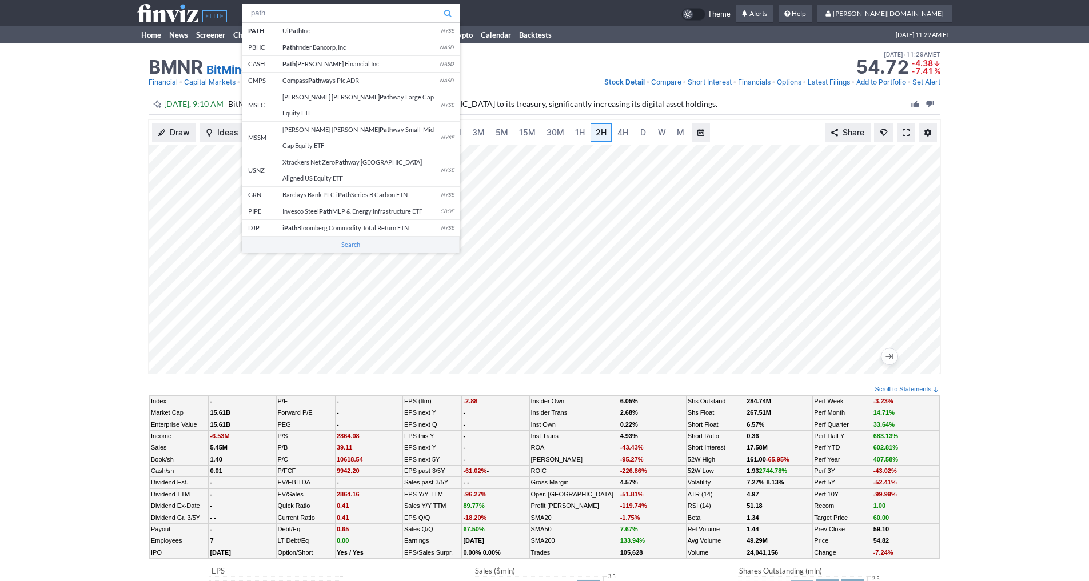
type input "path"
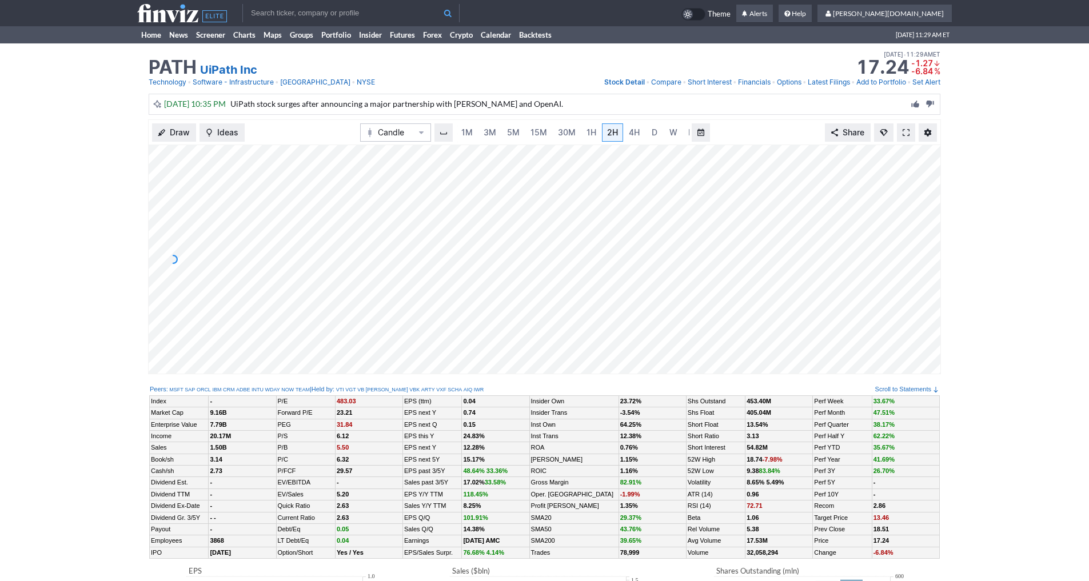
scroll to position [0, 11]
click at [620, 126] on link "4H" at bounding box center [622, 132] width 21 height 18
click at [634, 127] on link "D" at bounding box center [643, 132] width 18 height 18
click at [486, 133] on link "3M" at bounding box center [478, 132] width 23 height 18
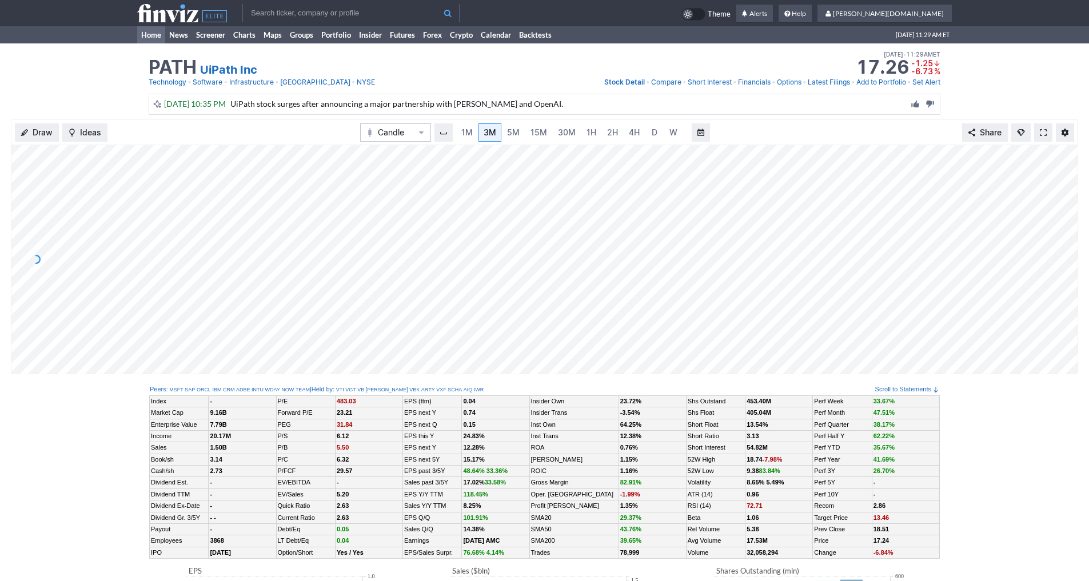
click at [151, 40] on link "Home" at bounding box center [151, 34] width 28 height 17
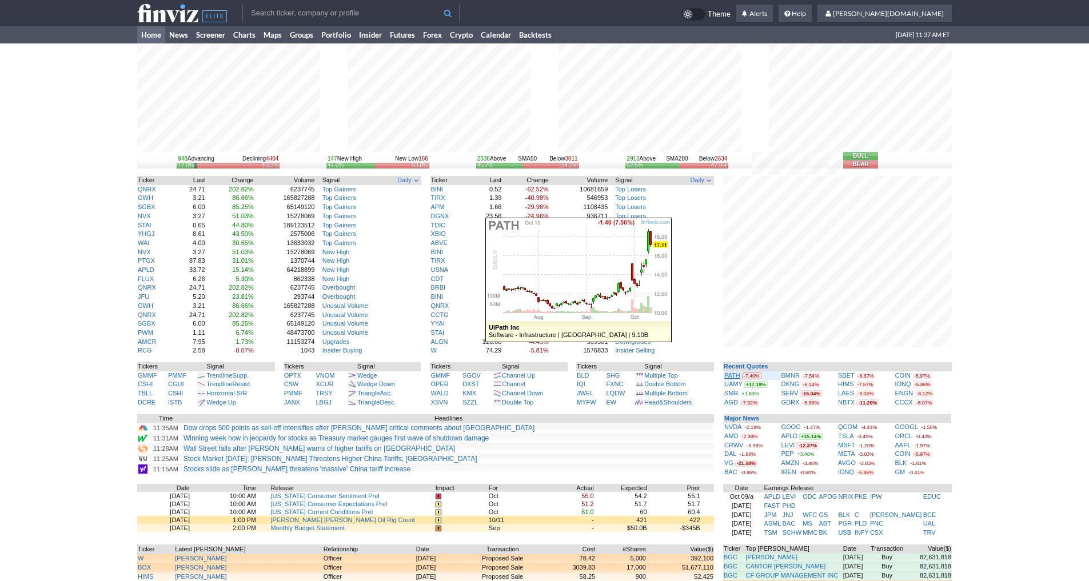
click at [730, 375] on link "PATH" at bounding box center [732, 375] width 16 height 7
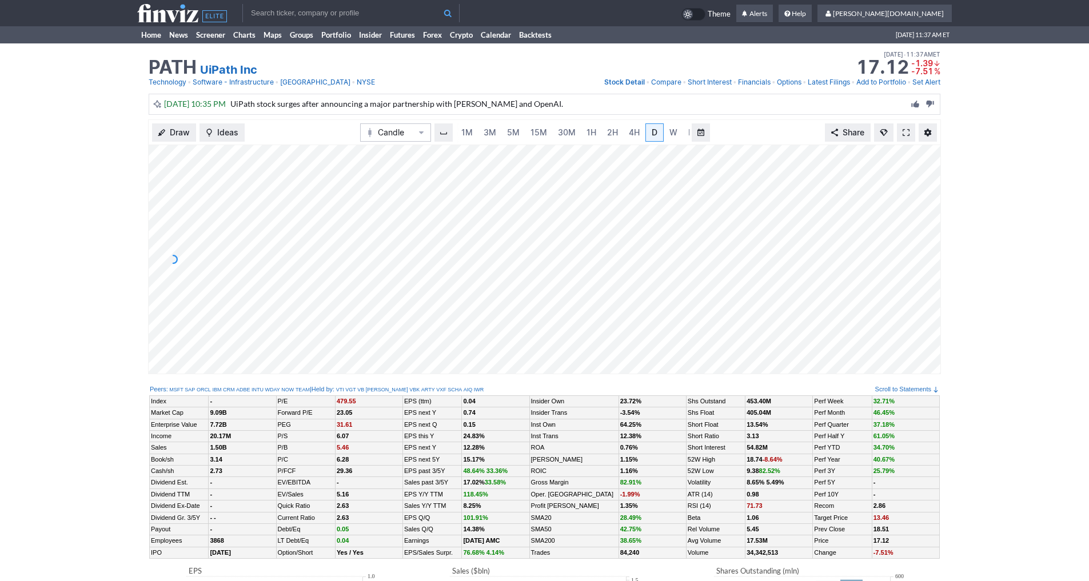
scroll to position [0, 11]
click at [483, 134] on link "3M" at bounding box center [478, 132] width 23 height 18
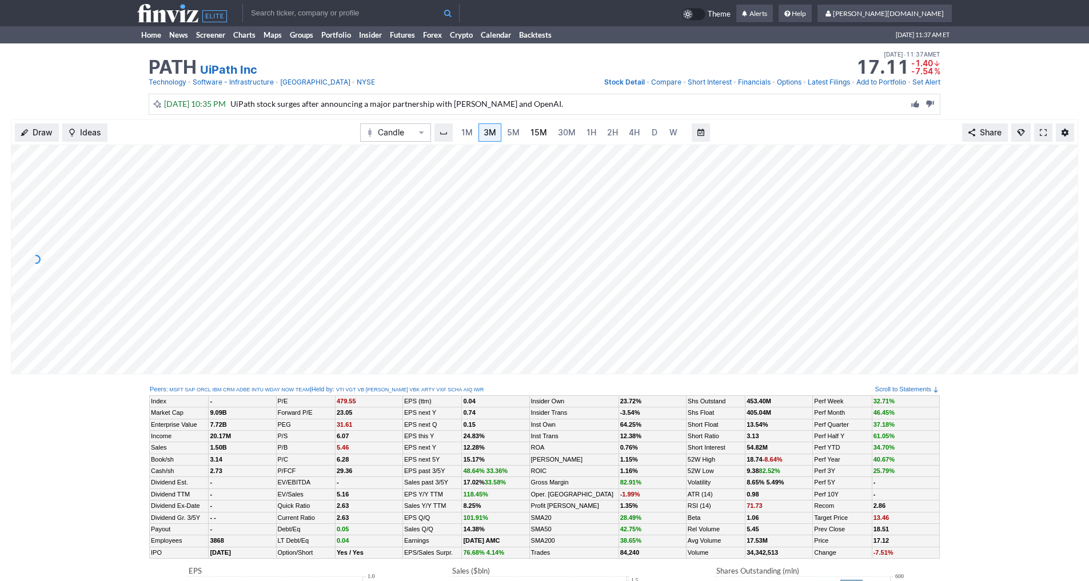
click at [525, 136] on link "15M" at bounding box center [538, 132] width 27 height 18
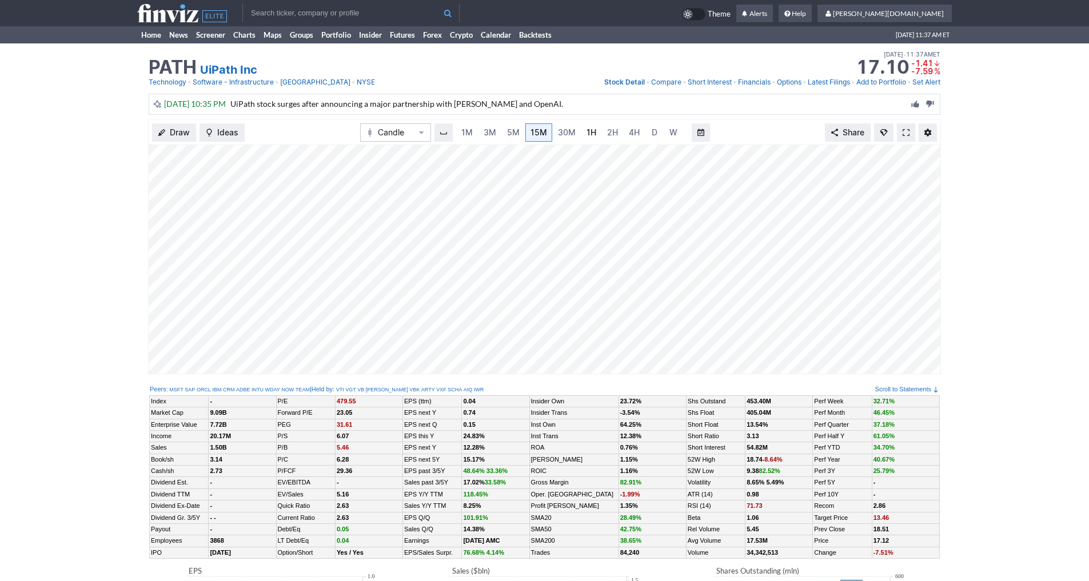
click at [593, 137] on link "1H" at bounding box center [591, 132] width 20 height 18
click at [479, 136] on span "3M" at bounding box center [478, 132] width 13 height 10
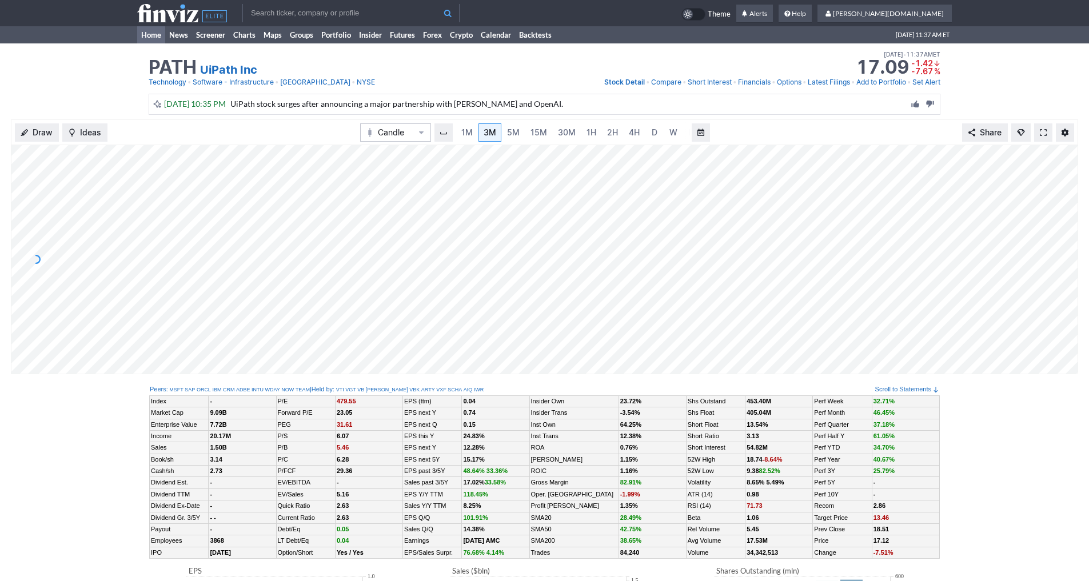
click at [151, 38] on link "Home" at bounding box center [151, 34] width 28 height 17
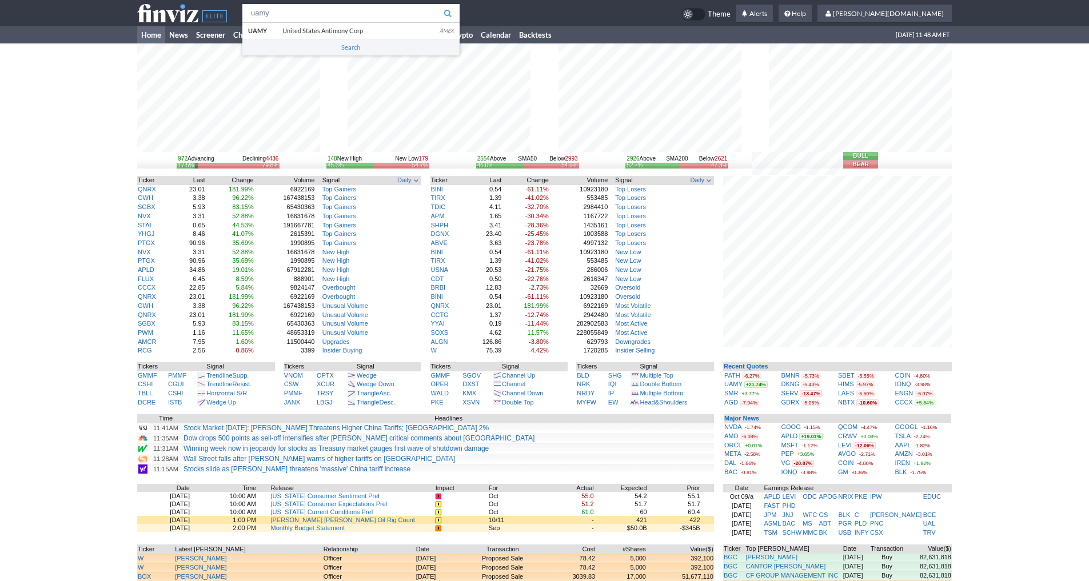
type input "uamy"
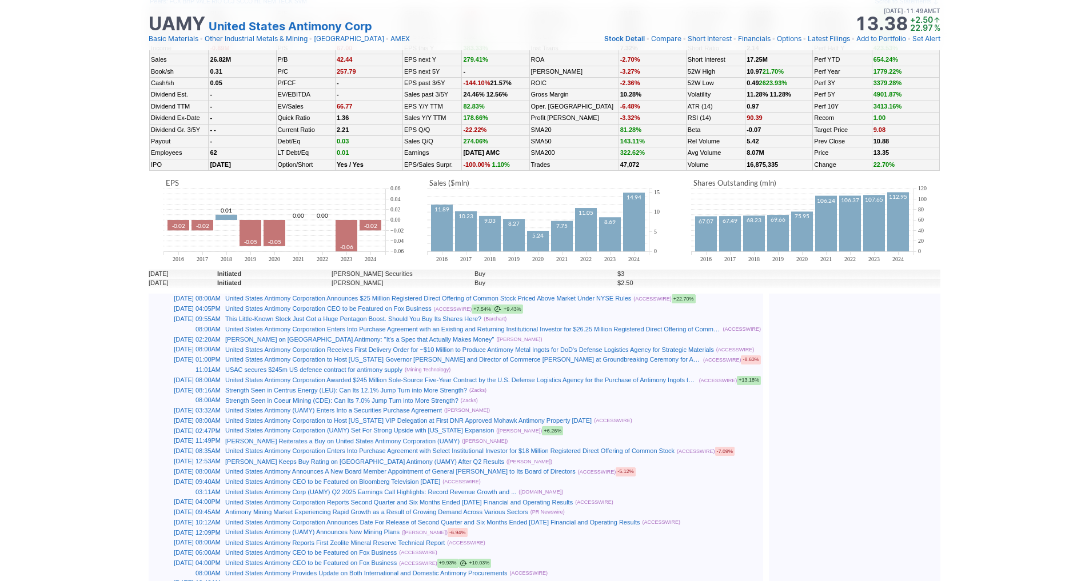
scroll to position [251, 0]
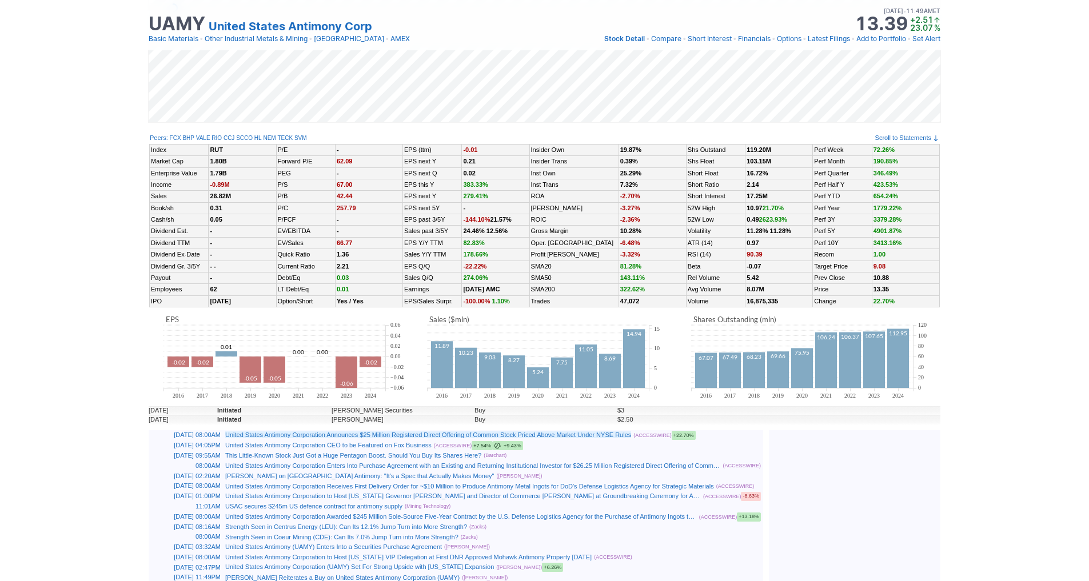
click at [332, 437] on link "United States Antimony Corporation Announces $25 Million Registered Direct Offe…" at bounding box center [428, 434] width 406 height 7
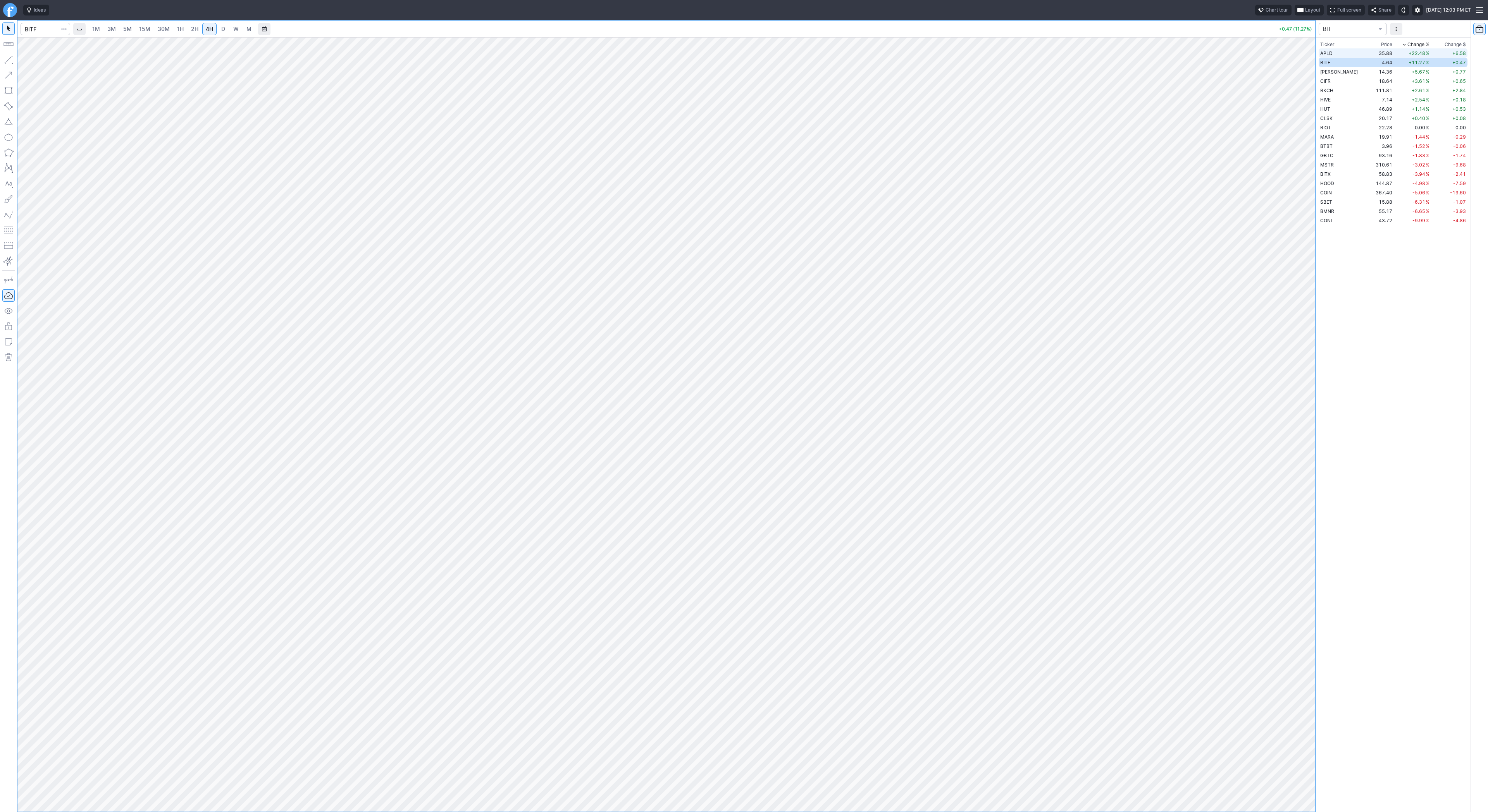
click at [1336, 52] on td "APLD" at bounding box center [1344, 53] width 51 height 9
click at [28, 63] on button "Line" at bounding box center [41, 62] width 45 height 11
click at [33, 60] on span "Line" at bounding box center [45, 61] width 31 height 7
click at [7, 58] on button "button" at bounding box center [8, 60] width 12 height 12
click at [9, 62] on button "button" at bounding box center [8, 60] width 12 height 12
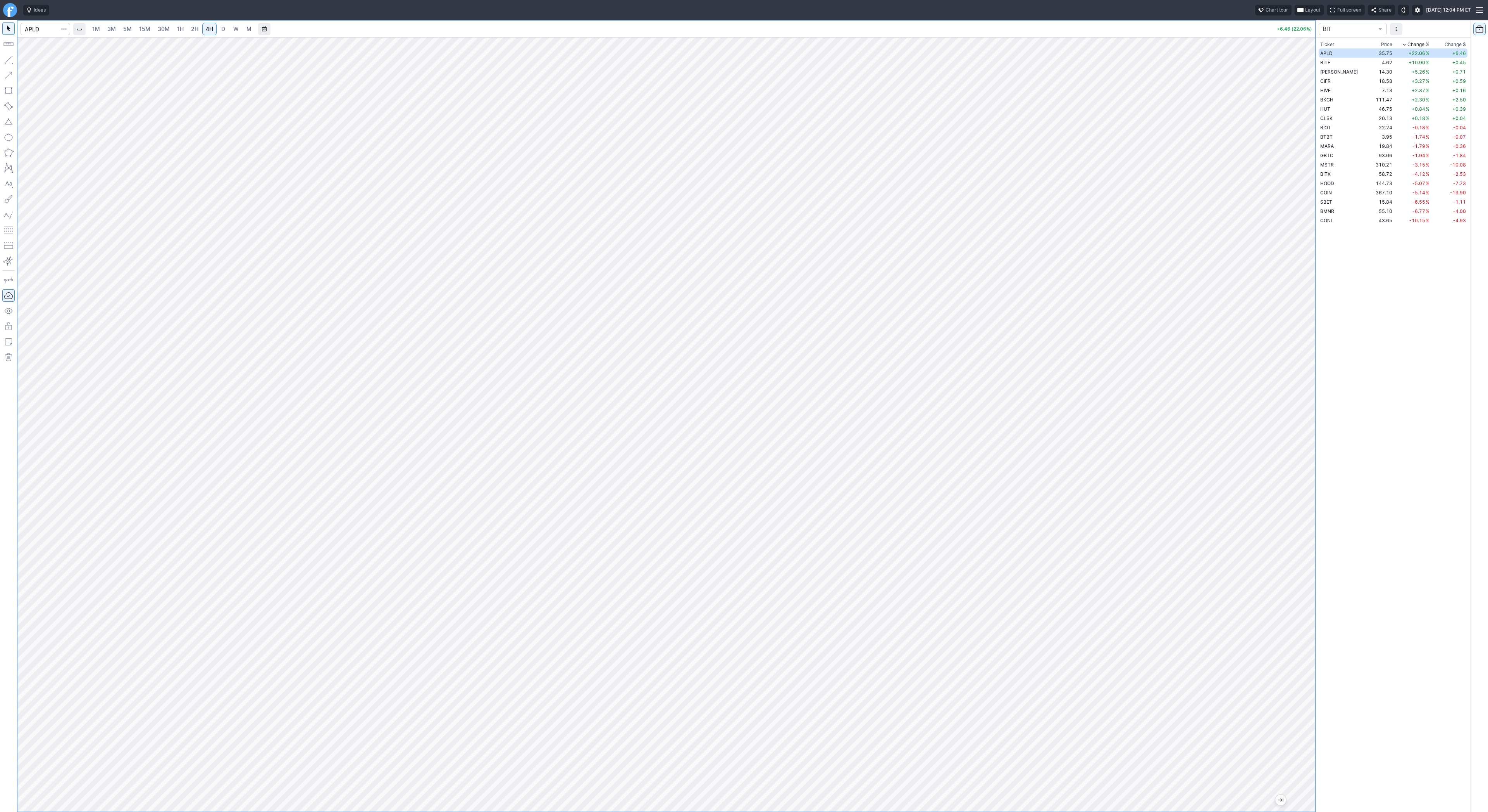
drag, startPoint x: 1306, startPoint y: 495, endPoint x: 1310, endPoint y: 552, distance: 57.1
click at [1314, 555] on div at bounding box center [1308, 422] width 16 height 755
click at [7, 59] on button "button" at bounding box center [8, 60] width 12 height 12
click at [50, 62] on span "Line" at bounding box center [45, 61] width 31 height 7
click at [1370, 221] on td "43.74" at bounding box center [1382, 220] width 25 height 9
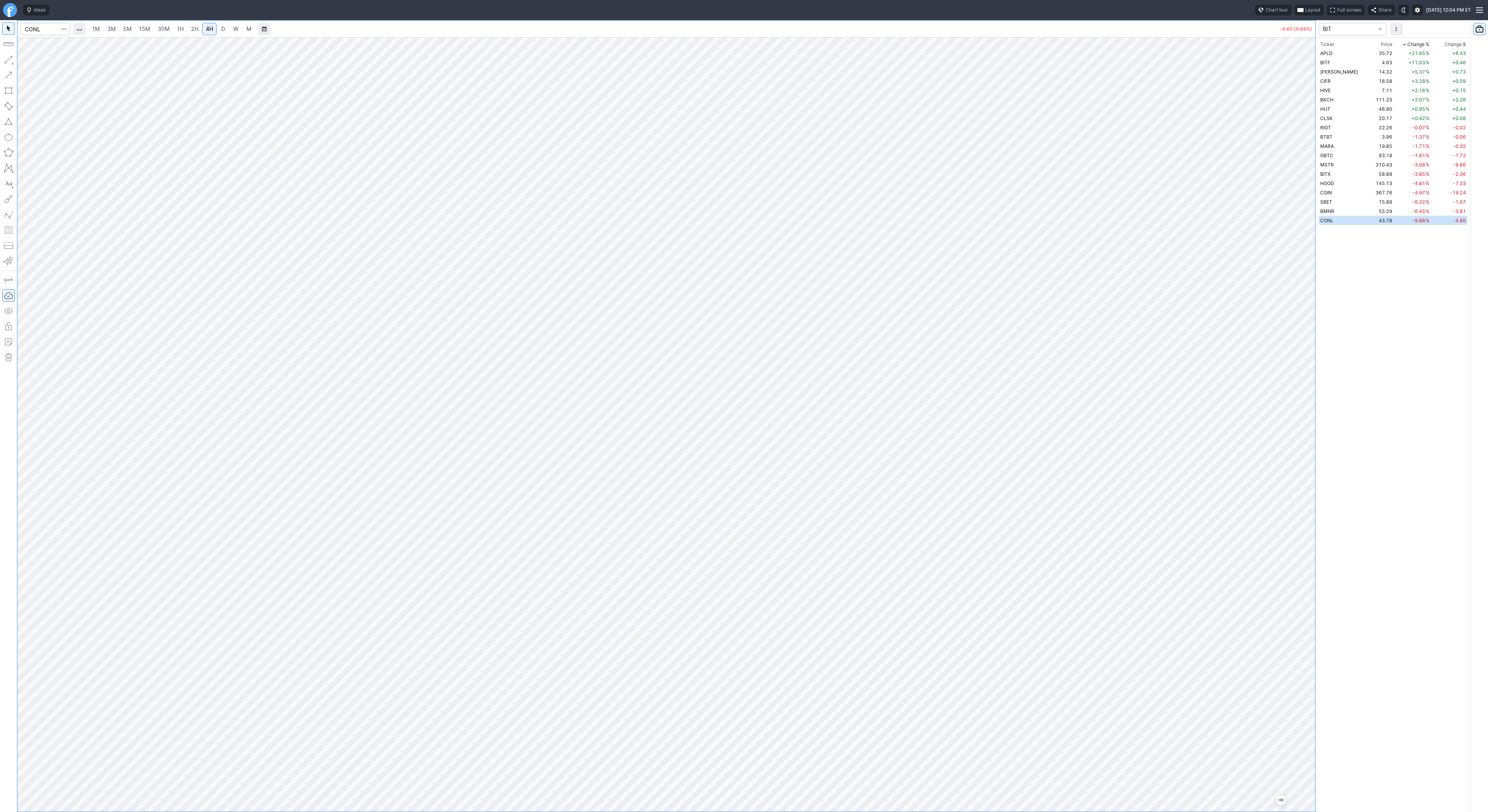
drag, startPoint x: 1306, startPoint y: 319, endPoint x: 1306, endPoint y: 390, distance: 71.0
click at [1306, 390] on div at bounding box center [1308, 422] width 16 height 755
click at [7, 60] on button "button" at bounding box center [8, 60] width 12 height 12
drag, startPoint x: 7, startPoint y: 58, endPoint x: 24, endPoint y: 96, distance: 41.6
click at [7, 60] on button "button" at bounding box center [8, 60] width 12 height 12
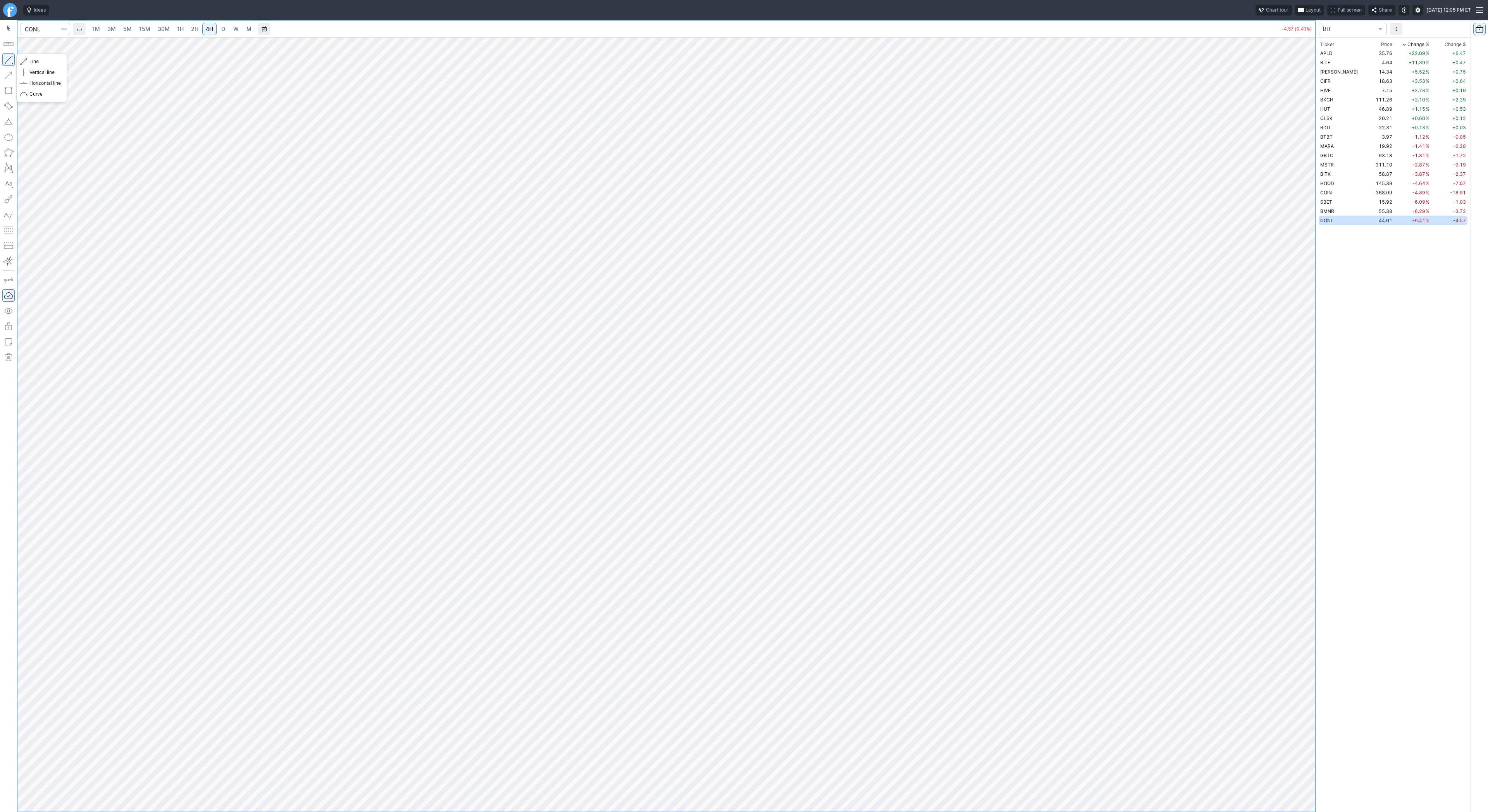
drag, startPoint x: 7, startPoint y: 56, endPoint x: 31, endPoint y: 102, distance: 51.9
click at [7, 56] on button "button" at bounding box center [8, 60] width 12 height 12
click at [34, 61] on div "Line Vertical line Horizontal line Curve" at bounding box center [41, 78] width 51 height 49
click at [39, 62] on span "Line" at bounding box center [45, 61] width 31 height 7
click at [33, 31] on input "Search" at bounding box center [45, 29] width 50 height 12
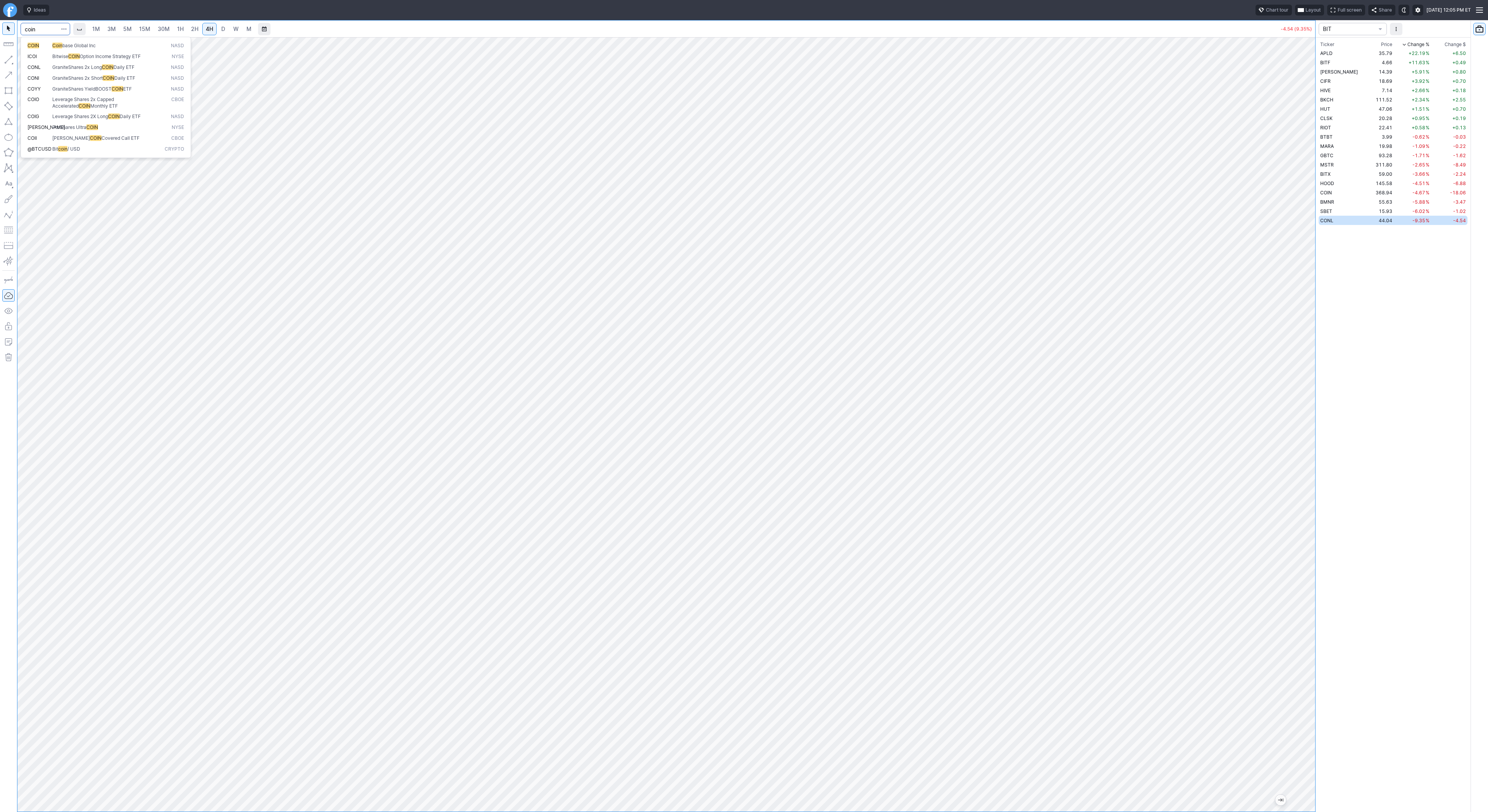
type input "coin"
click at [9, 60] on button "button" at bounding box center [8, 60] width 12 height 12
drag, startPoint x: 28, startPoint y: 58, endPoint x: 55, endPoint y: 77, distance: 33.0
click at [28, 59] on button "Line" at bounding box center [41, 62] width 45 height 11
click at [9, 58] on button "button" at bounding box center [8, 60] width 12 height 12
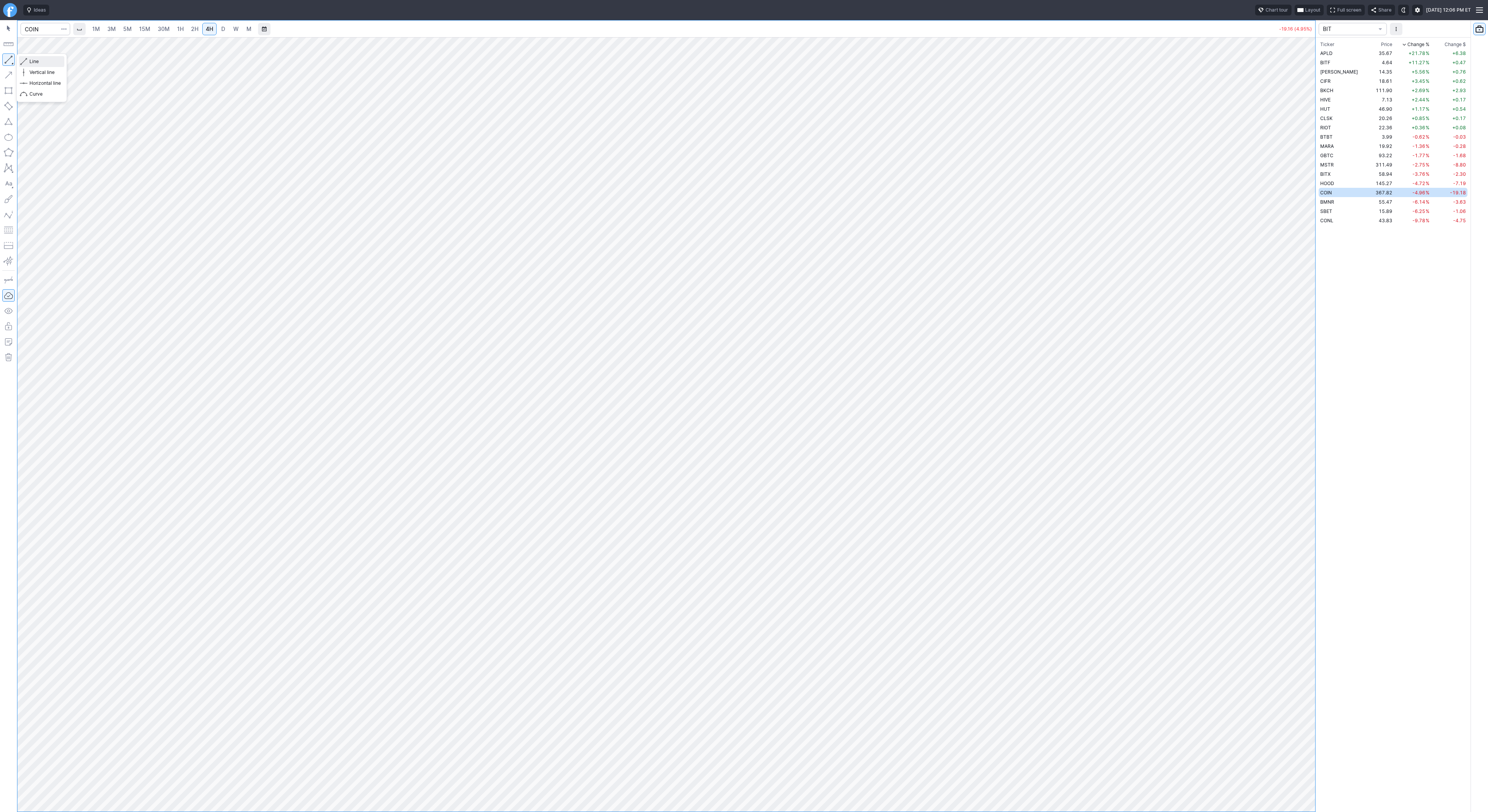
click at [47, 62] on span "Line" at bounding box center [45, 61] width 31 height 7
